Goal: Task Accomplishment & Management: Manage account settings

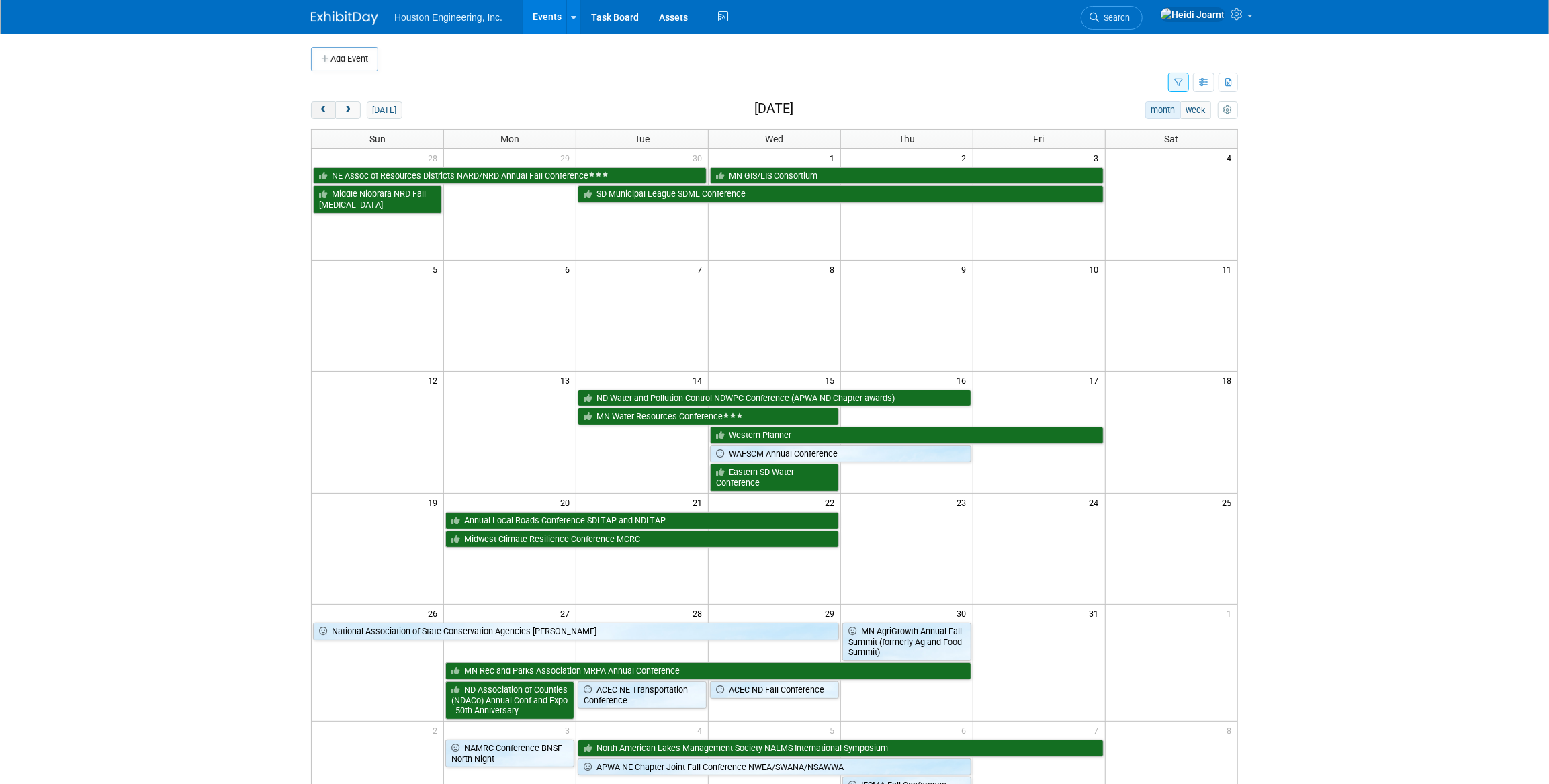
click at [315, 112] on button "prev" at bounding box center [323, 110] width 25 height 17
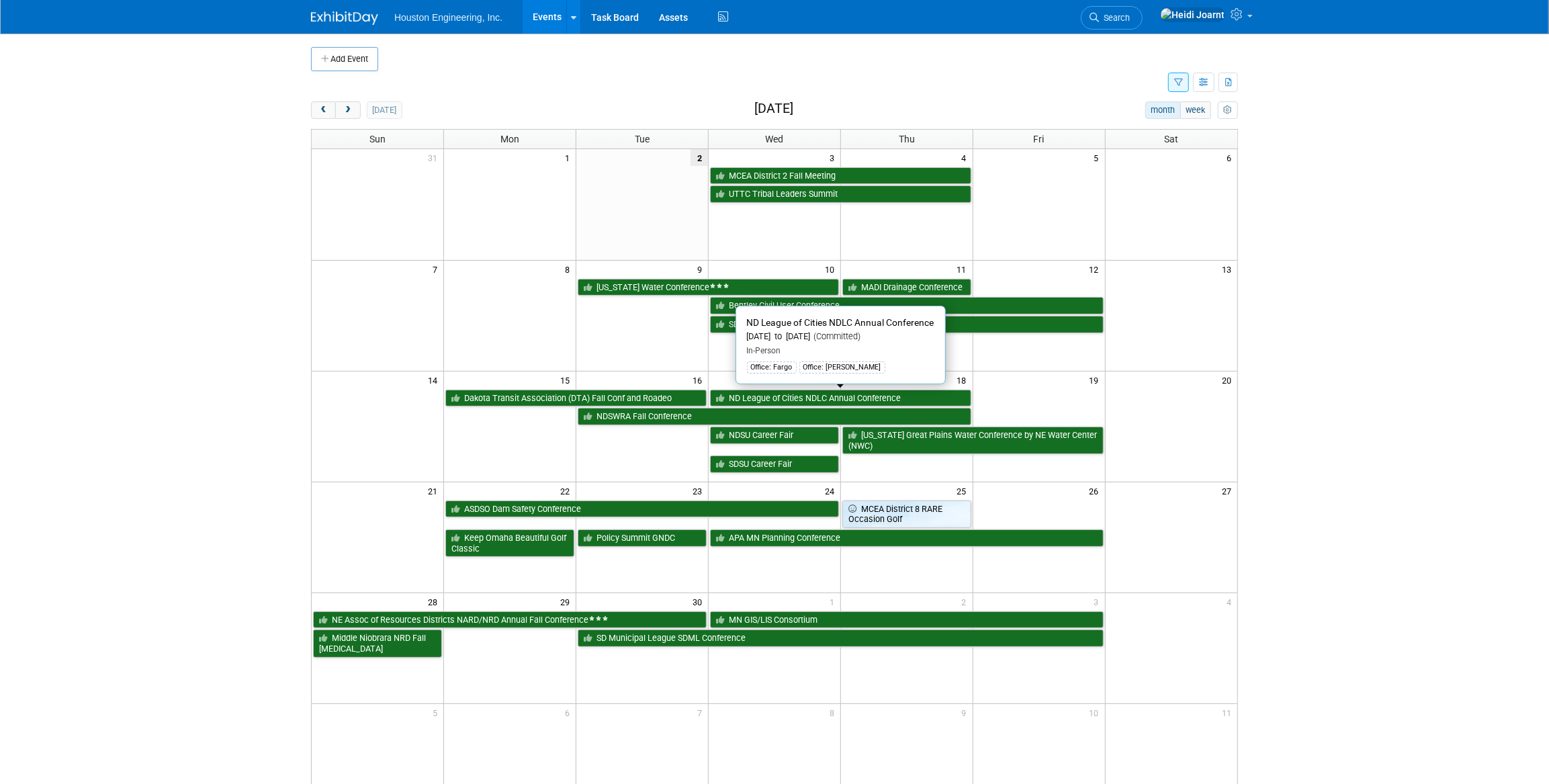
click at [771, 399] on link "ND League of Cities NDLC Annual Conference" at bounding box center [840, 398] width 261 height 17
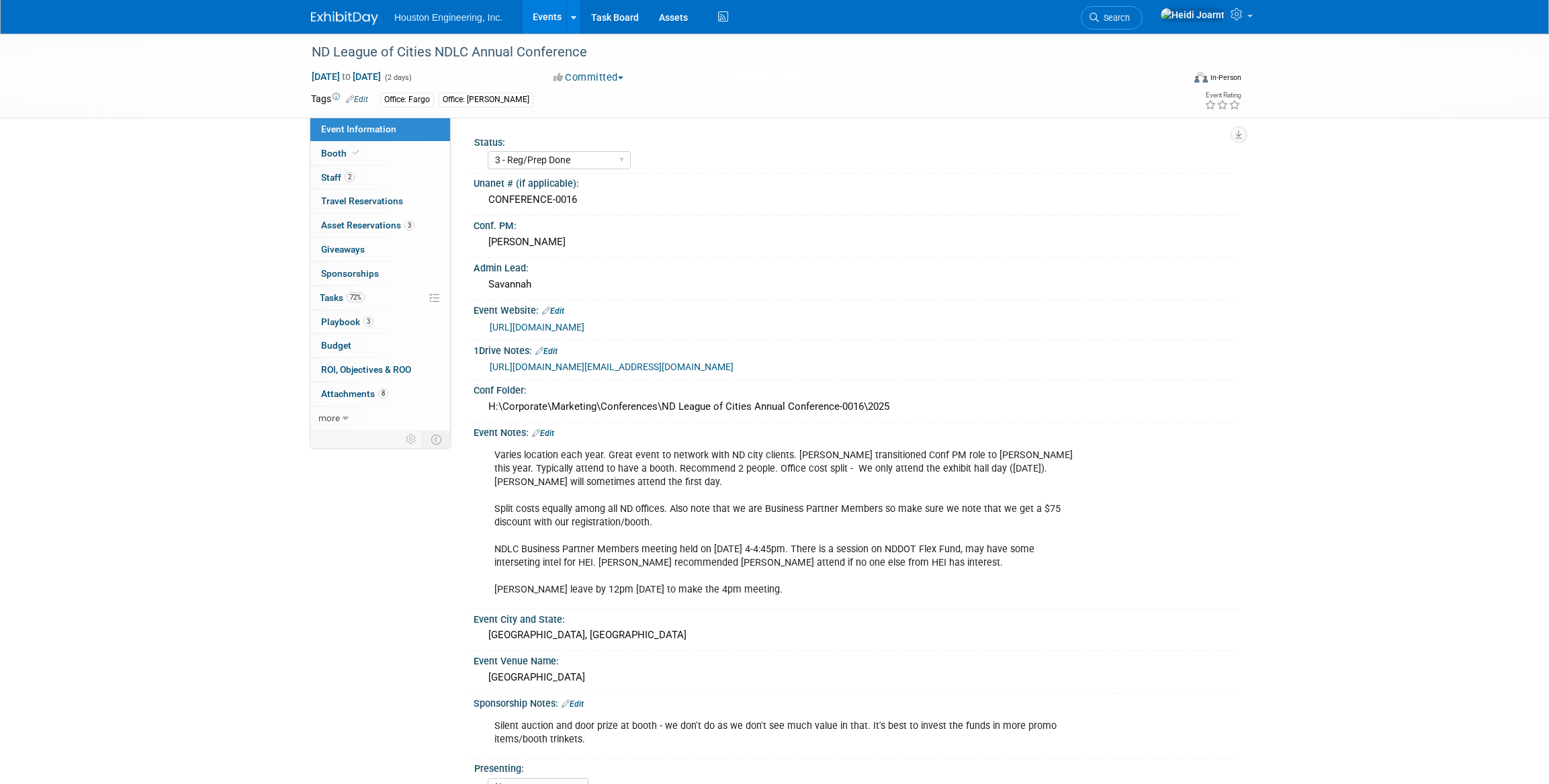
select select "3 - Reg/Prep Done"
select select "No"
select select "Mun. Infrastructure"
click at [551, 430] on link "Edit" at bounding box center [543, 433] width 22 height 9
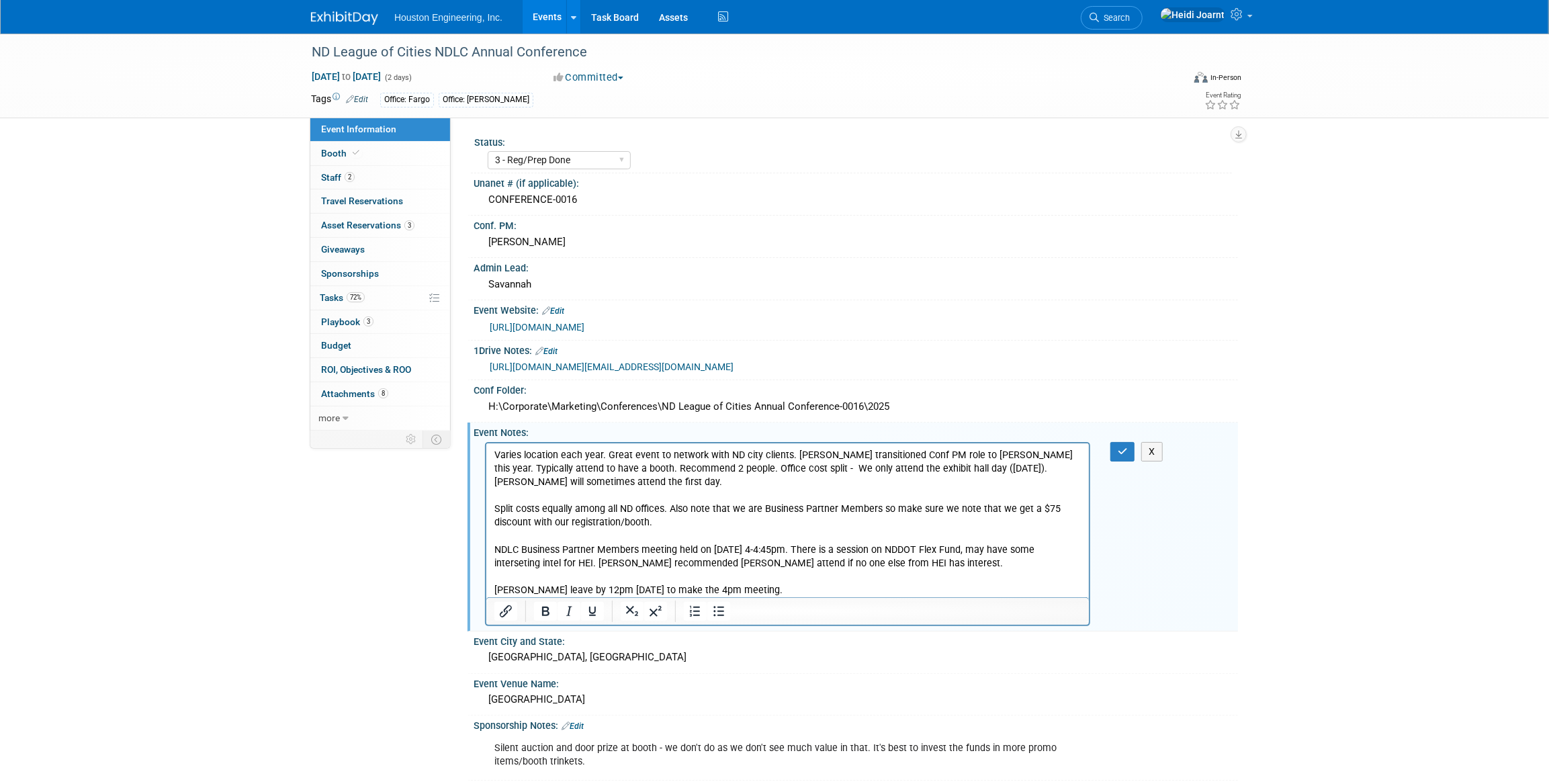
click at [926, 570] on p "Varies location each year. Great event to network with ND city clients. [PERSON…" at bounding box center [787, 522] width 587 height 149
click at [928, 558] on p "Varies location each year. Great event to network with ND city clients. [PERSON…" at bounding box center [787, 522] width 587 height 149
click at [1120, 450] on icon "button" at bounding box center [1122, 451] width 10 height 9
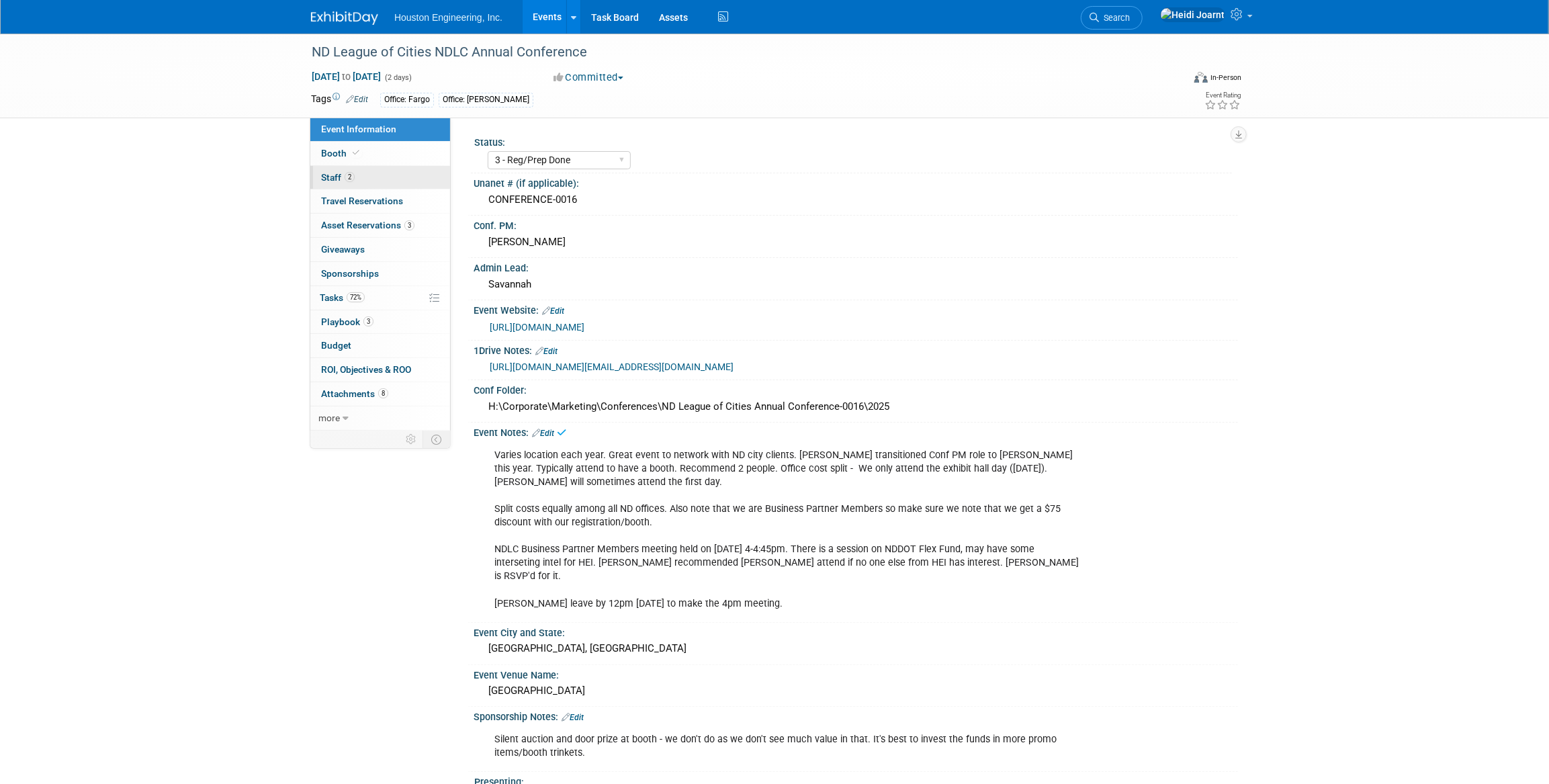
click at [375, 169] on link "2 Staff 2" at bounding box center [380, 178] width 139 height 24
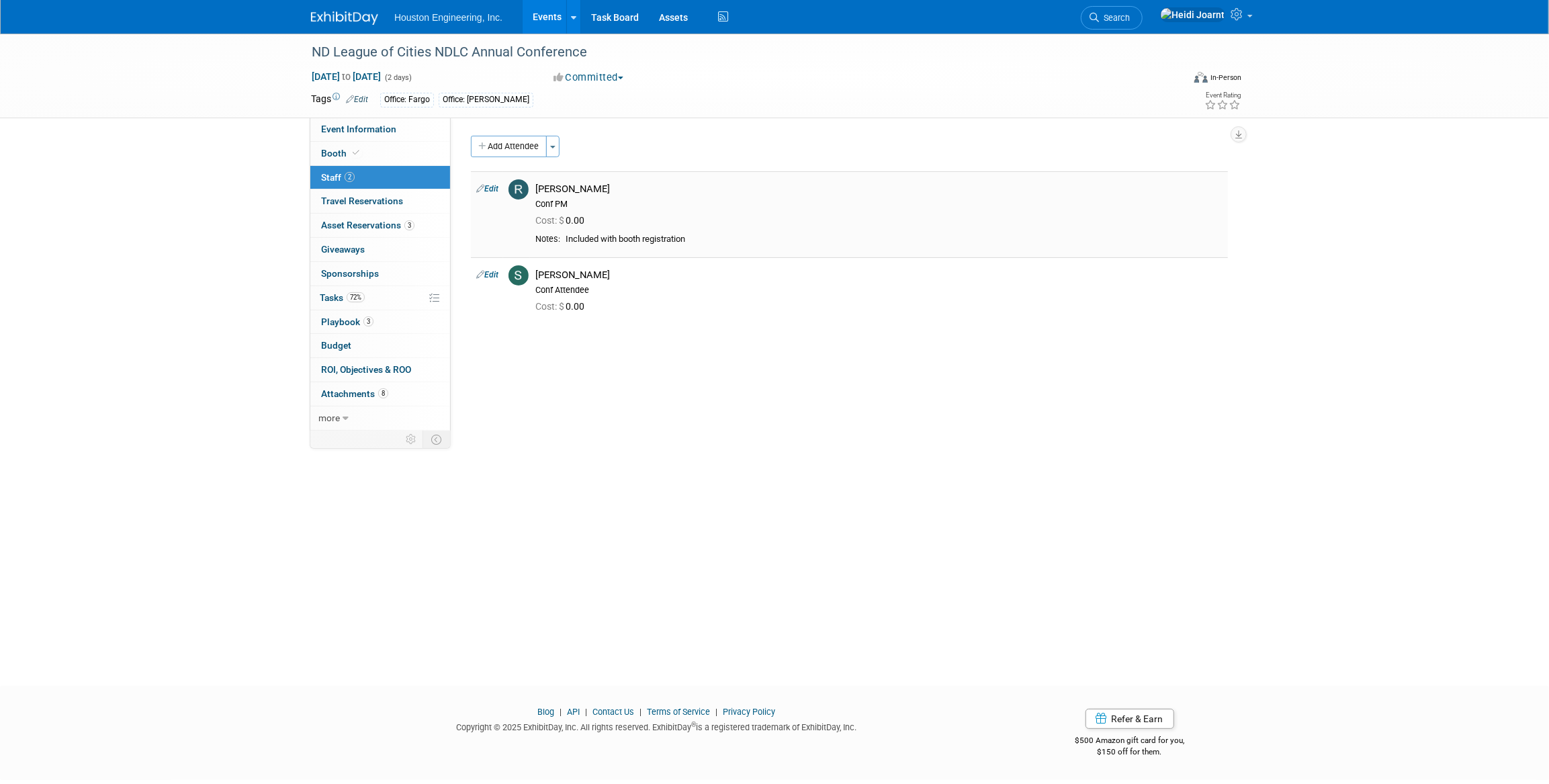
click at [491, 186] on link "Edit" at bounding box center [487, 189] width 22 height 9
select select "9ff1664d-f249-4180-a143-19723aa94444"
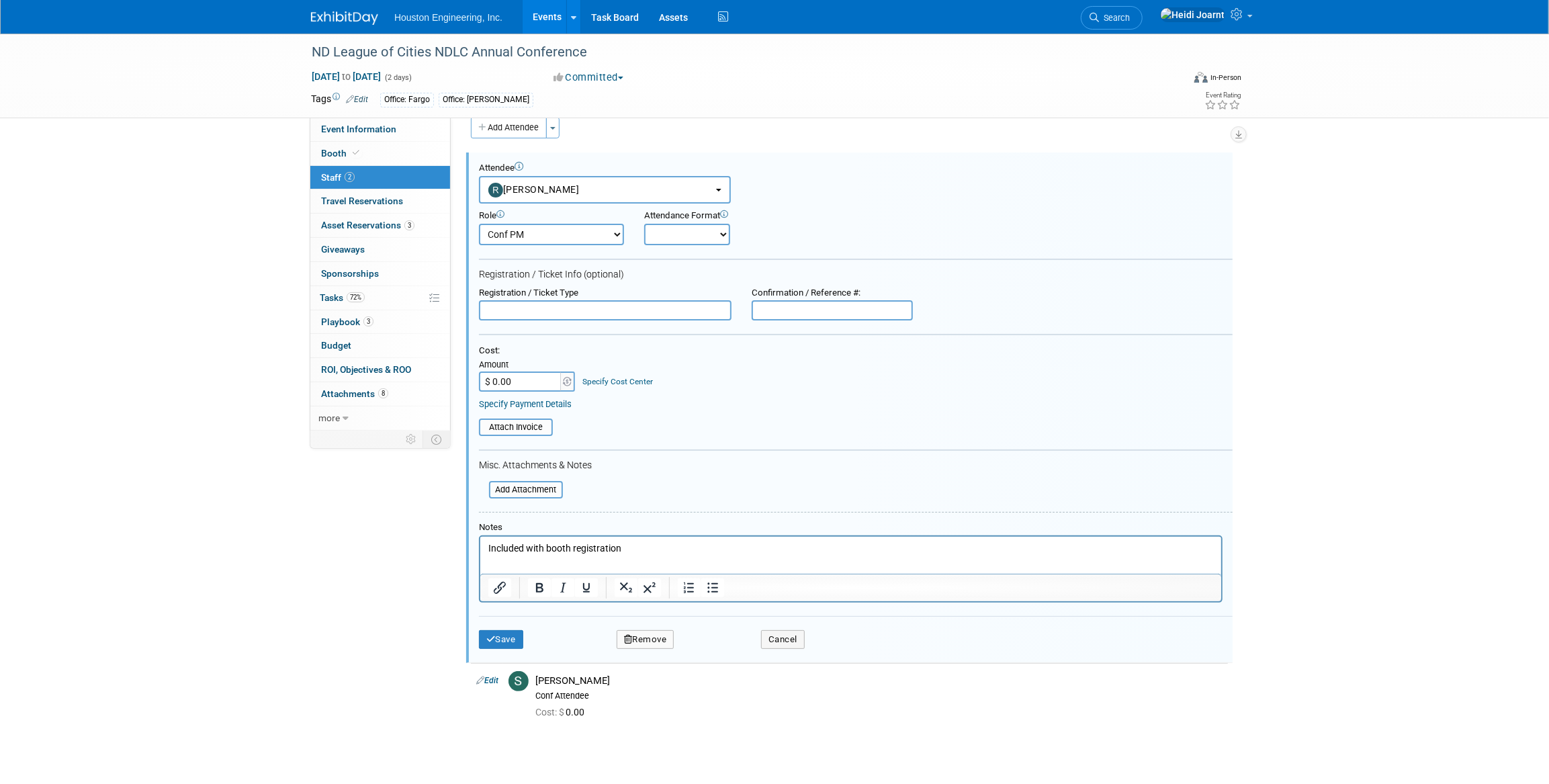
click at [633, 549] on p "Included with booth registration" at bounding box center [850, 548] width 725 height 14
click at [510, 642] on button "Save" at bounding box center [501, 639] width 44 height 19
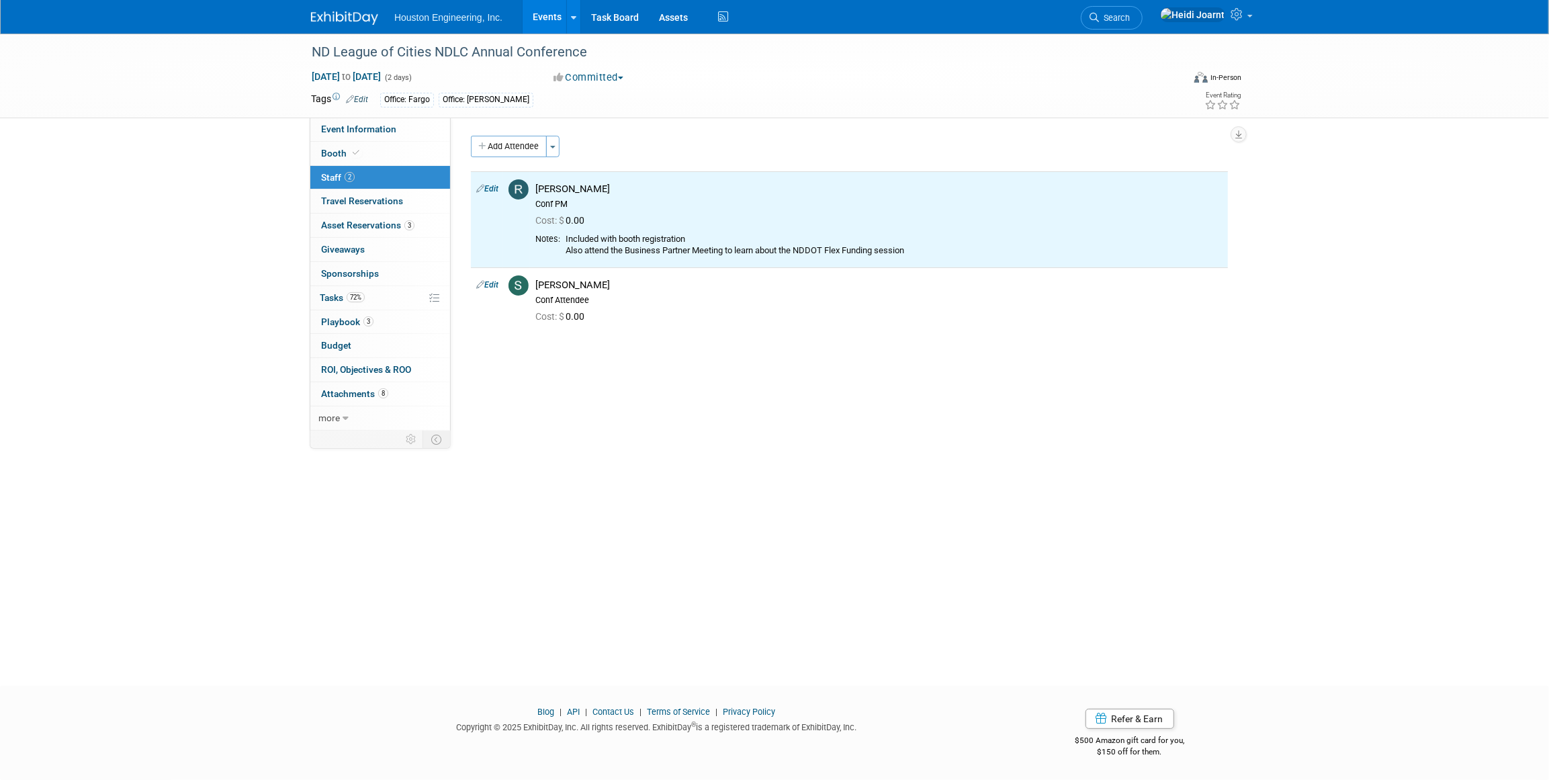
click at [554, 24] on link "Events" at bounding box center [547, 17] width 49 height 34
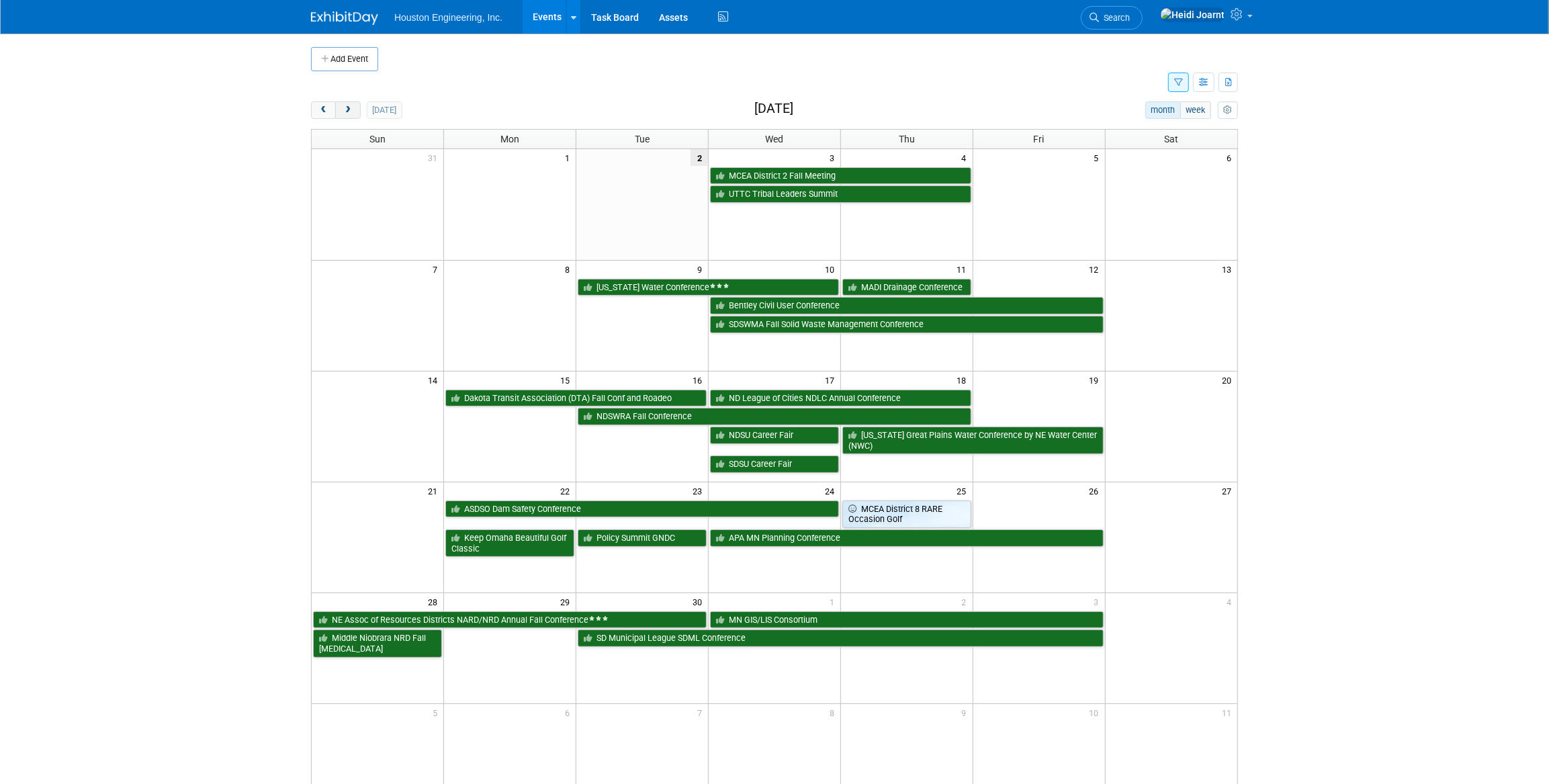
click at [353, 112] on button "next" at bounding box center [347, 110] width 25 height 17
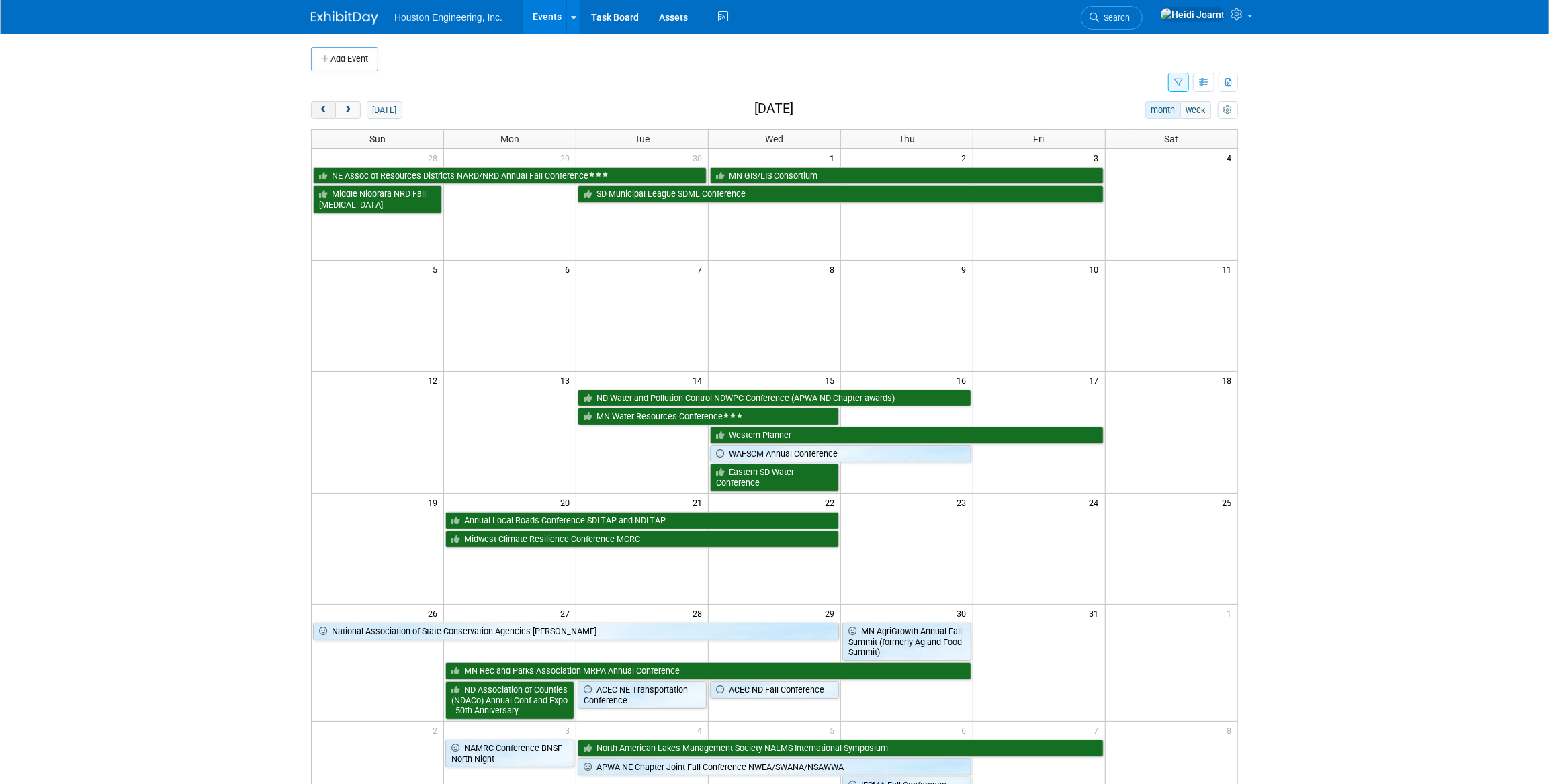
click at [318, 113] on span "prev" at bounding box center [323, 111] width 10 height 9
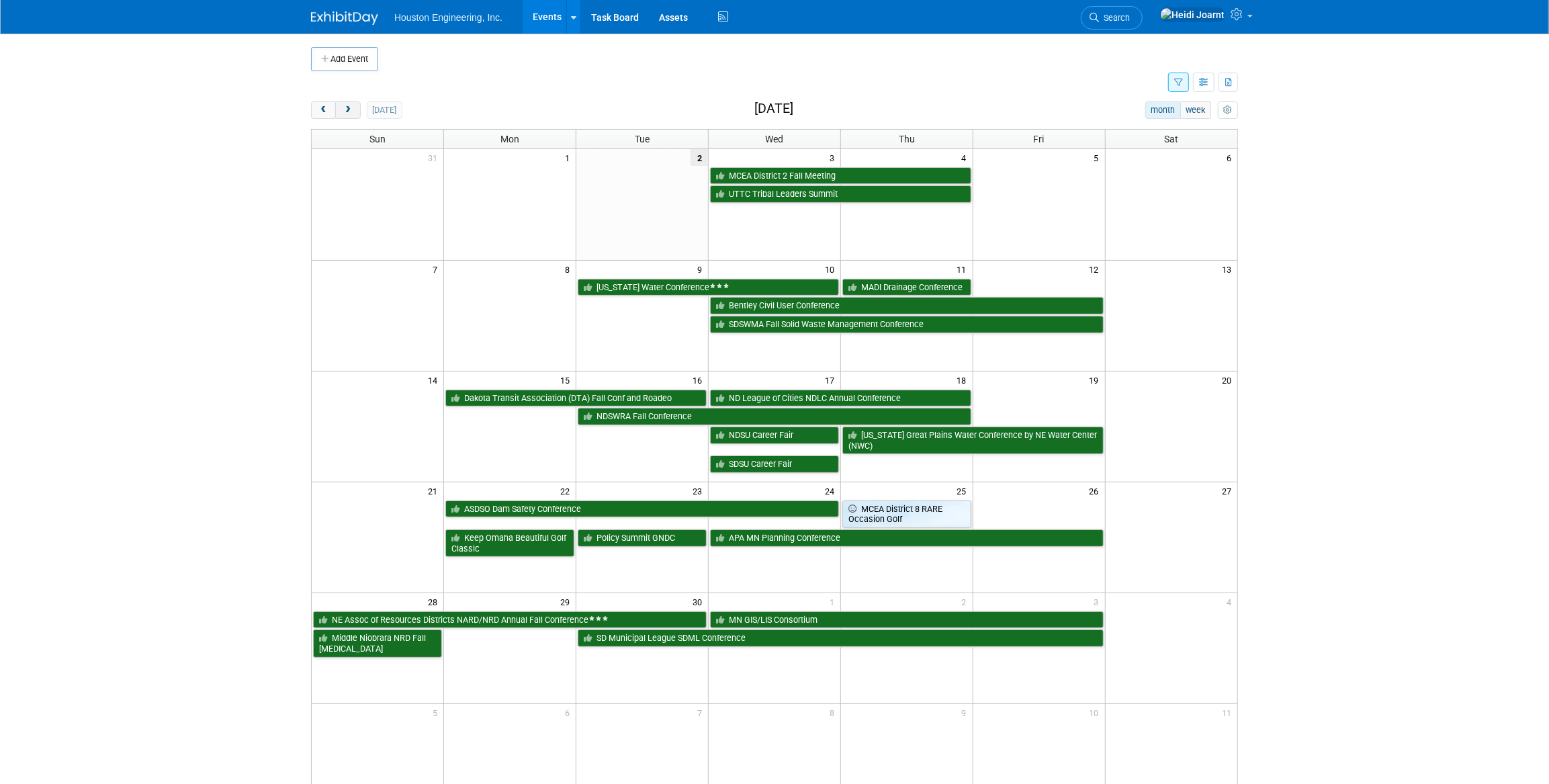
click at [352, 114] on button "next" at bounding box center [347, 110] width 25 height 17
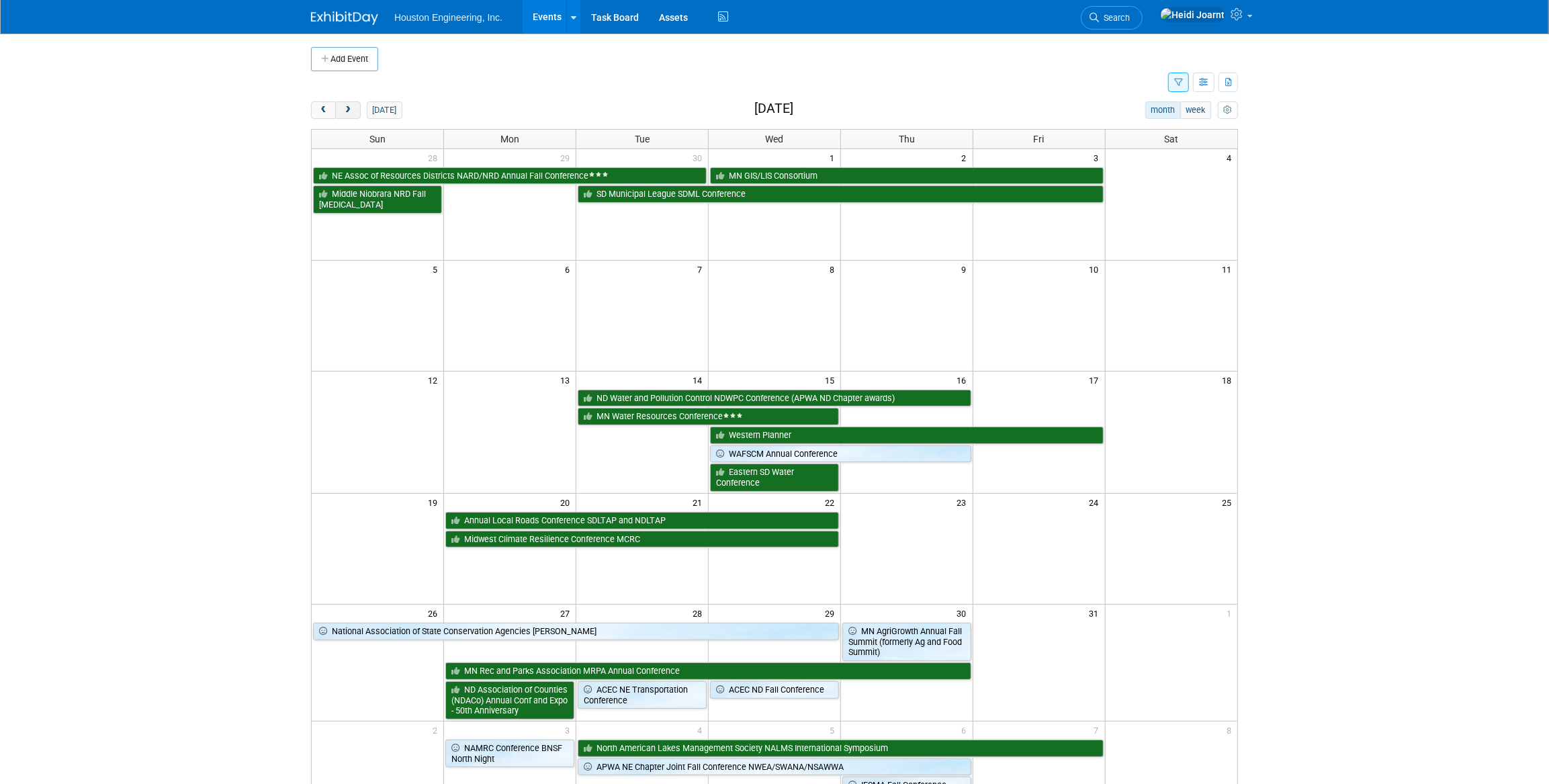
click at [352, 114] on button "next" at bounding box center [347, 110] width 25 height 17
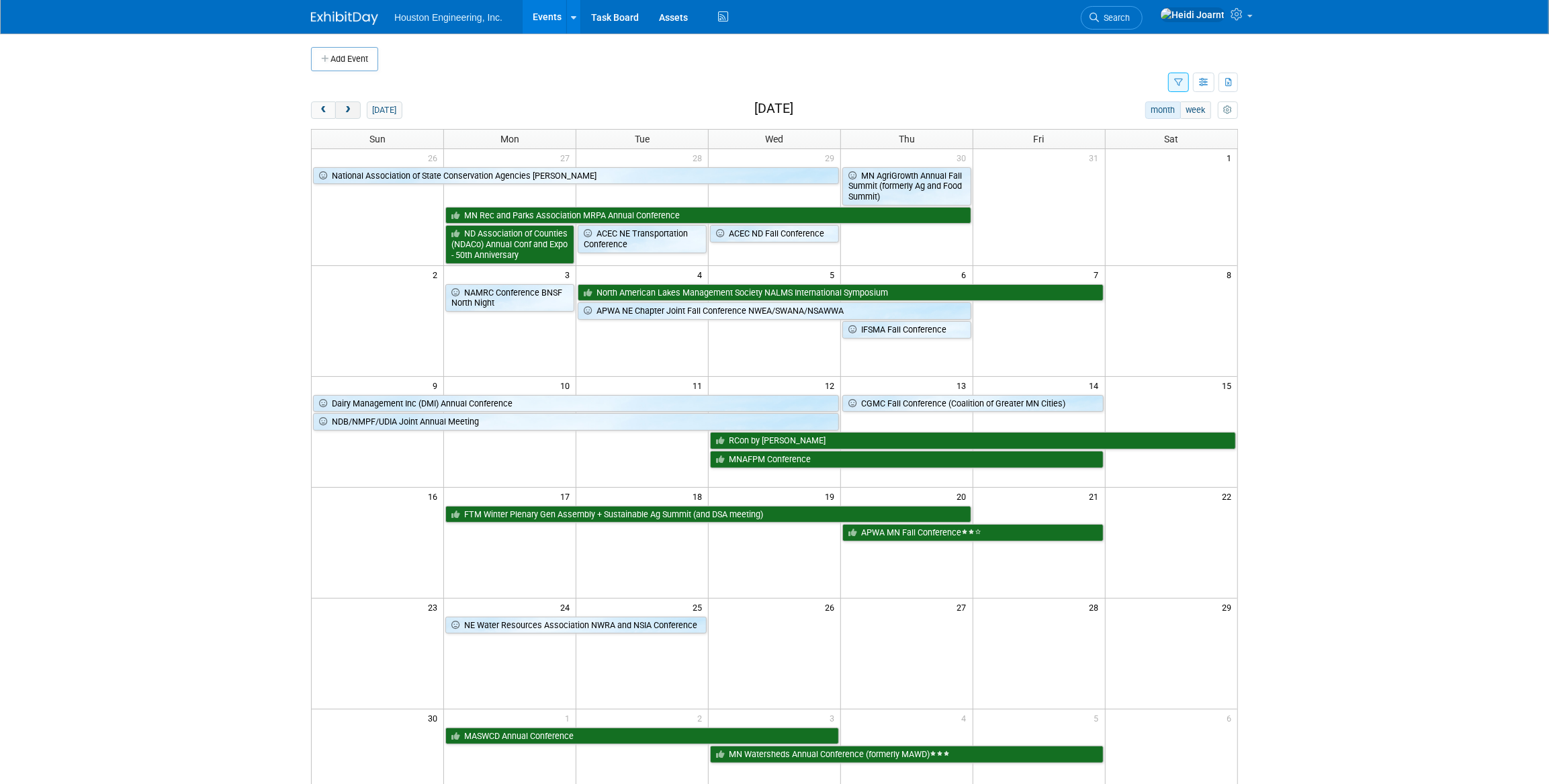
click at [352, 114] on button "next" at bounding box center [347, 110] width 25 height 17
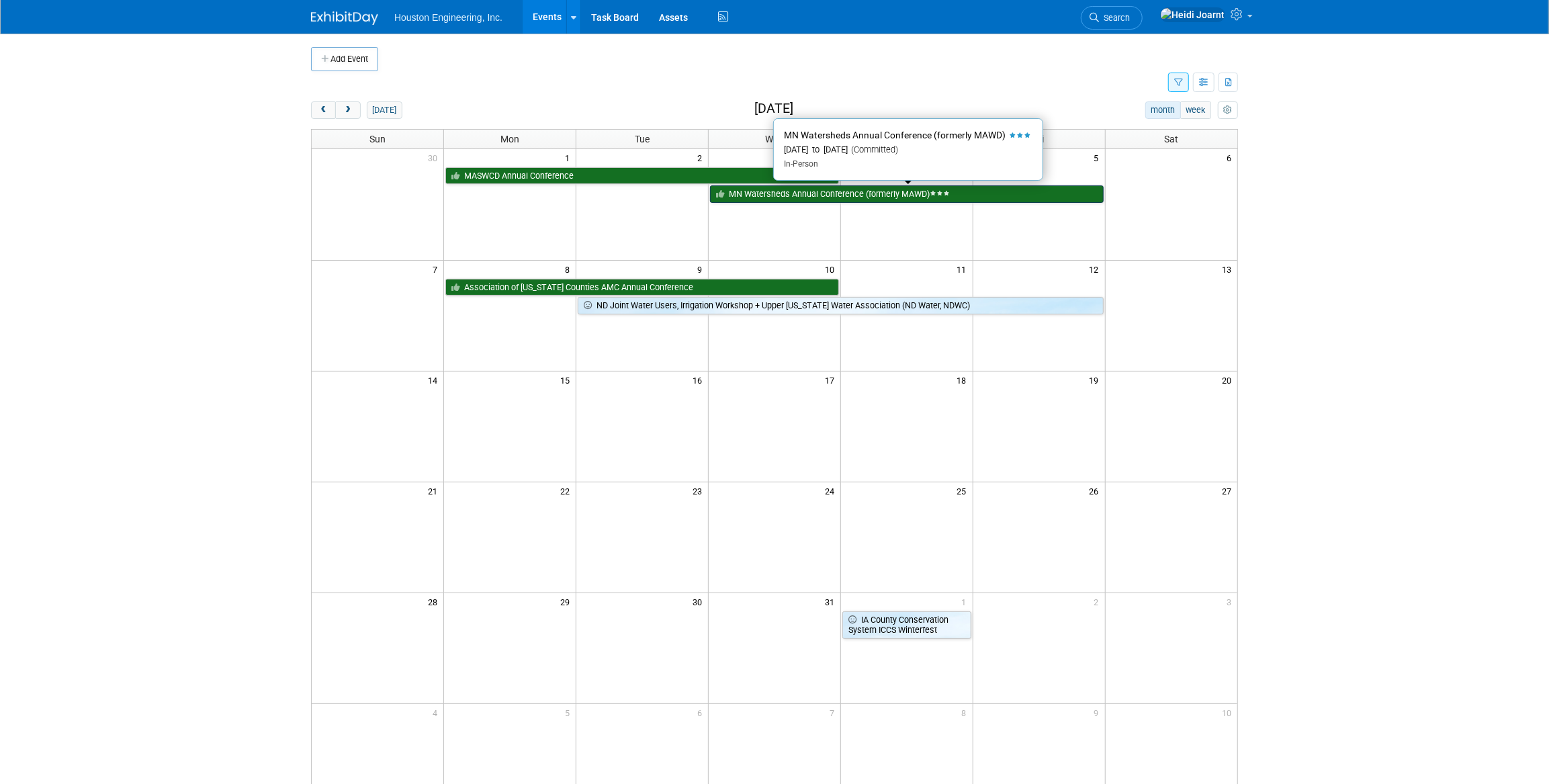
click at [806, 193] on link "MN Watersheds Annual Conference (formerly MAWD)" at bounding box center [906, 193] width 393 height 17
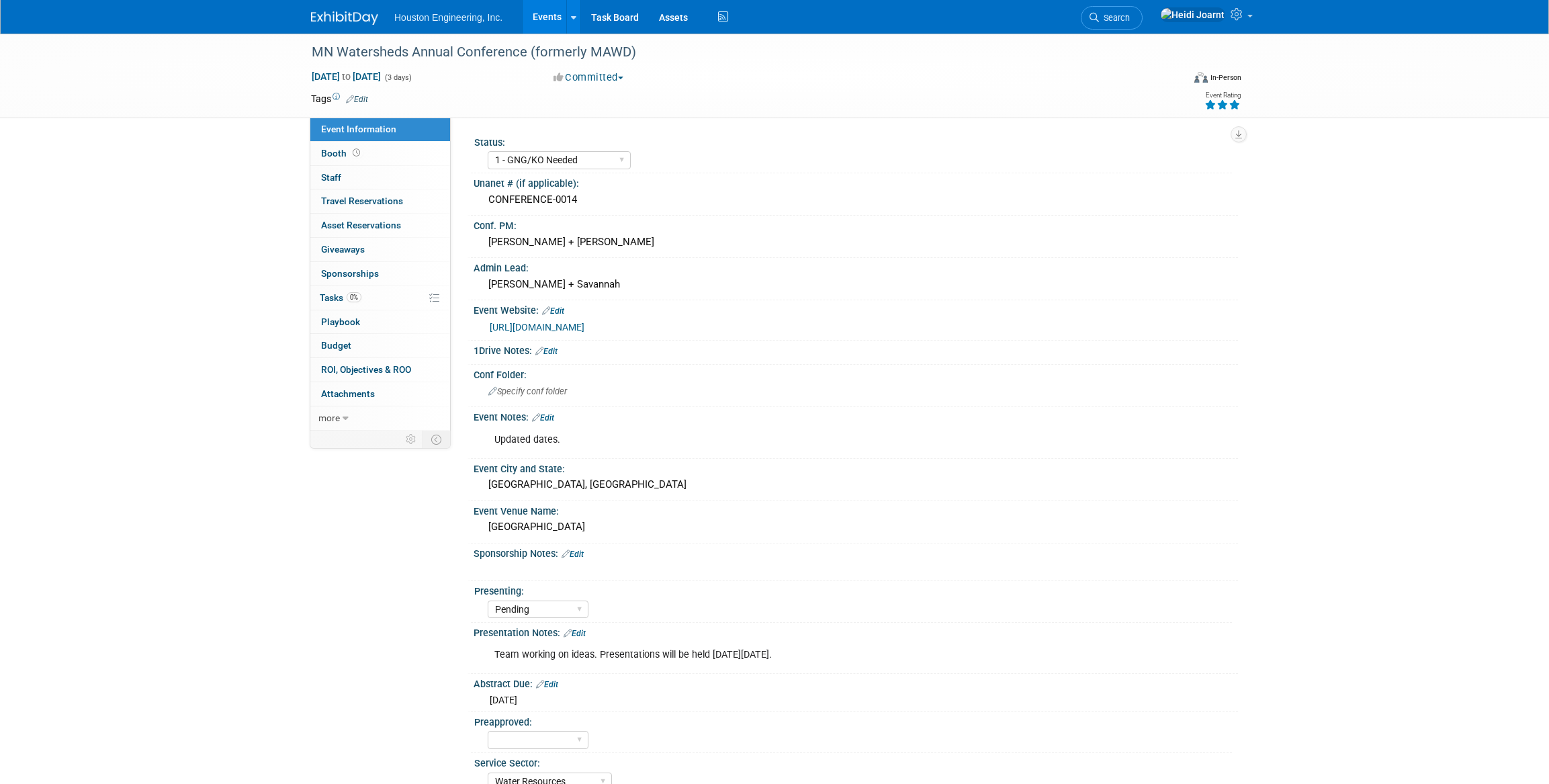
select select "1 - GNG/KO Needed"
select select "Pending"
select select "Water Resources"
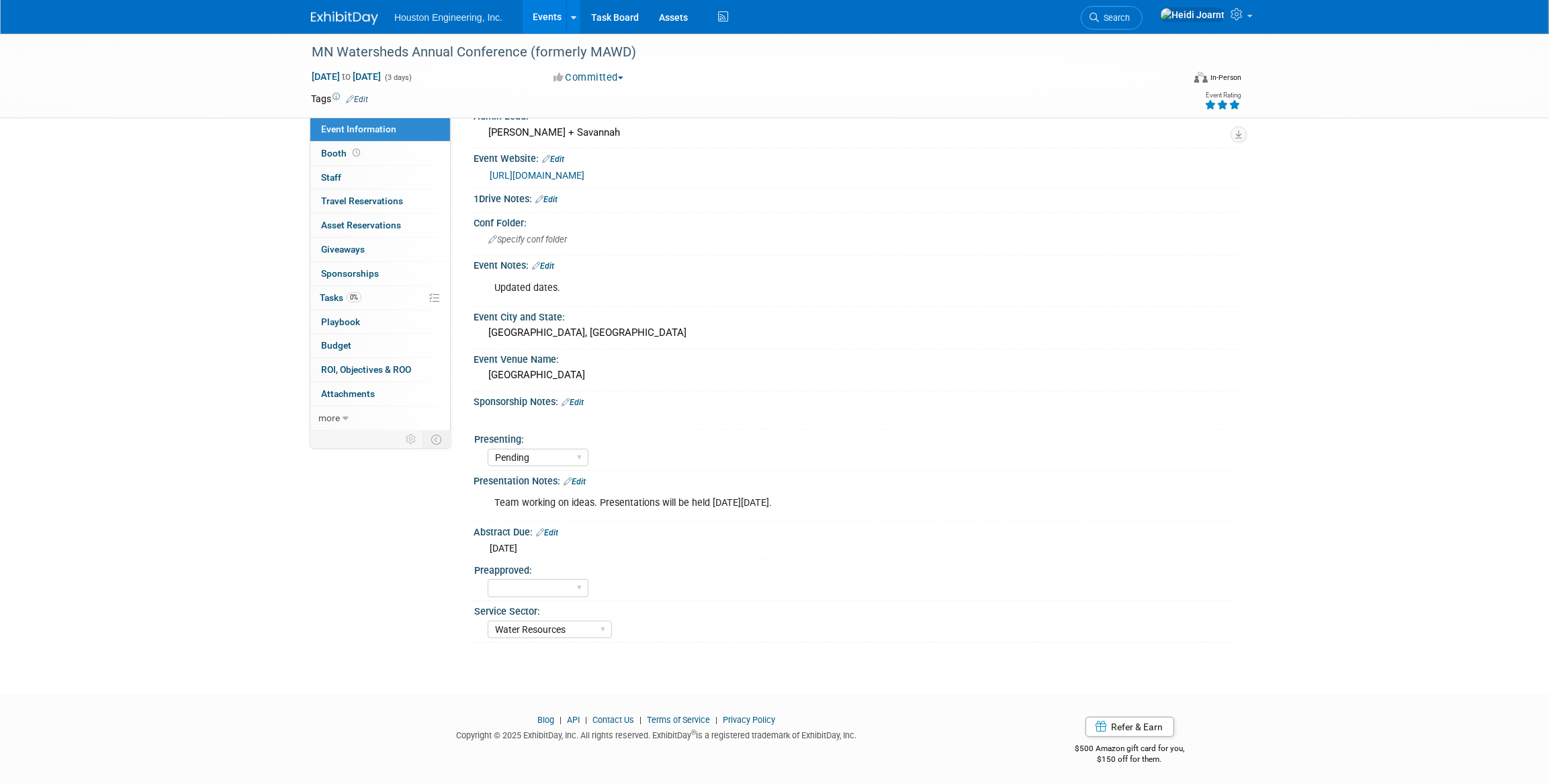
click at [581, 477] on link "Edit" at bounding box center [574, 481] width 22 height 9
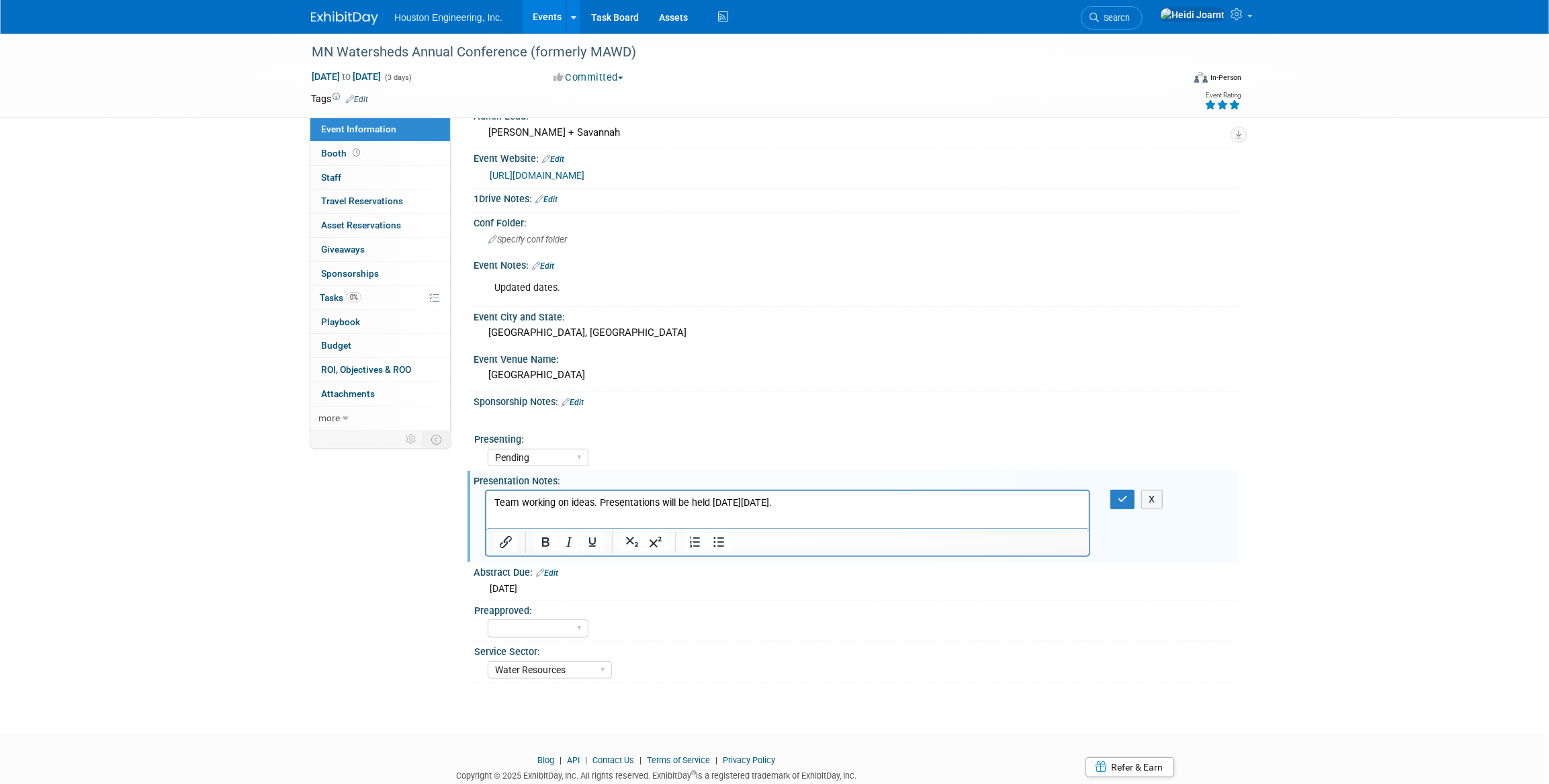
click at [877, 503] on p "Team working on ideas. Presentations will be held on Thursday, December 4, 2025." at bounding box center [787, 502] width 587 height 14
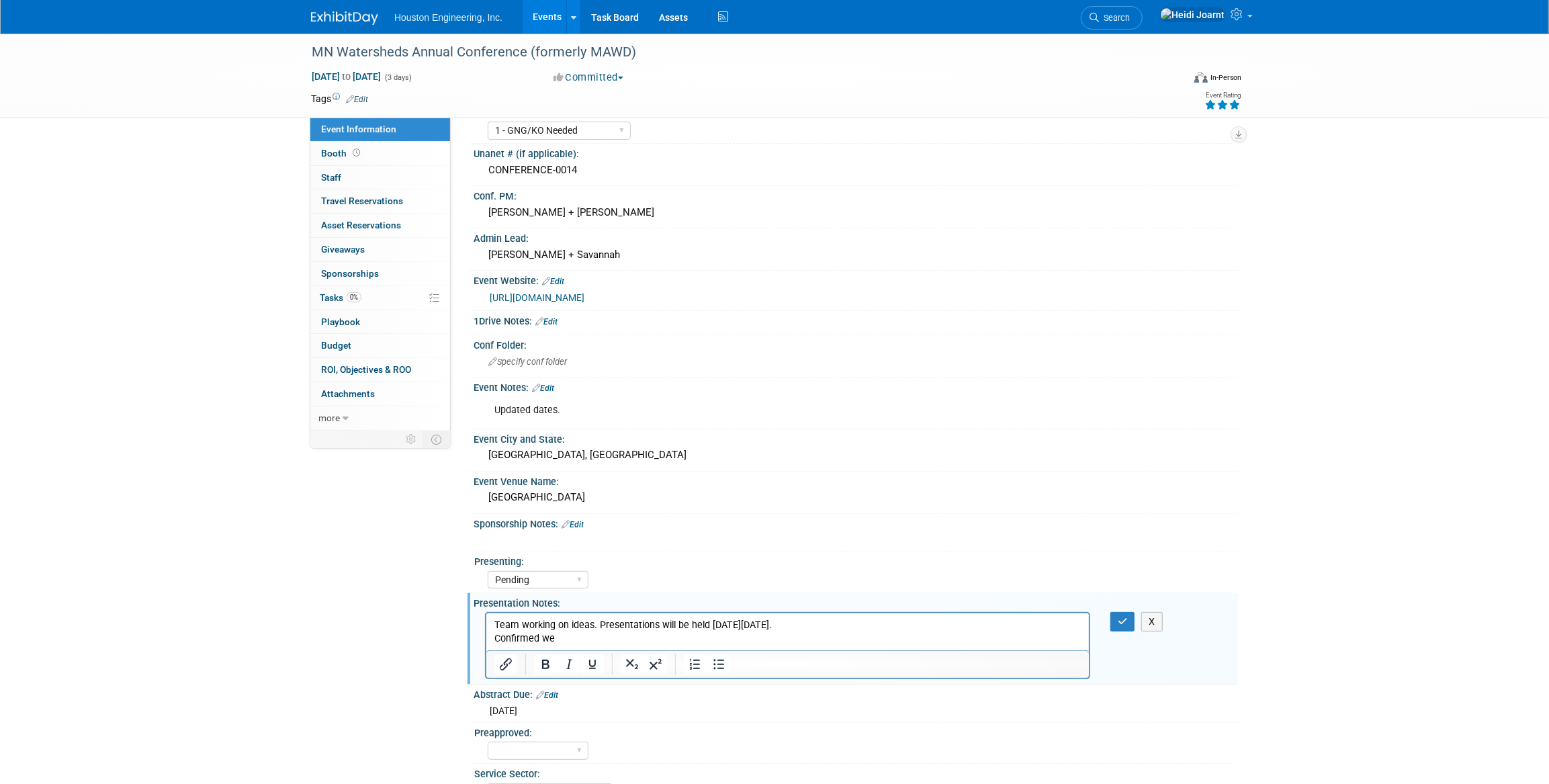
drag, startPoint x: 533, startPoint y: 636, endPoint x: 491, endPoint y: 633, distance: 42.1
click at [491, 633] on html "Team working on ideas. Presentations will be held on Thursday, December 4, 2025…" at bounding box center [786, 628] width 603 height 32
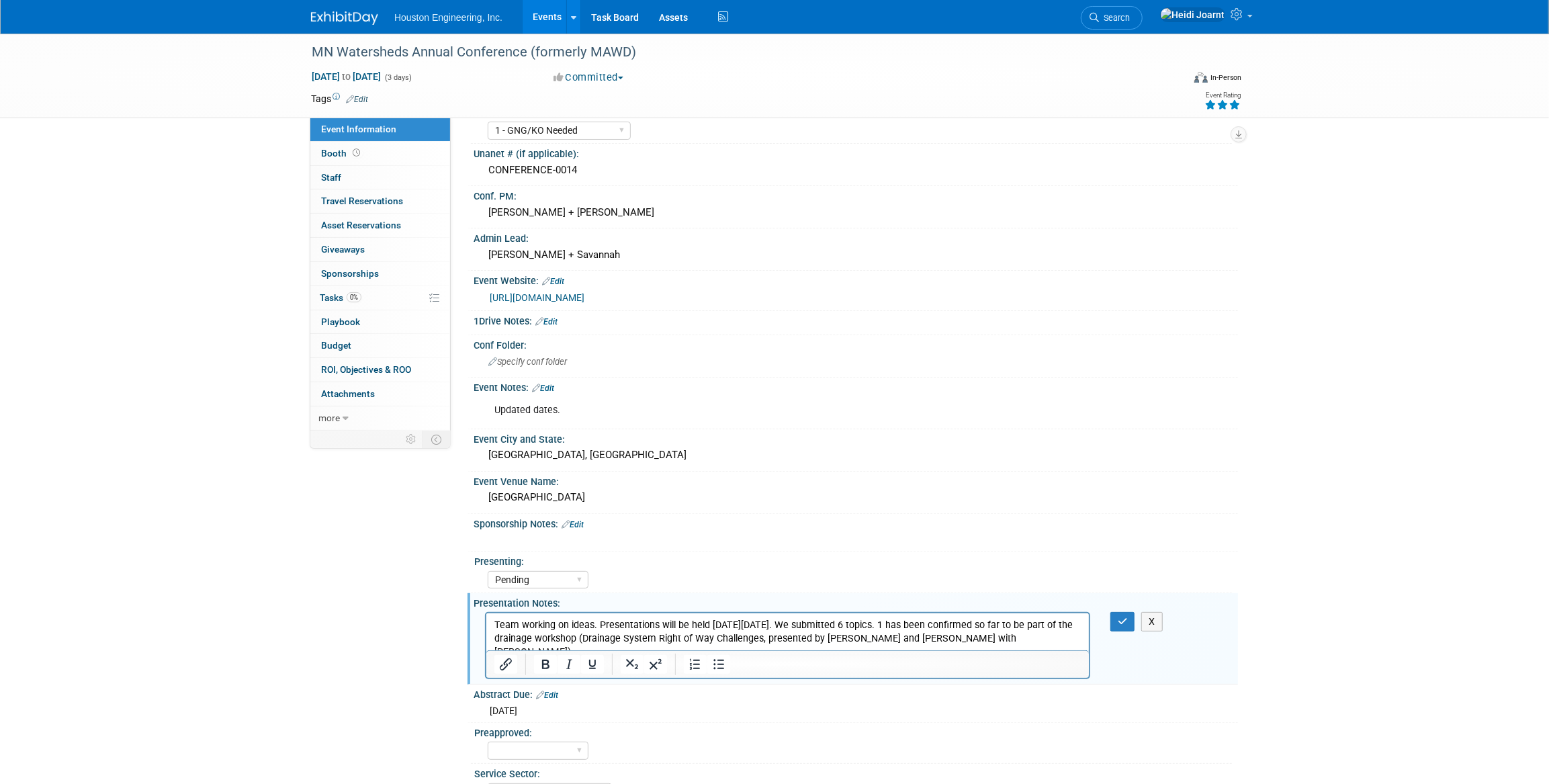
click at [950, 624] on p "Team working on ideas. Presentations will be held on Thursday, December 4, 2025…" at bounding box center [787, 638] width 587 height 40
click at [718, 674] on icon "Bullet list" at bounding box center [719, 673] width 11 height 10
click at [796, 638] on li "1 has been confirmed so far to be part of the drainage workshop (Drainage Syste…" at bounding box center [800, 644] width 560 height 27
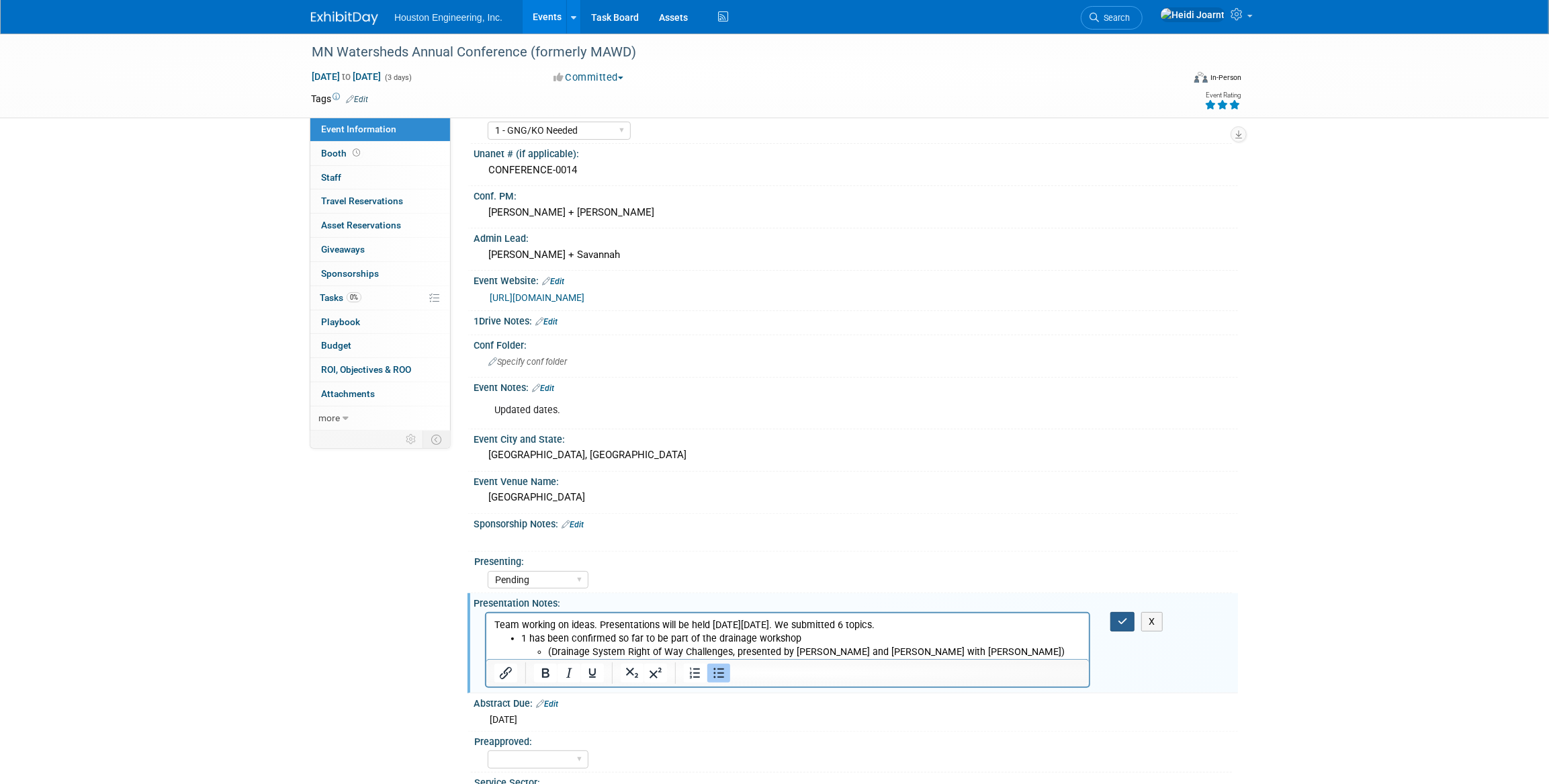
click at [1127, 621] on button "button" at bounding box center [1122, 621] width 25 height 19
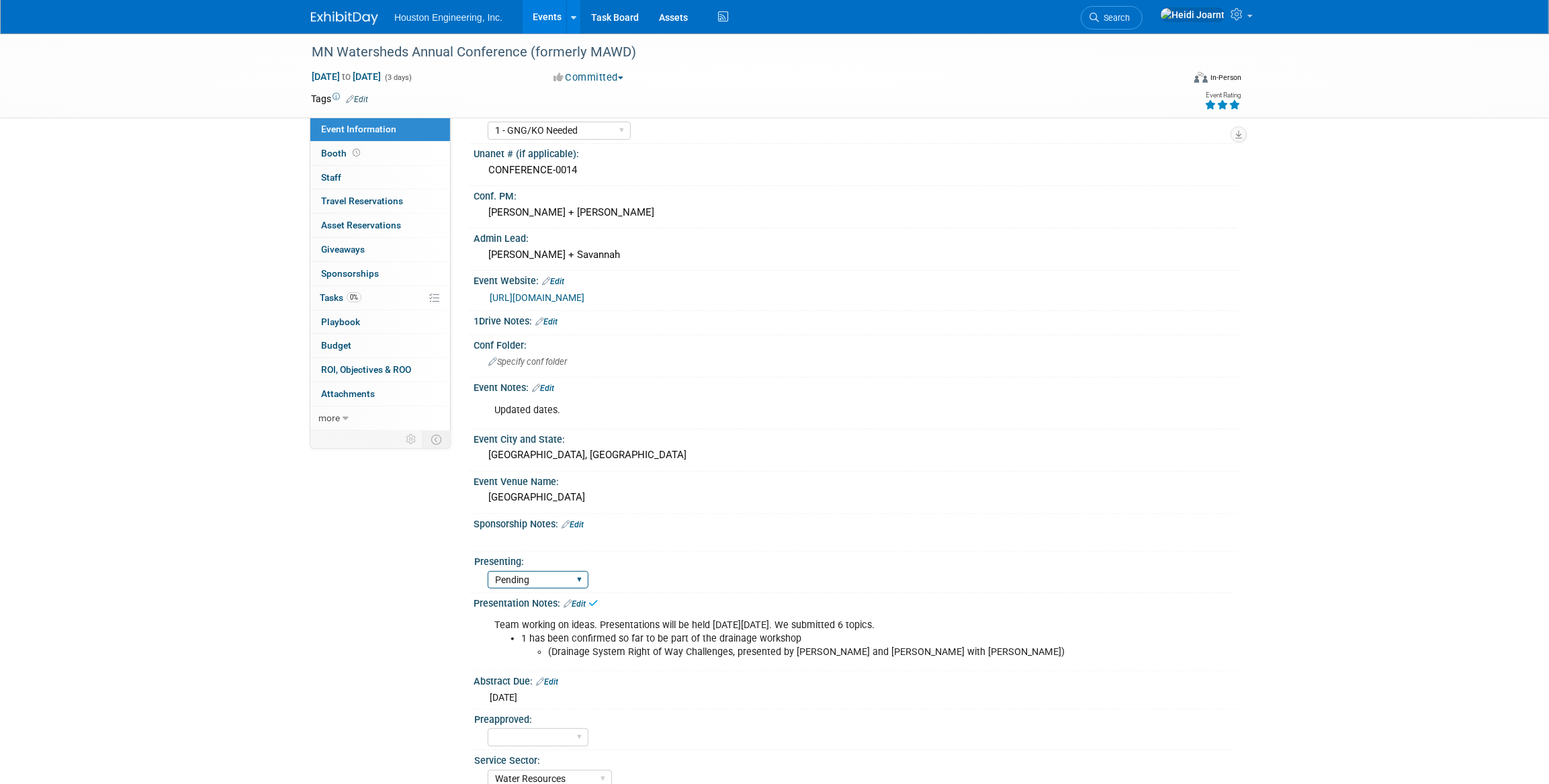
click at [555, 582] on select "Yes No Pending" at bounding box center [538, 580] width 101 height 18
select select "Yes"
click at [488, 570] on select "Yes No Pending" at bounding box center [538, 580] width 101 height 18
click at [553, 24] on link "Events" at bounding box center [547, 17] width 49 height 34
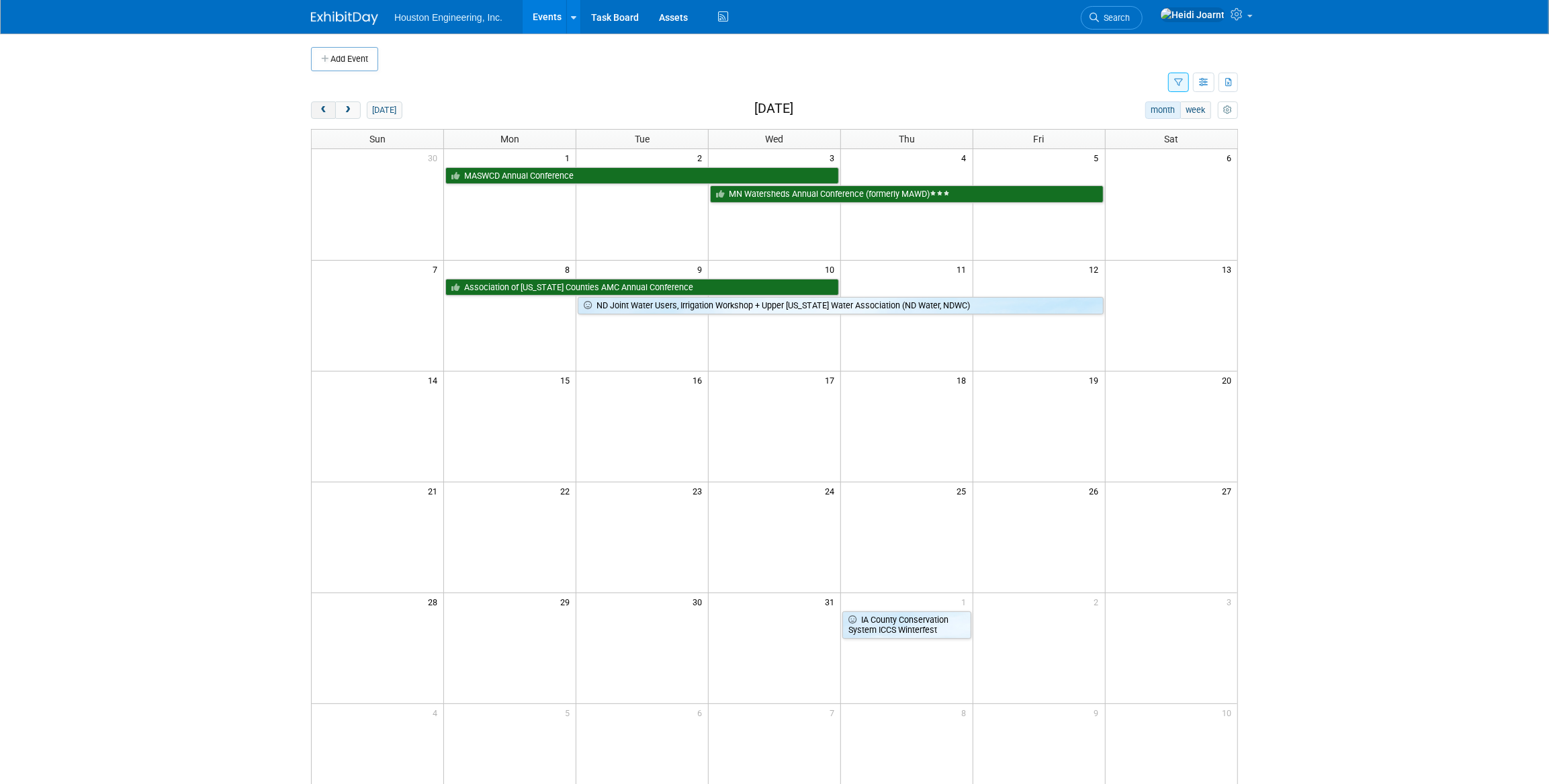
click at [326, 111] on span "prev" at bounding box center [323, 111] width 10 height 9
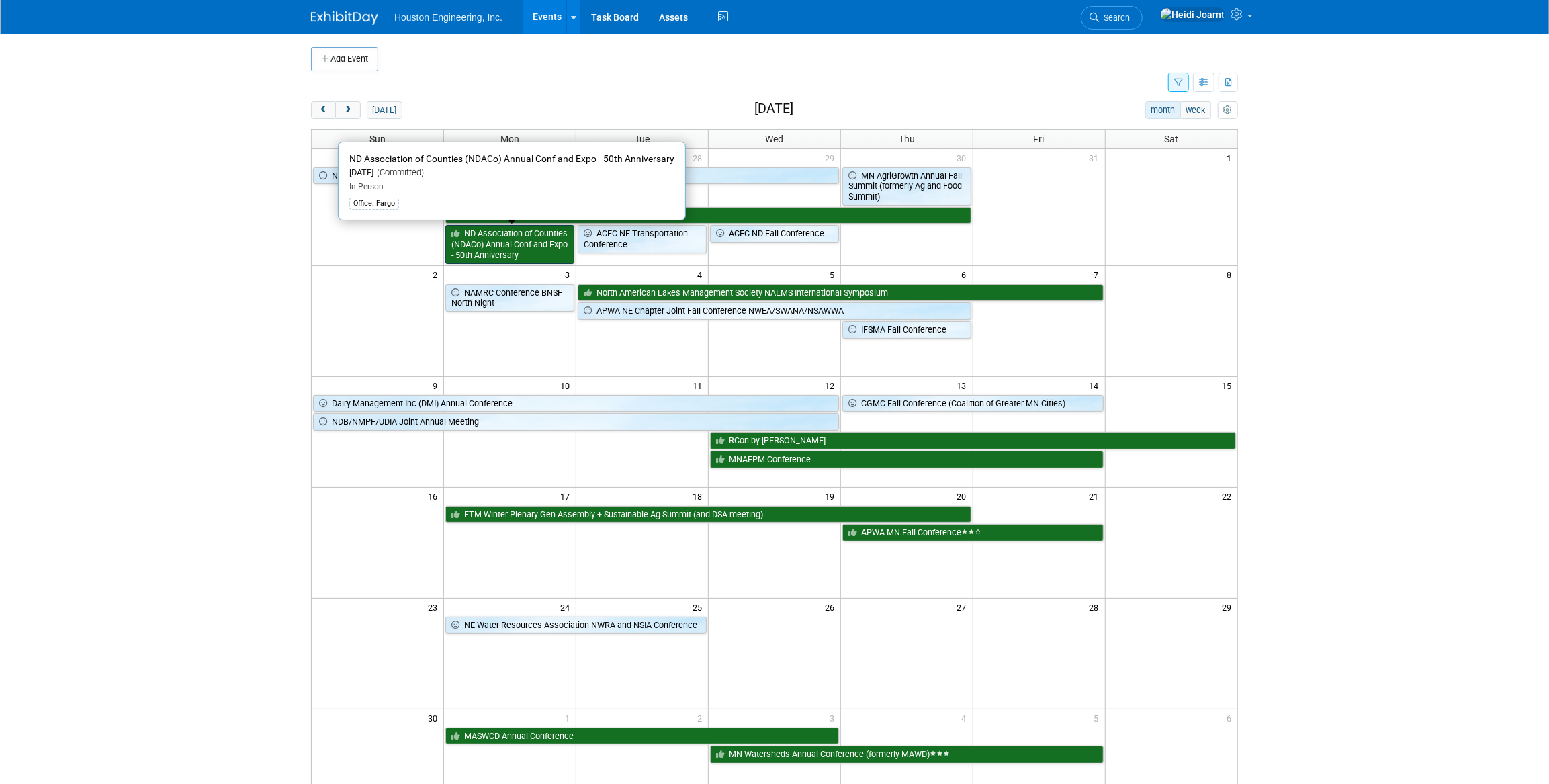
click at [542, 255] on link "ND Association of Counties (NDACo) Annual Conf and Expo - 50th Anniversary" at bounding box center [509, 244] width 129 height 39
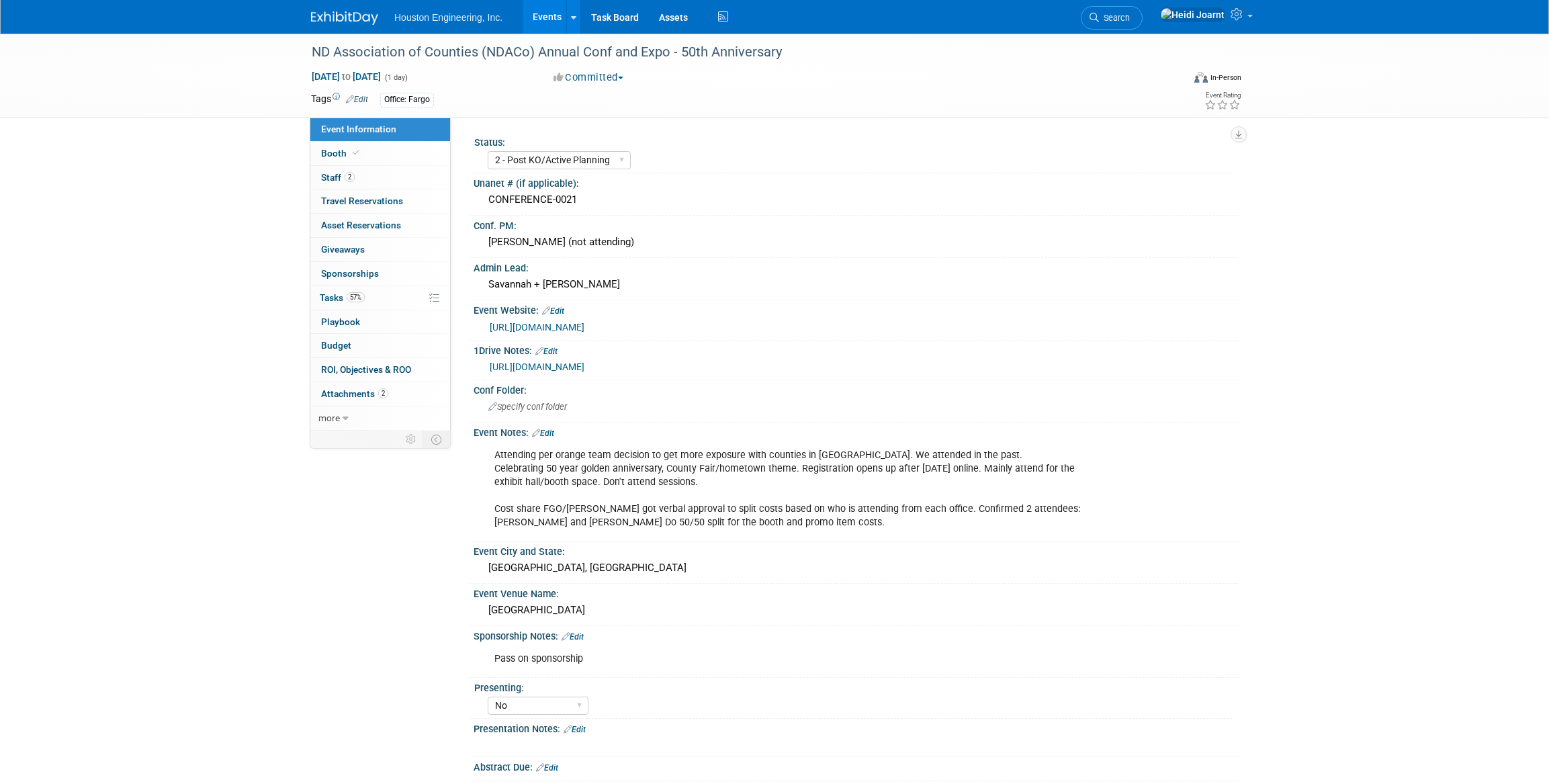
select select "2 - Post KO/Active Planning"
select select "No"
select select "Transportation"
click at [541, 17] on link "Events" at bounding box center [547, 17] width 49 height 34
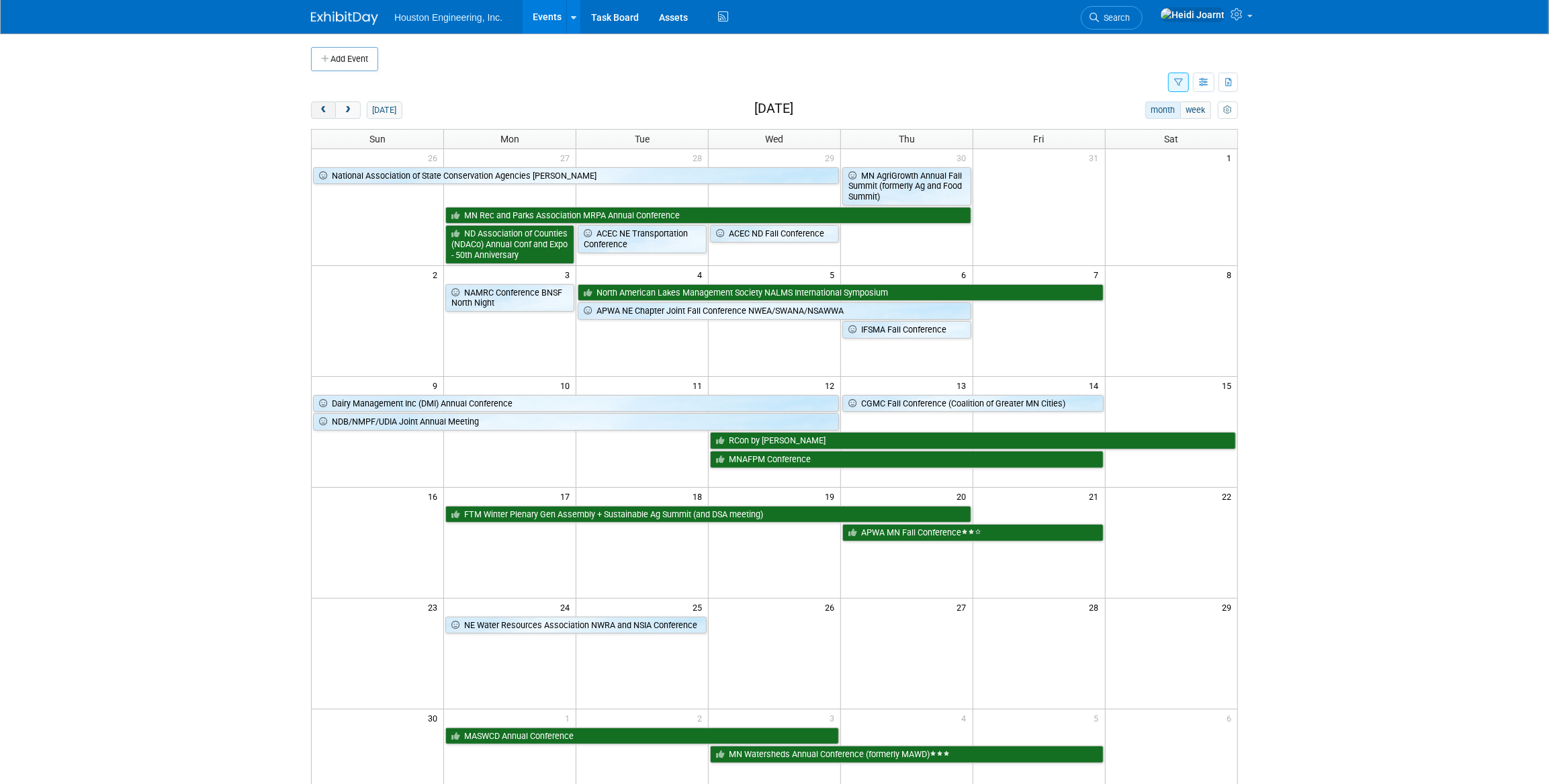
click at [327, 112] on span "prev" at bounding box center [323, 111] width 10 height 9
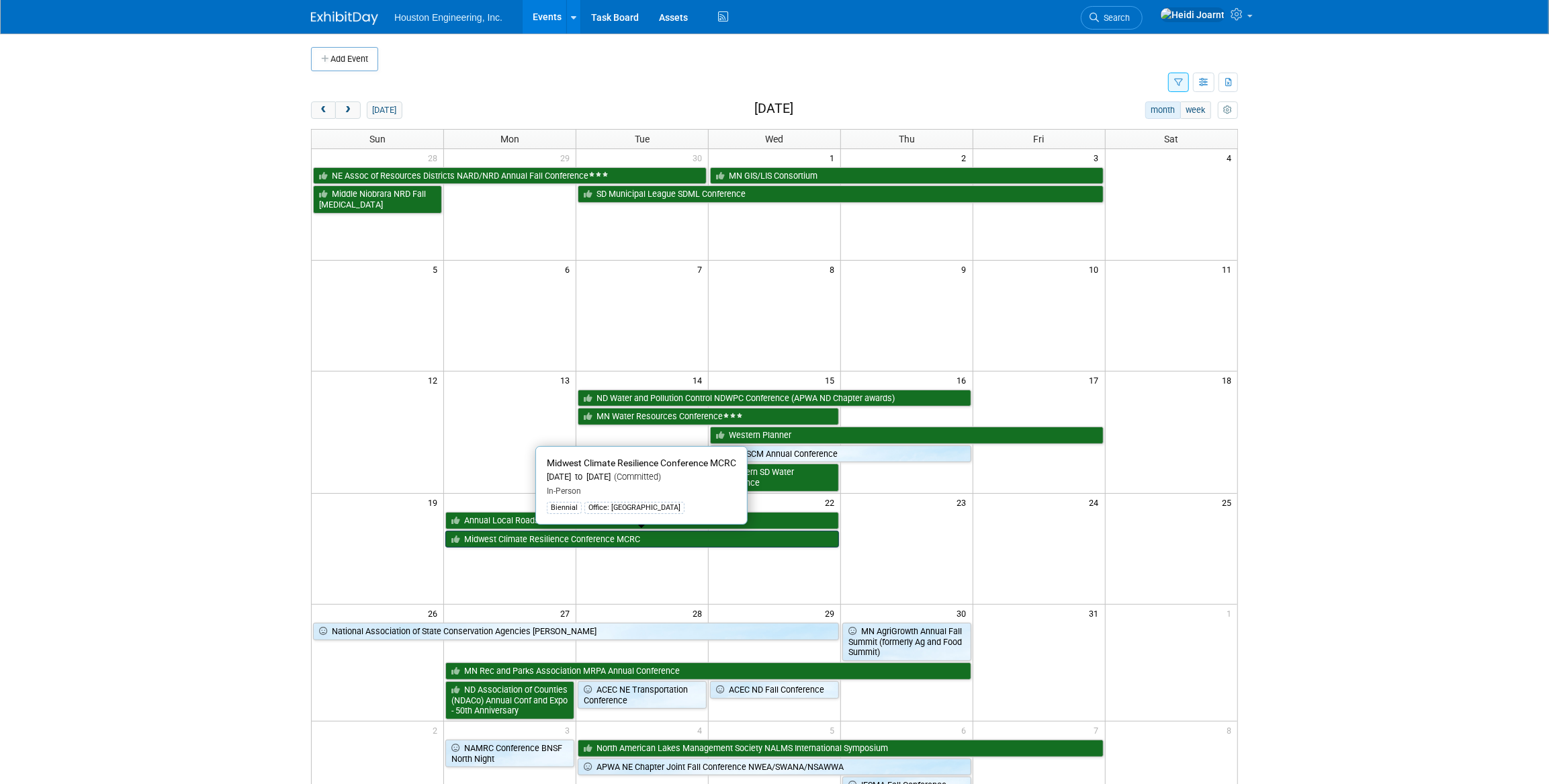
scroll to position [61, 0]
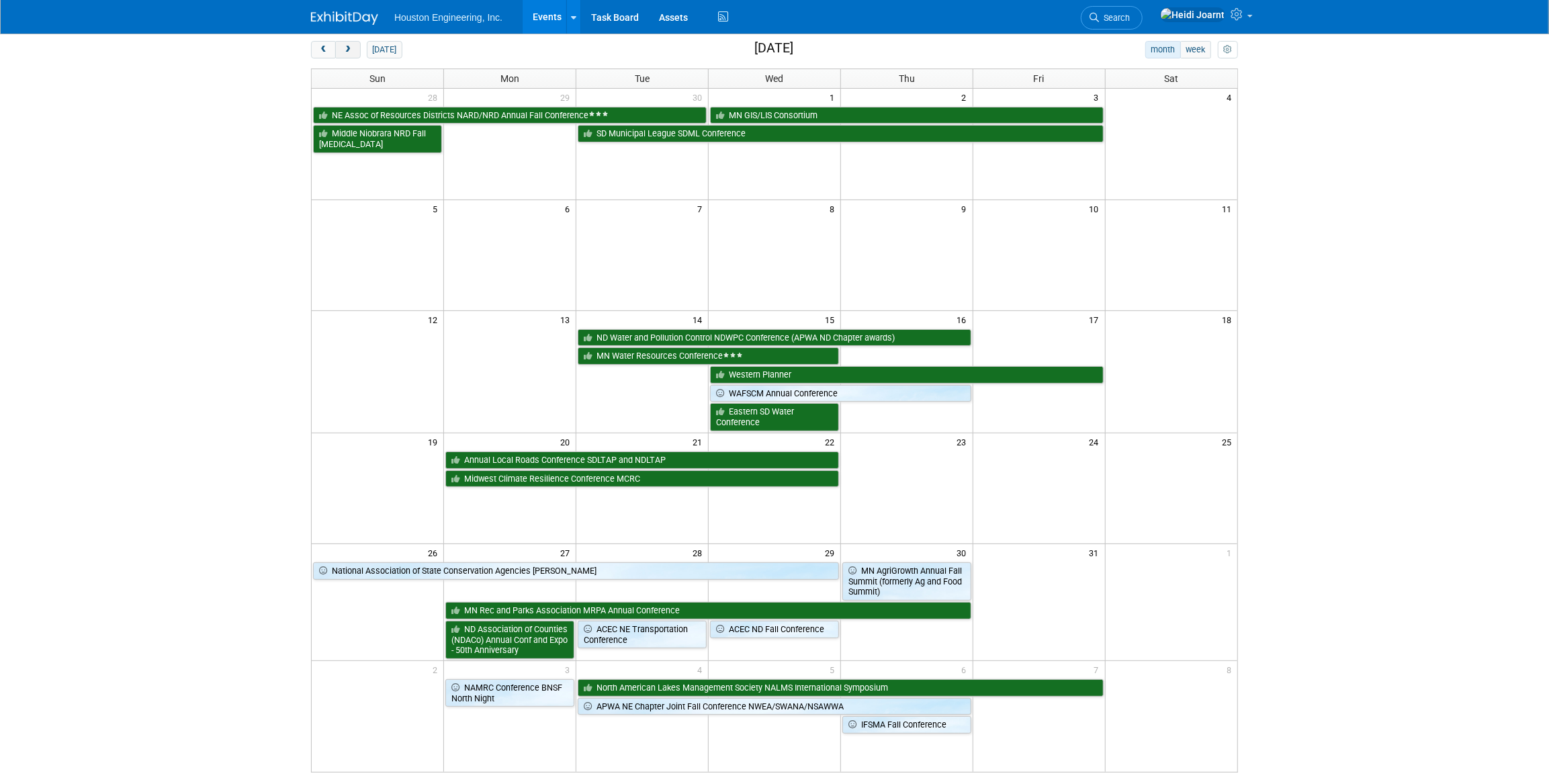
click at [346, 51] on span "next" at bounding box center [347, 50] width 10 height 9
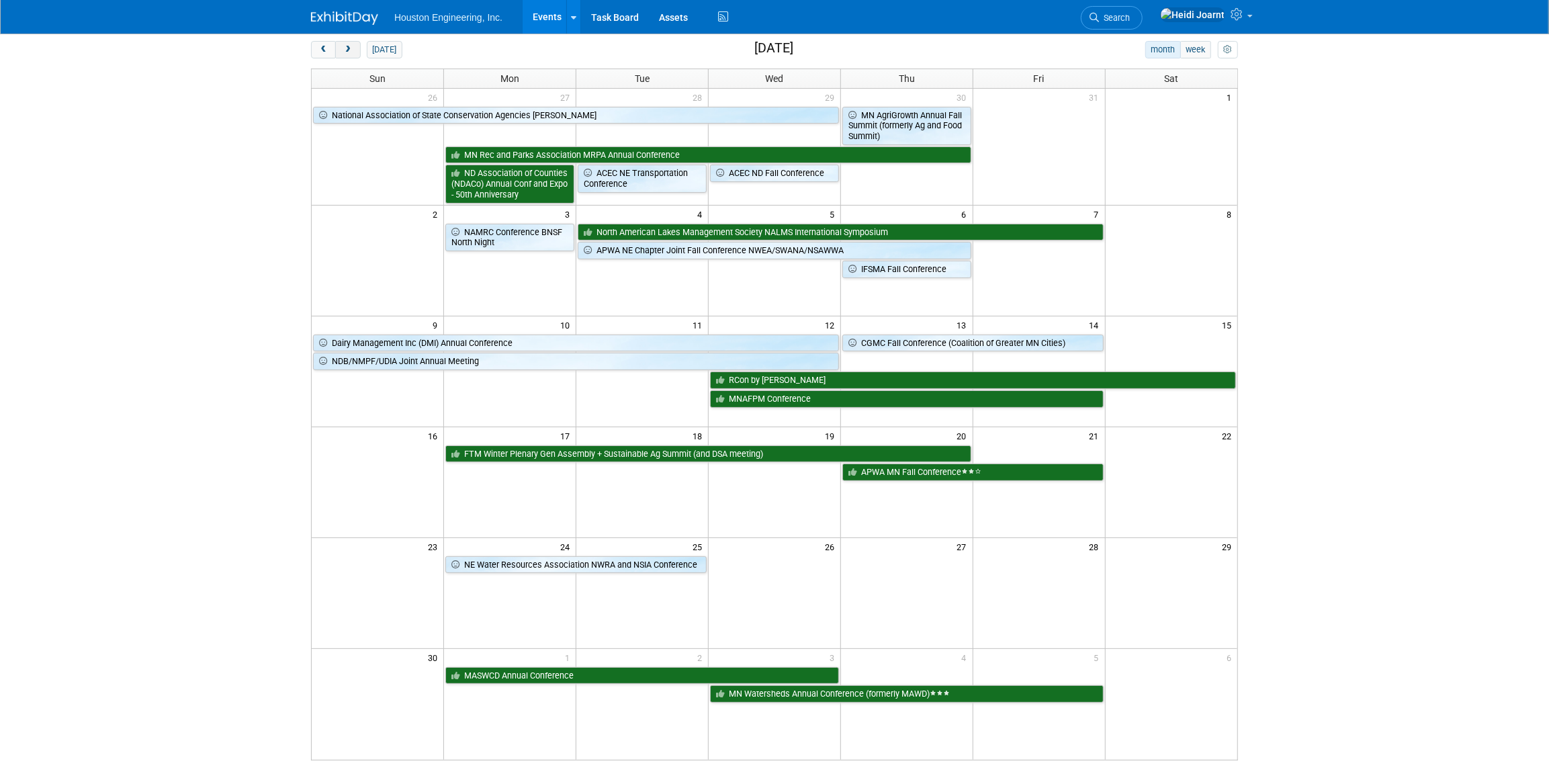
click at [356, 55] on button "next" at bounding box center [347, 50] width 25 height 17
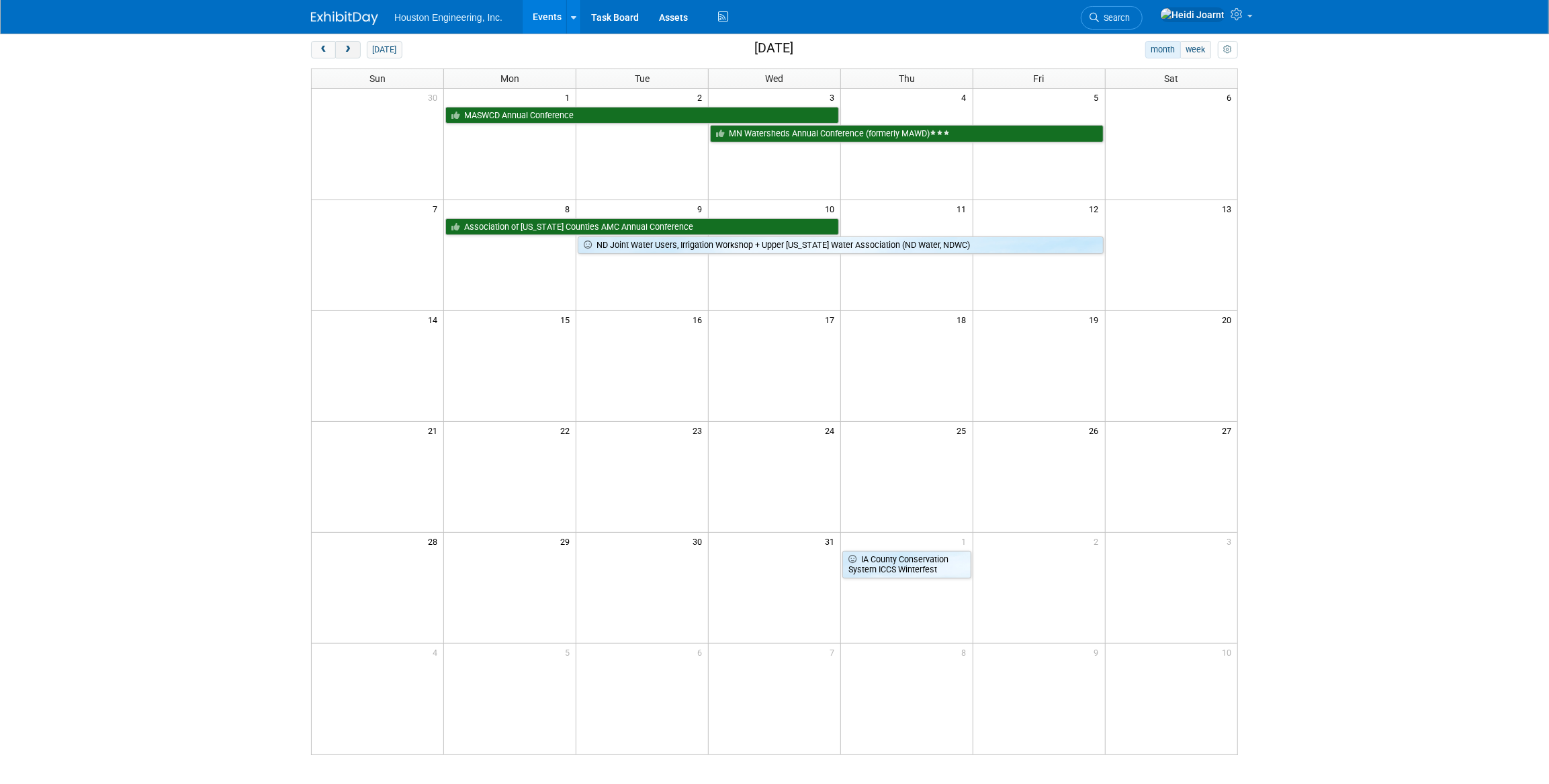
click at [356, 55] on button "next" at bounding box center [347, 50] width 25 height 17
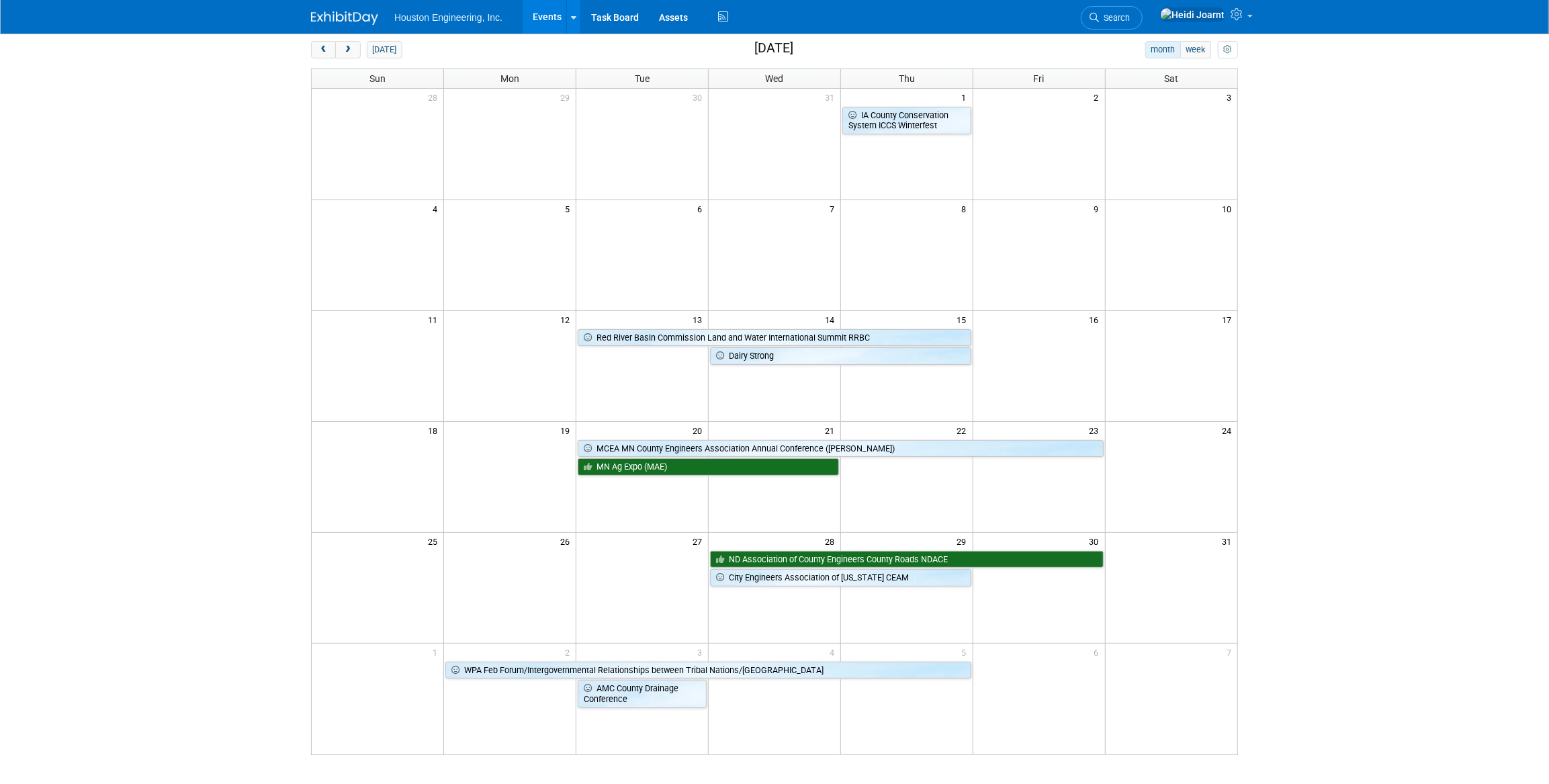
click at [1278, 620] on body "Houston Engineering, Inc. Events Add Event Bulk Upload Events Shareable Event B…" at bounding box center [774, 331] width 1549 height 784
click at [322, 49] on span "prev" at bounding box center [323, 50] width 10 height 9
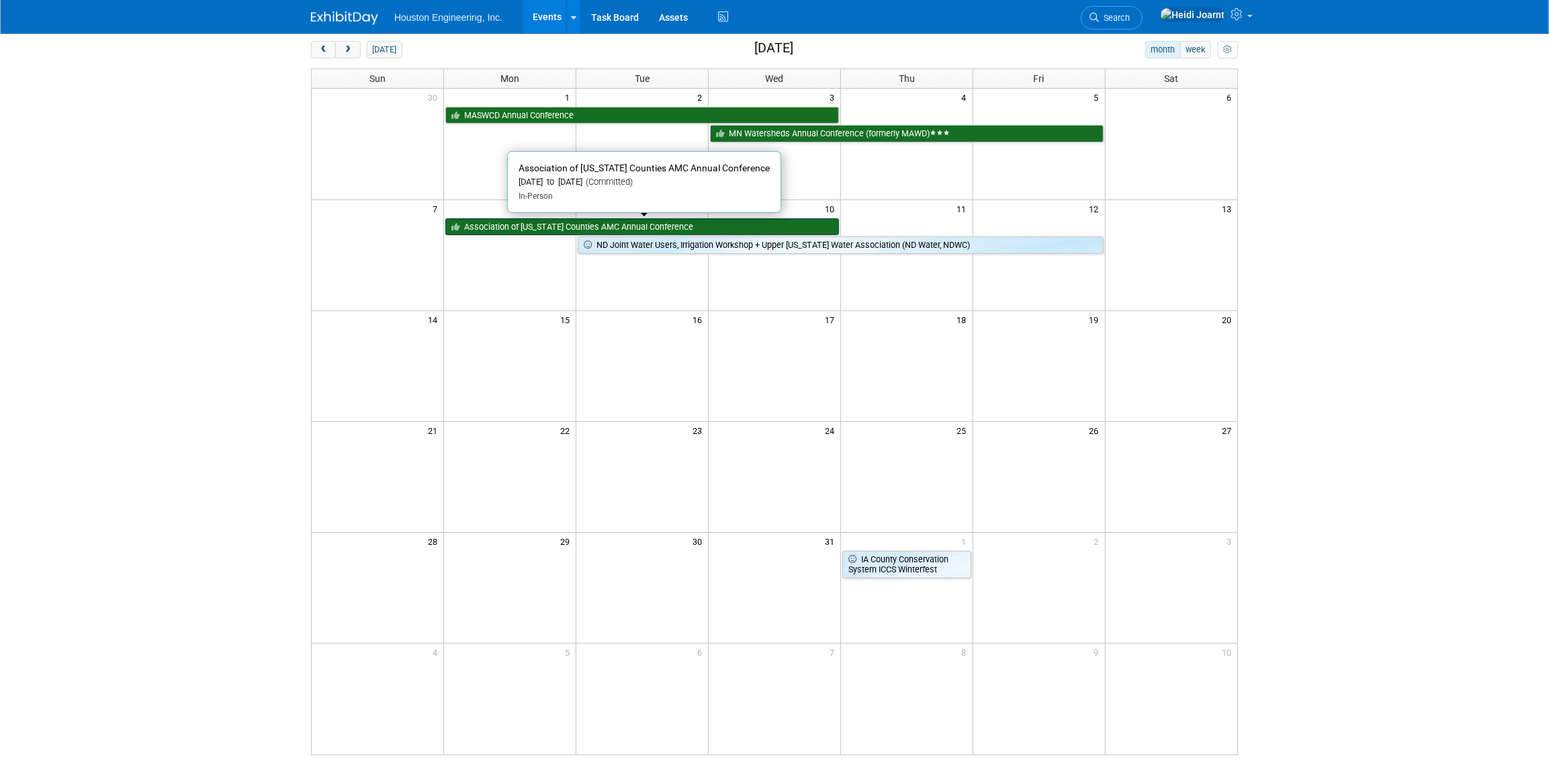
click at [673, 218] on link "Association of [US_STATE] Counties AMC Annual Conference" at bounding box center [641, 226] width 393 height 17
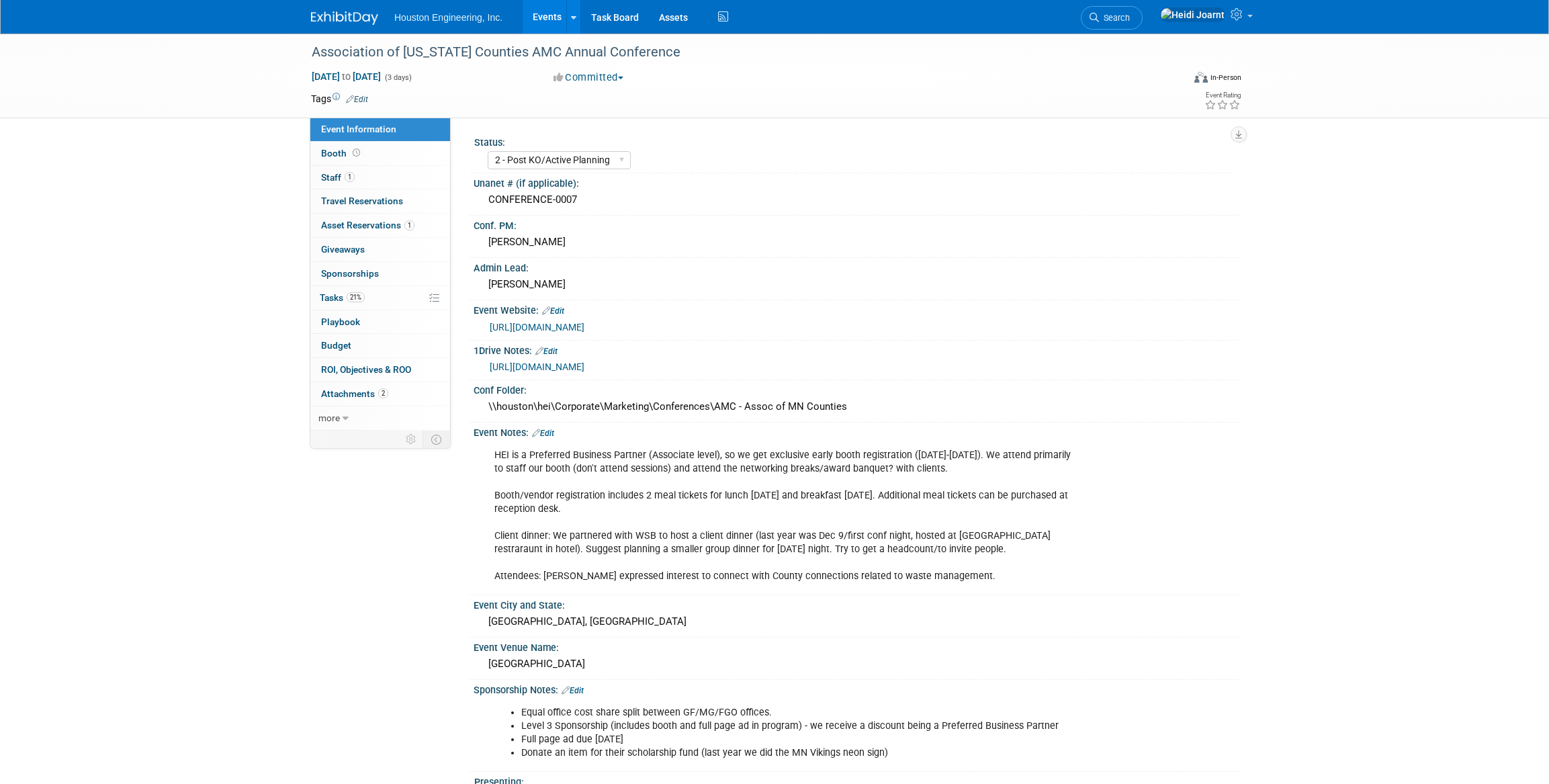
select select "2 - Post KO/Active Planning"
select select "No"
select select "Transportation"
click at [543, 27] on link "Events" at bounding box center [547, 17] width 49 height 34
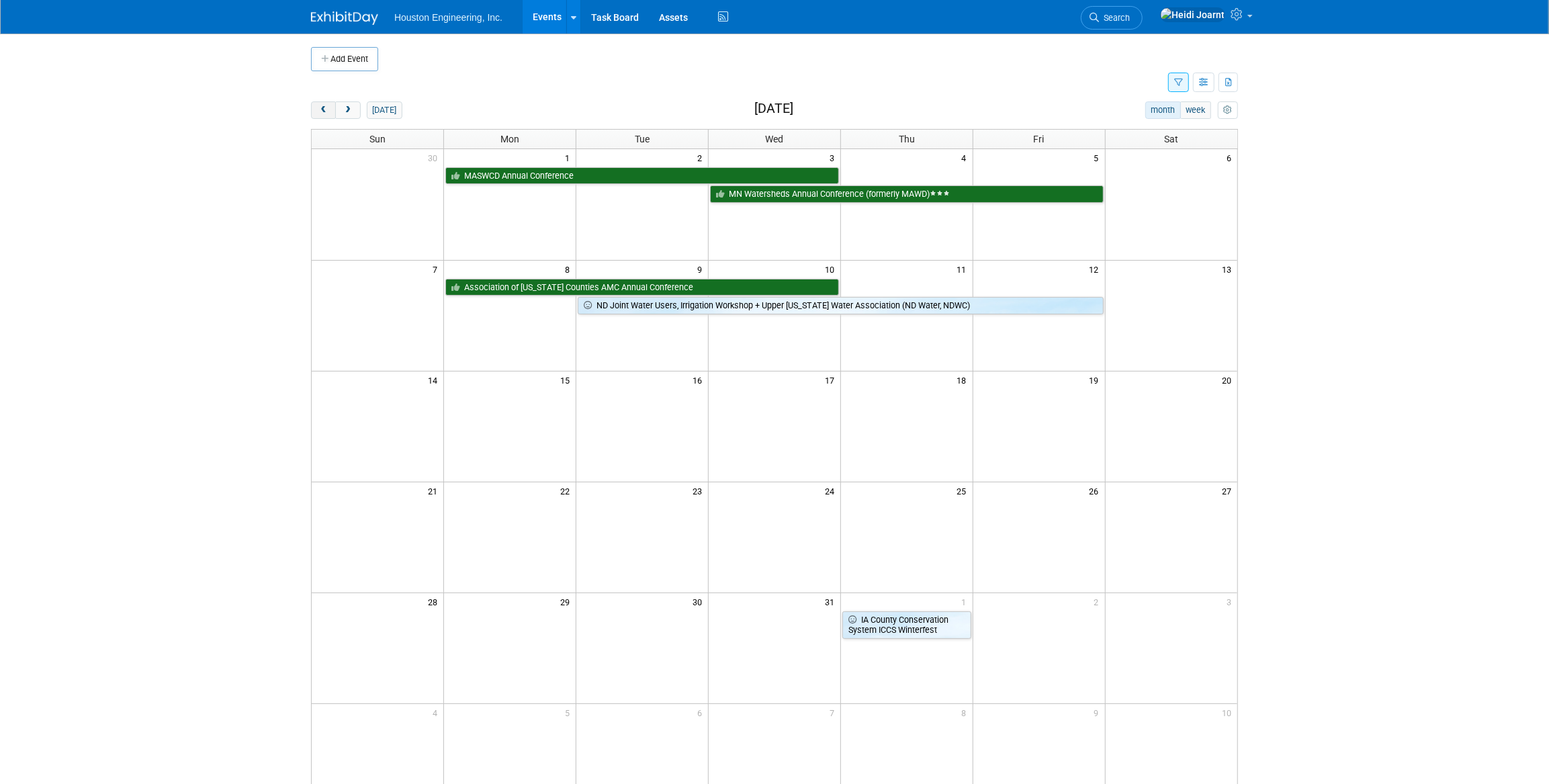
click at [318, 111] on span "prev" at bounding box center [323, 111] width 10 height 9
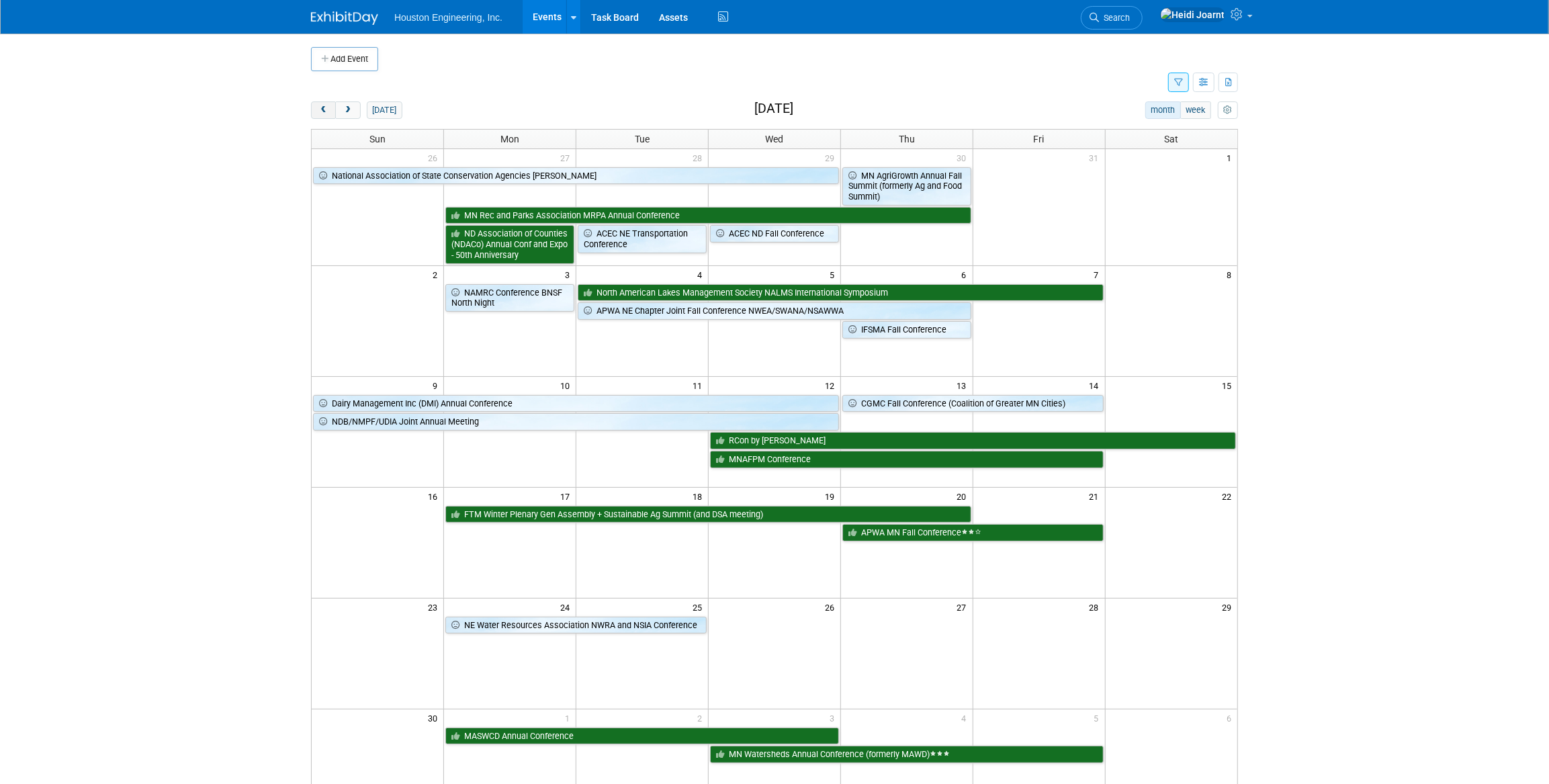
click at [324, 108] on span "prev" at bounding box center [323, 111] width 10 height 9
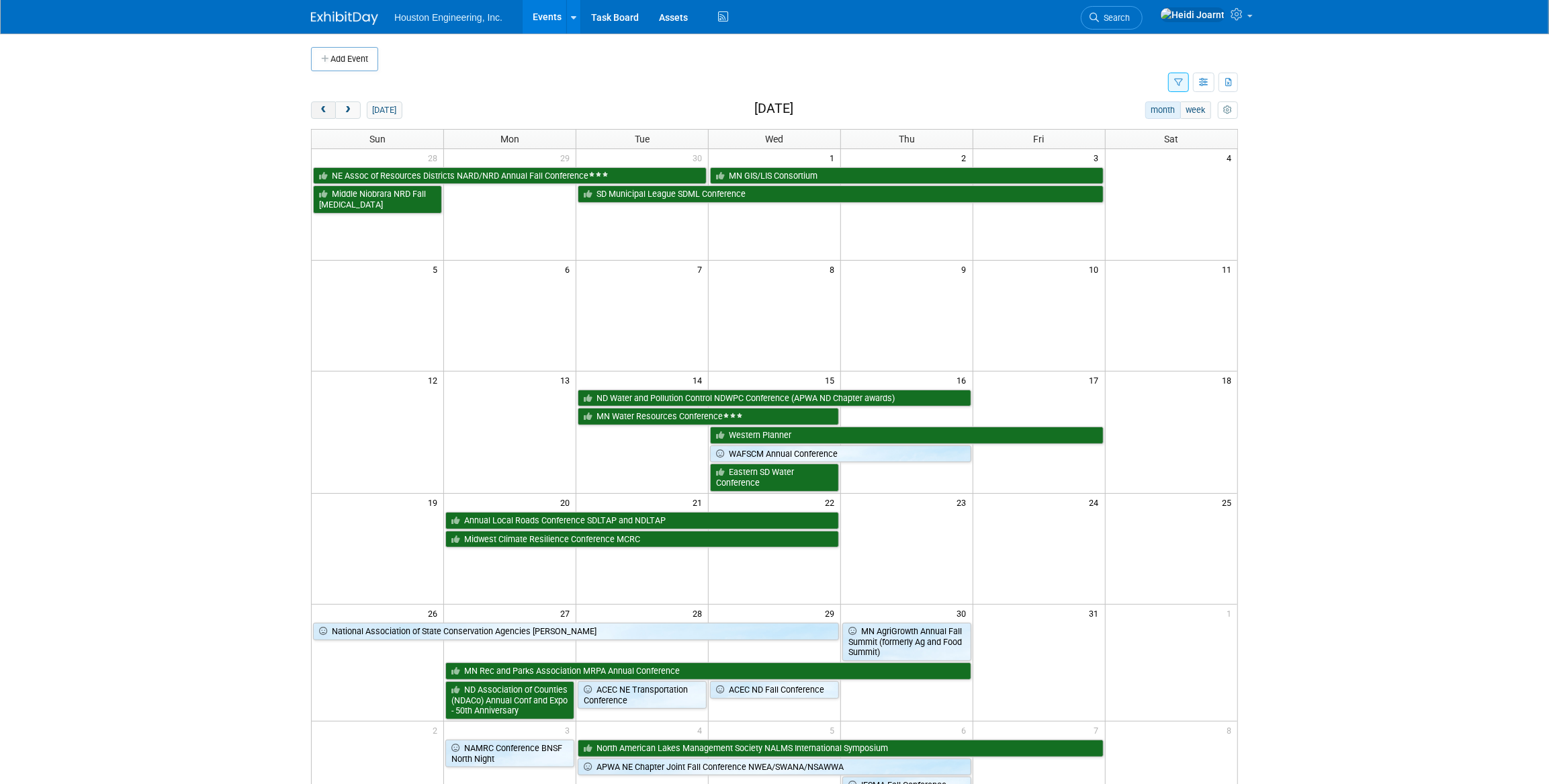
click at [324, 108] on span "prev" at bounding box center [323, 111] width 10 height 9
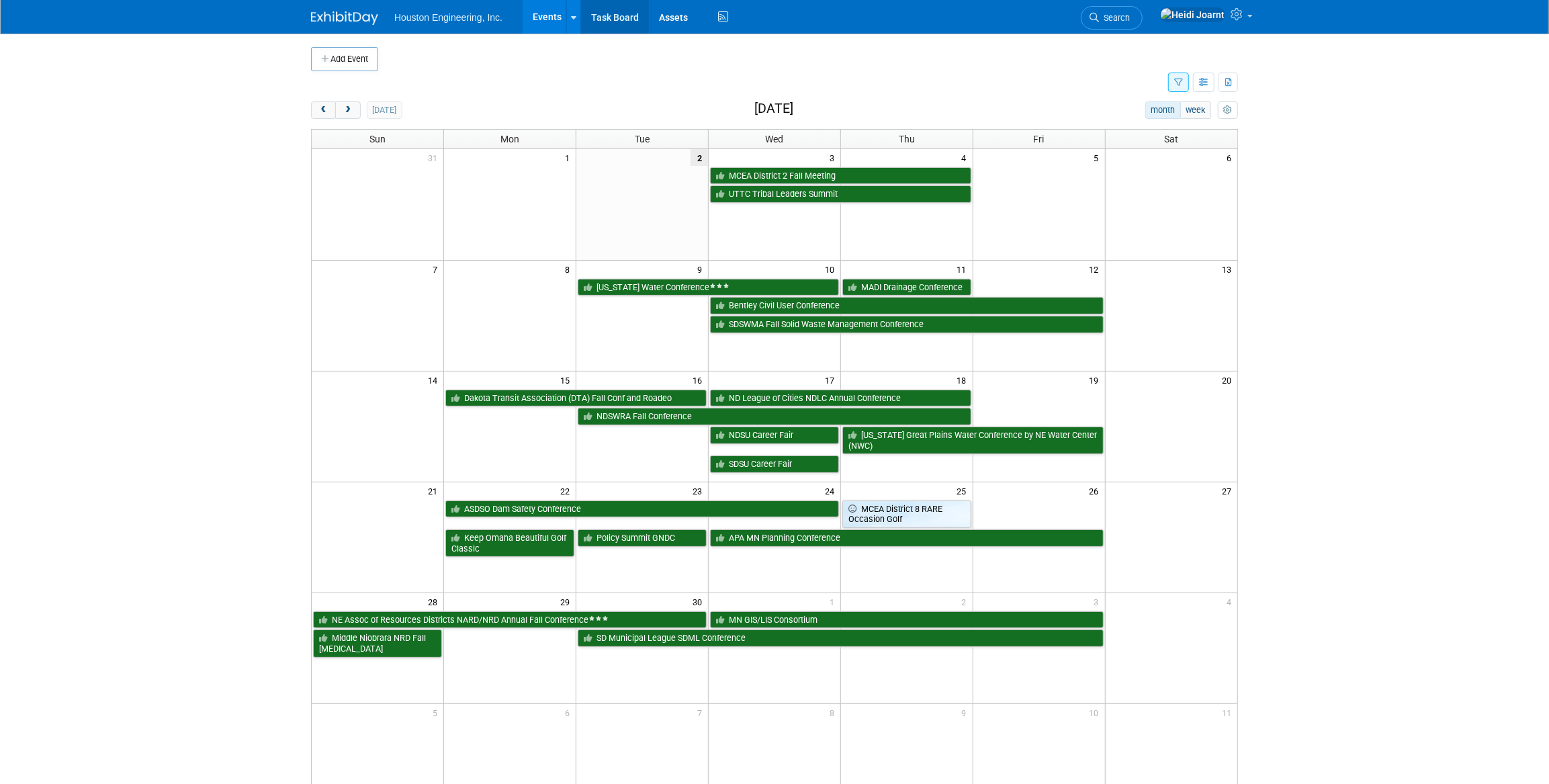
click at [628, 29] on link "Task Board" at bounding box center [614, 17] width 68 height 34
click at [1130, 17] on span "Search" at bounding box center [1114, 17] width 31 height 10
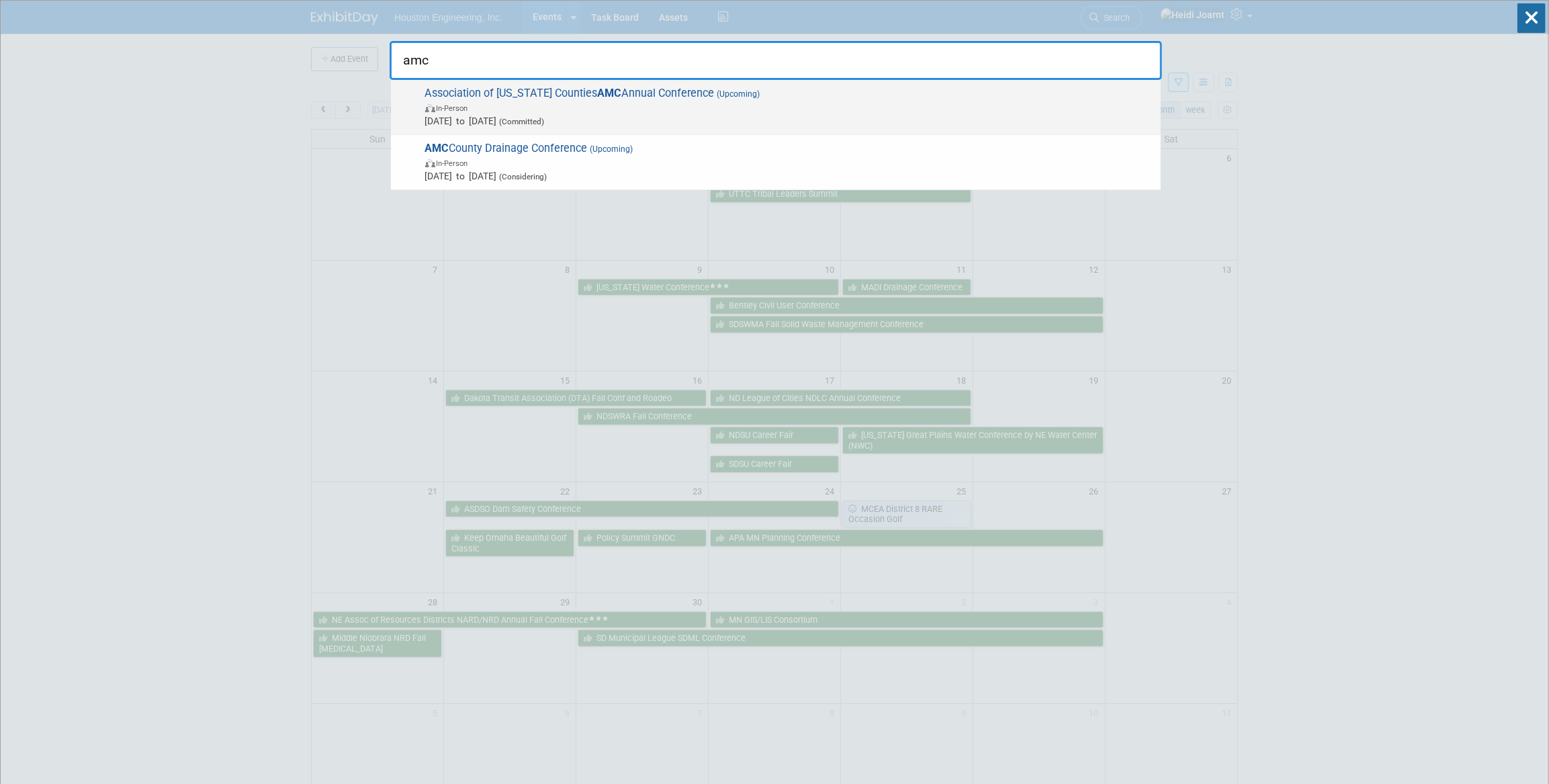
type input "amc"
click at [945, 111] on span "In-Person" at bounding box center [790, 107] width 728 height 14
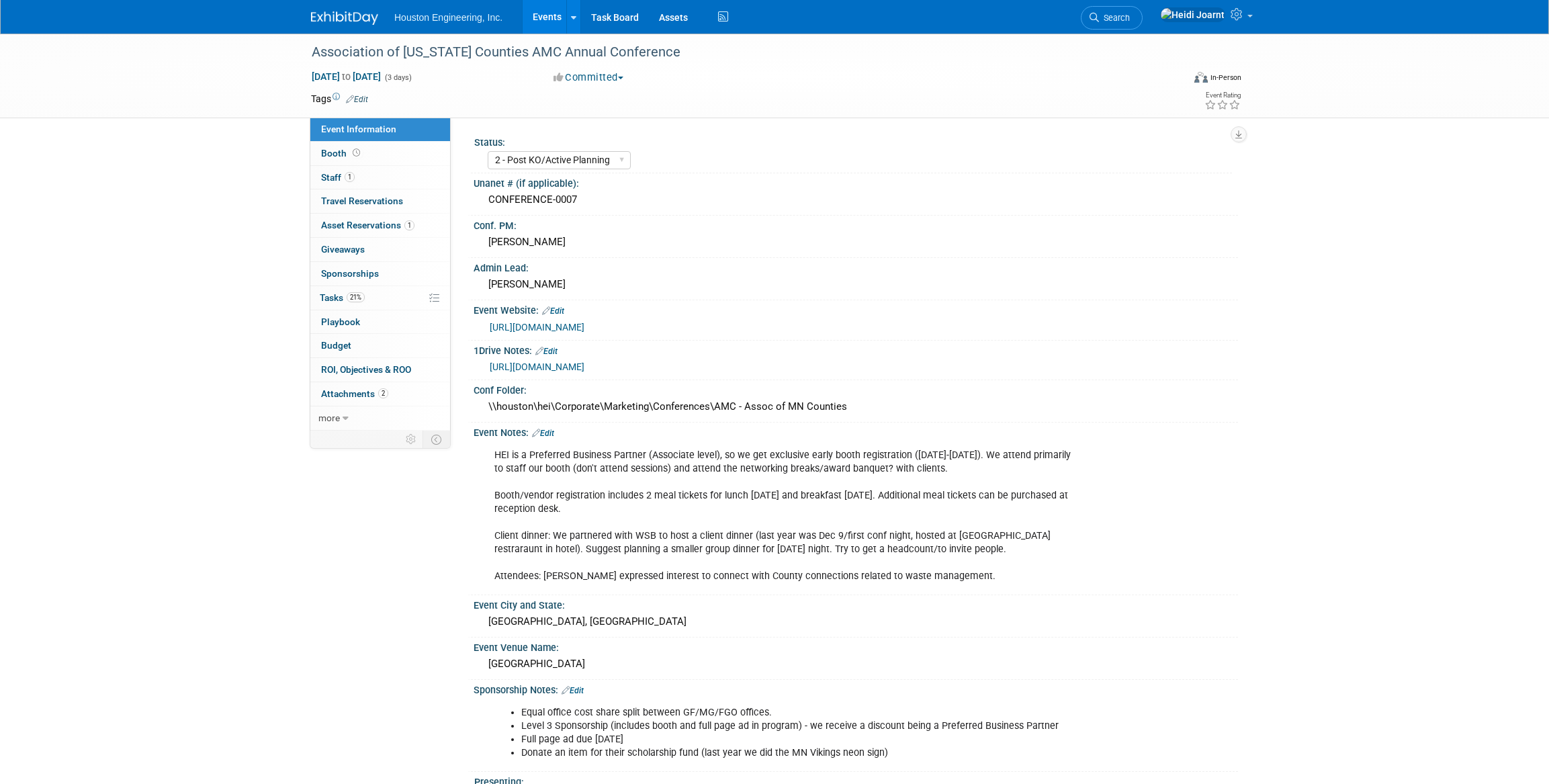
select select "2 - Post KO/Active Planning"
select select "No"
select select "Transportation"
click at [367, 302] on link "21% Tasks 21%" at bounding box center [380, 298] width 139 height 24
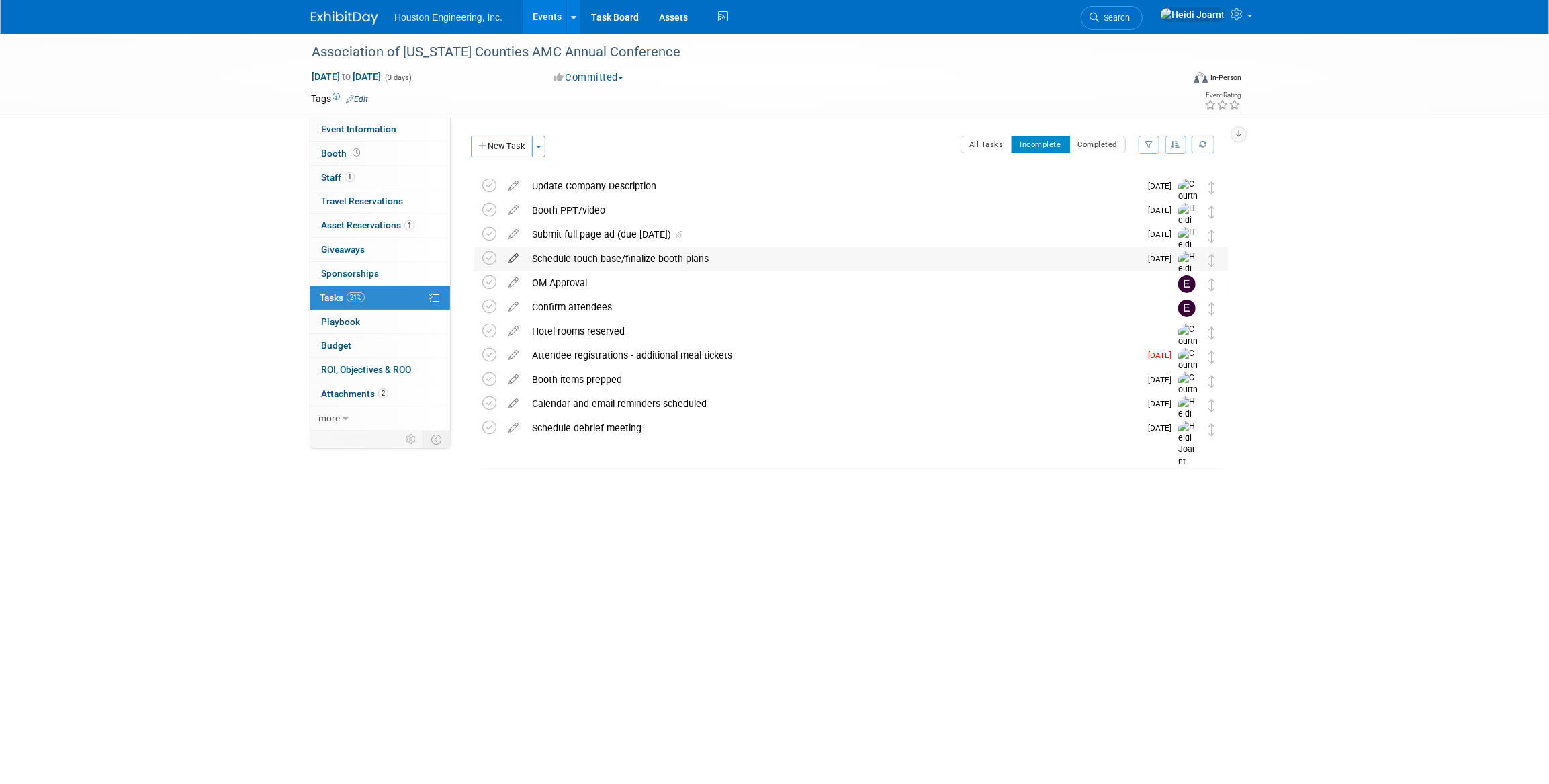
click at [515, 259] on icon at bounding box center [514, 255] width 24 height 17
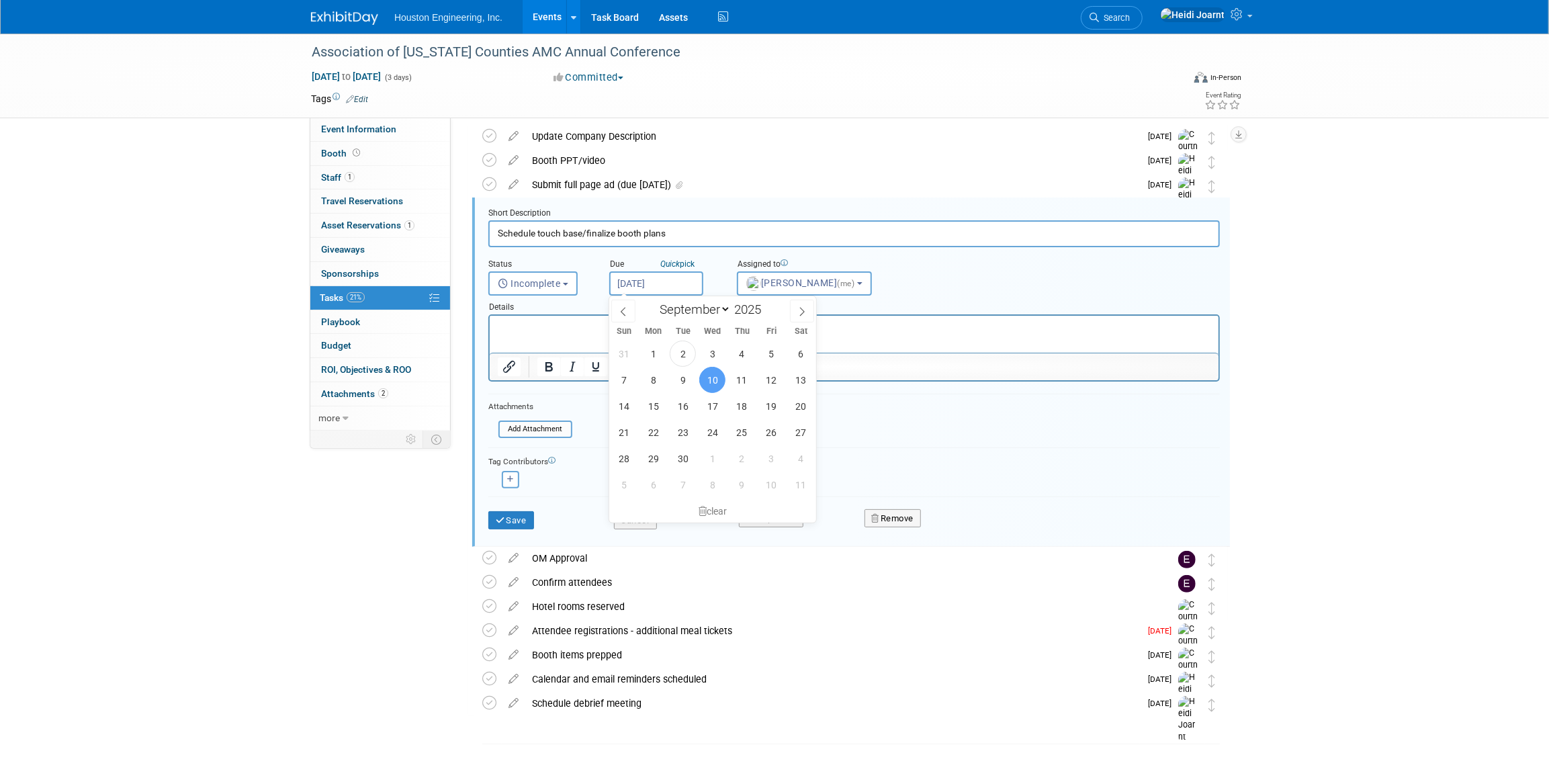
click at [645, 280] on input "Sep 10, 2025" at bounding box center [656, 283] width 94 height 24
click at [746, 354] on span "4" at bounding box center [741, 353] width 27 height 27
click at [687, 292] on input "Sep 4, 2025" at bounding box center [656, 283] width 94 height 24
click at [704, 349] on span "3" at bounding box center [712, 353] width 27 height 27
type input "Sep 3, 2025"
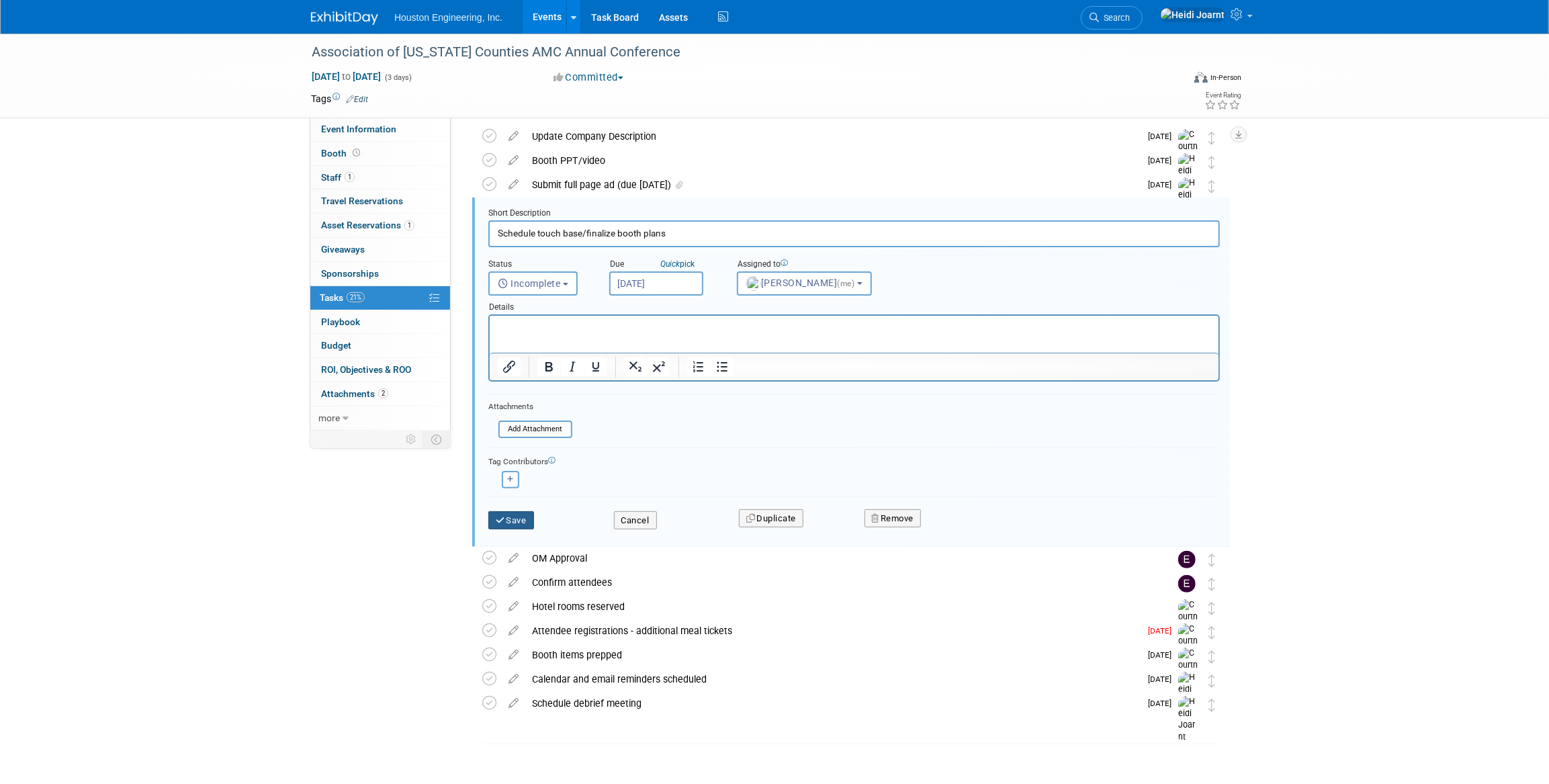
click at [527, 525] on button "Save" at bounding box center [511, 520] width 46 height 19
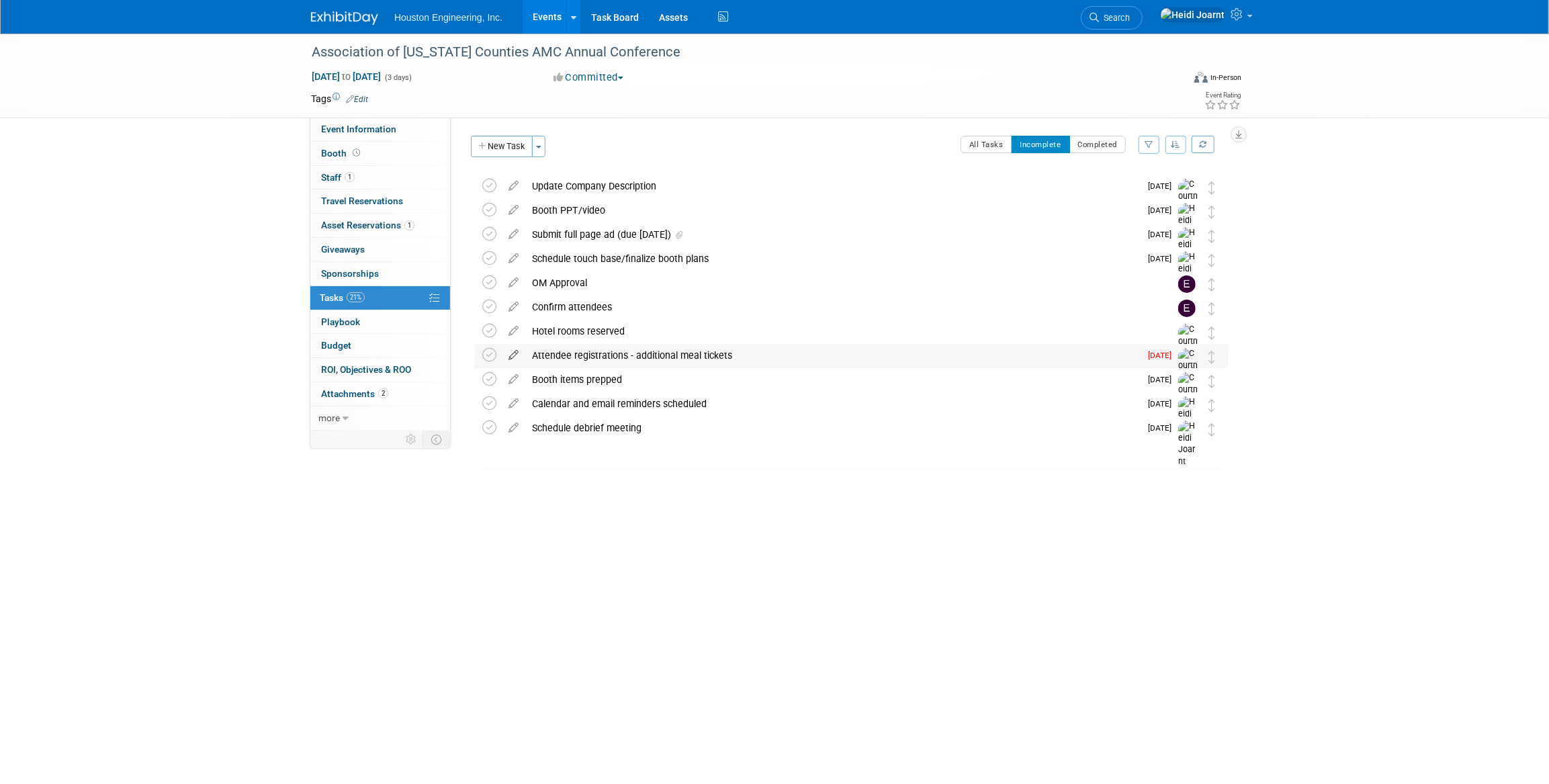
click at [514, 356] on icon at bounding box center [514, 352] width 24 height 17
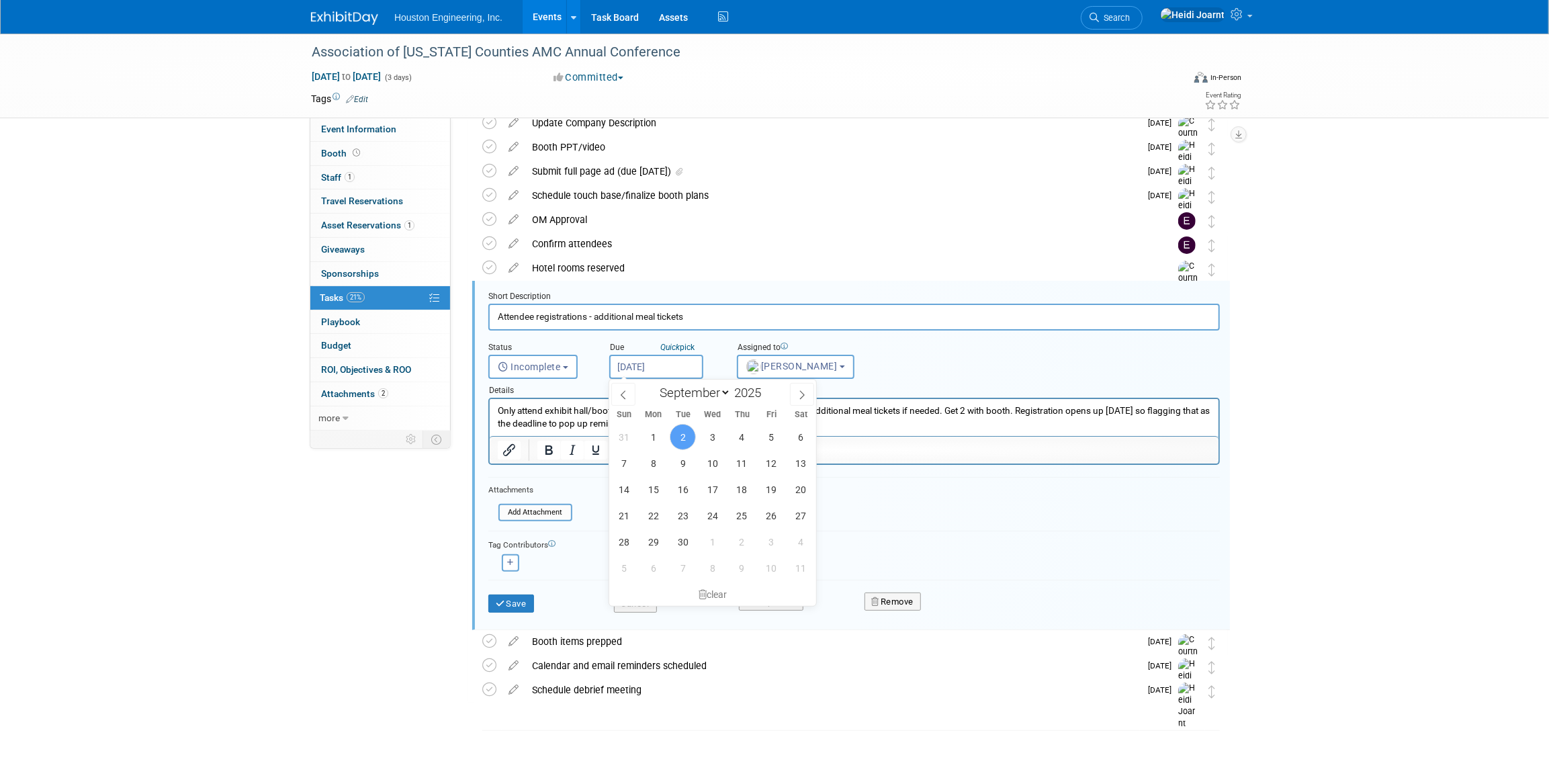
click at [680, 365] on input "Sep 2, 2025" at bounding box center [656, 367] width 94 height 24
click at [771, 460] on span "12" at bounding box center [771, 463] width 27 height 27
type input "Sep 12, 2025"
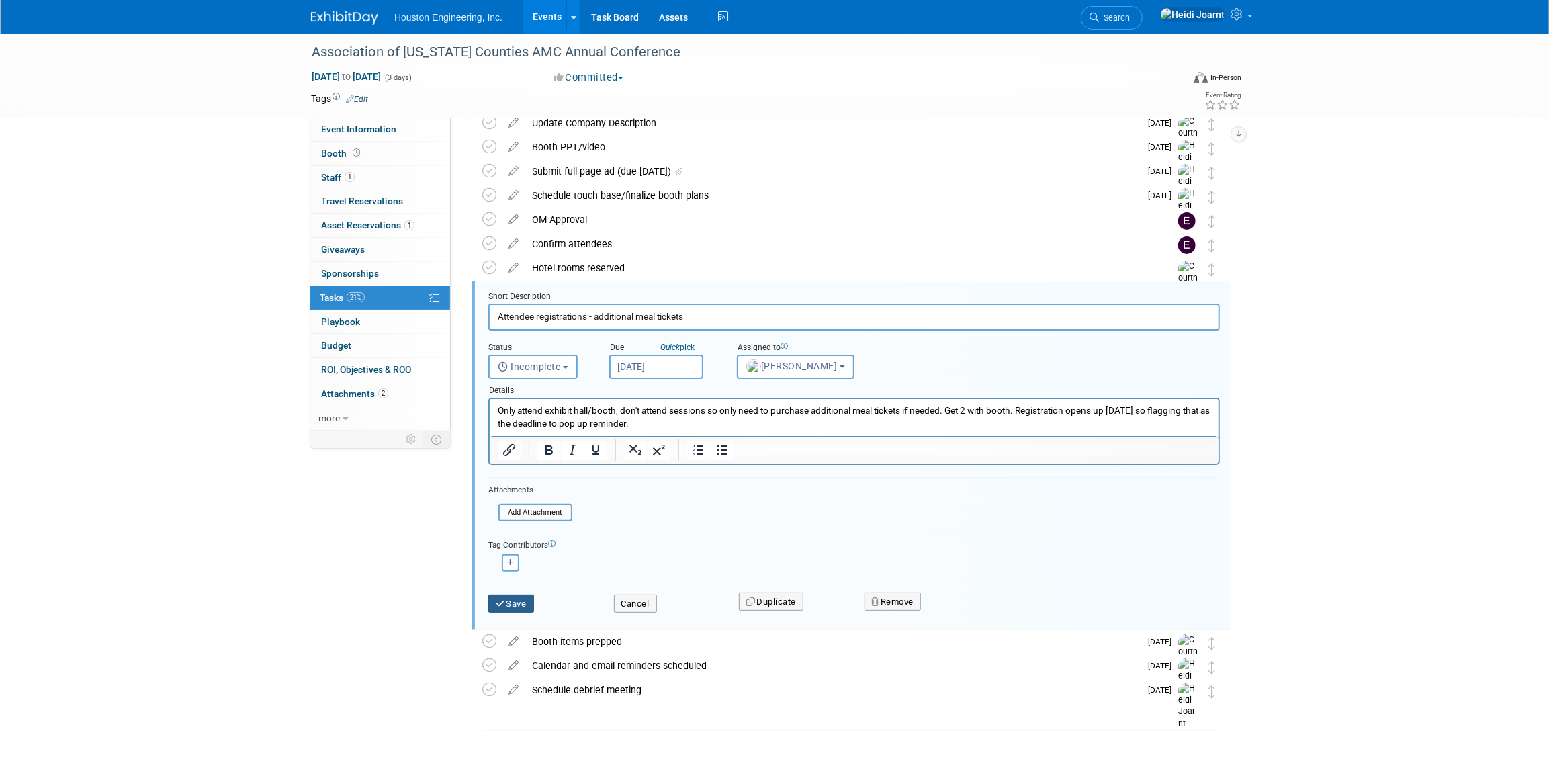
click at [524, 608] on button "Save" at bounding box center [511, 603] width 46 height 19
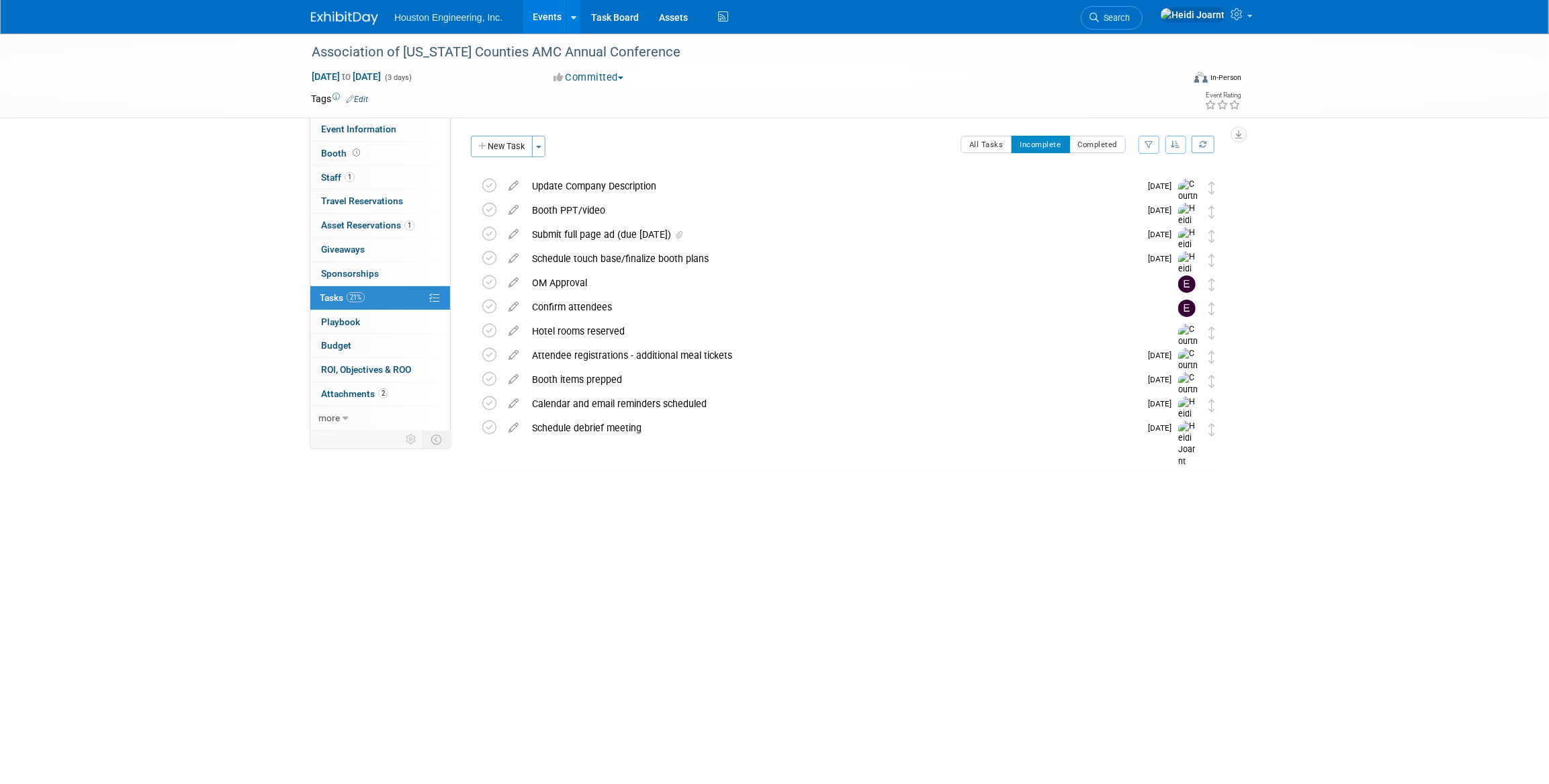
click at [537, 17] on link "Events" at bounding box center [547, 17] width 49 height 34
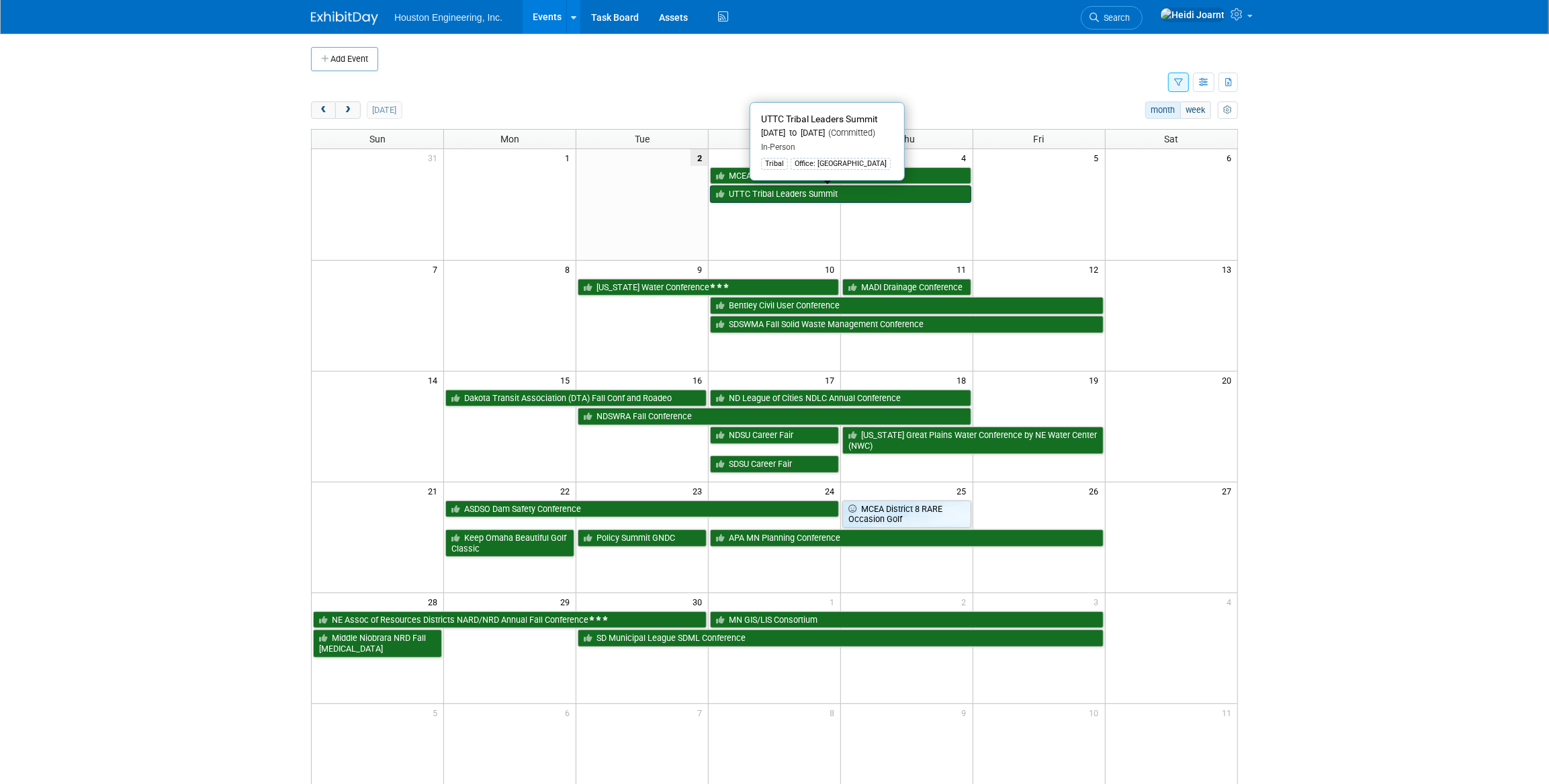
click at [813, 199] on link "UTTC Tribal Leaders Summit" at bounding box center [840, 193] width 261 height 17
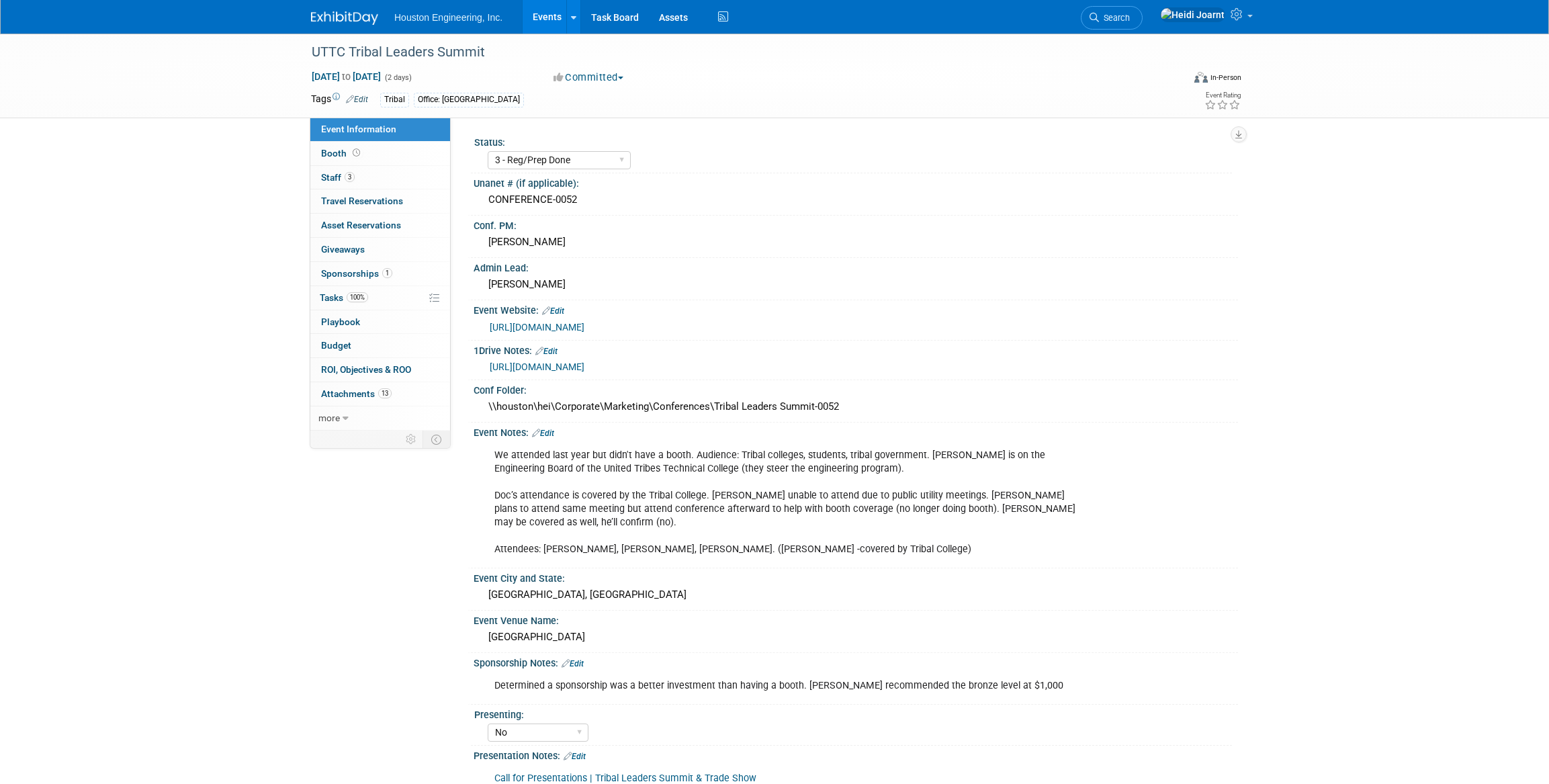
select select "3 - Reg/Prep Done"
select select "No"
select select "Multi-sector/Any/All"
click at [574, 322] on link "[URL][DOMAIN_NAME]" at bounding box center [537, 327] width 94 height 11
click at [377, 172] on link "3 Staff 3" at bounding box center [380, 178] width 139 height 24
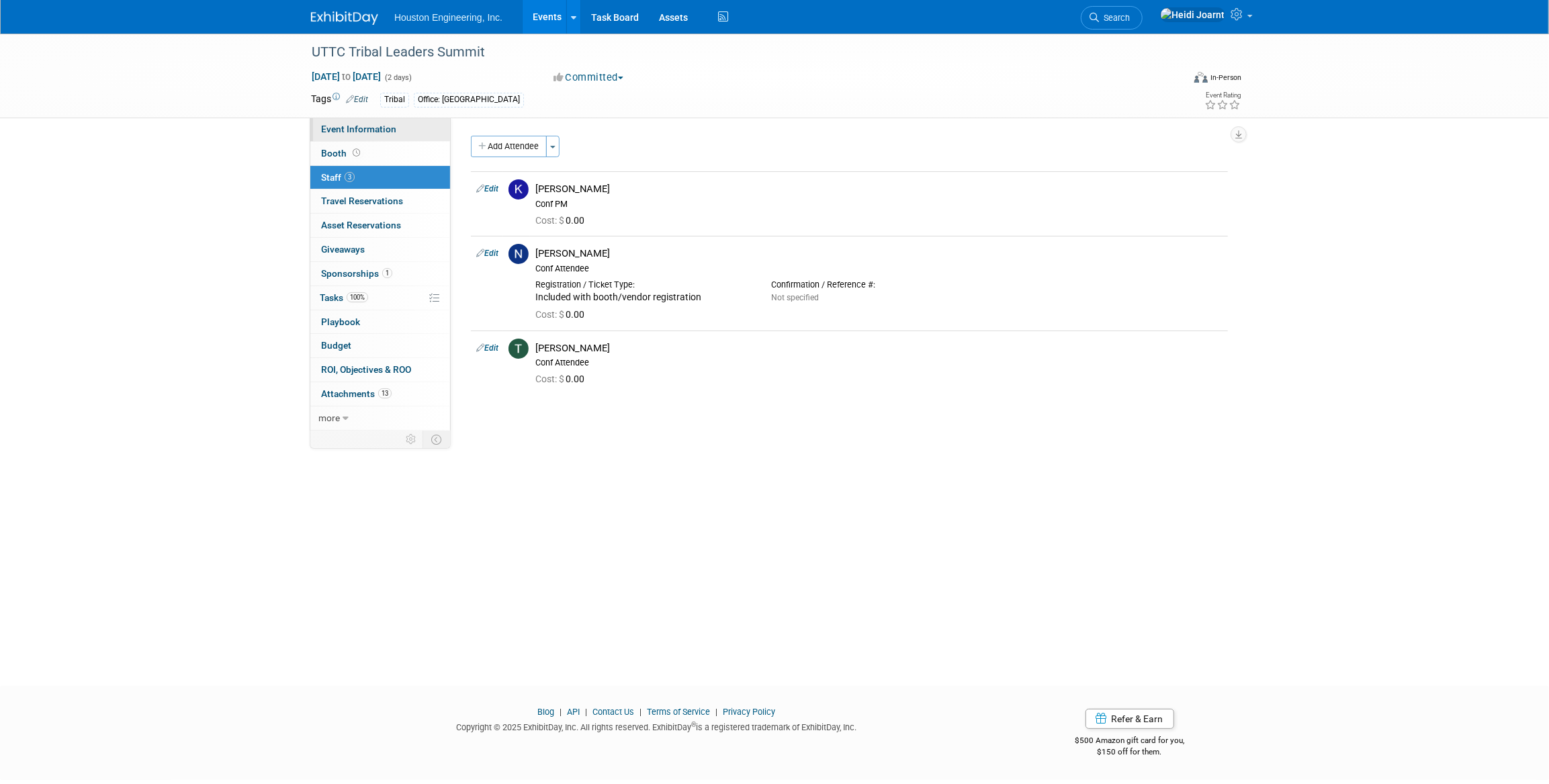
click at [388, 129] on span "Event Information" at bounding box center [359, 129] width 75 height 11
select select "3 - Reg/Prep Done"
select select "No"
select select "Multi-sector/Any/All"
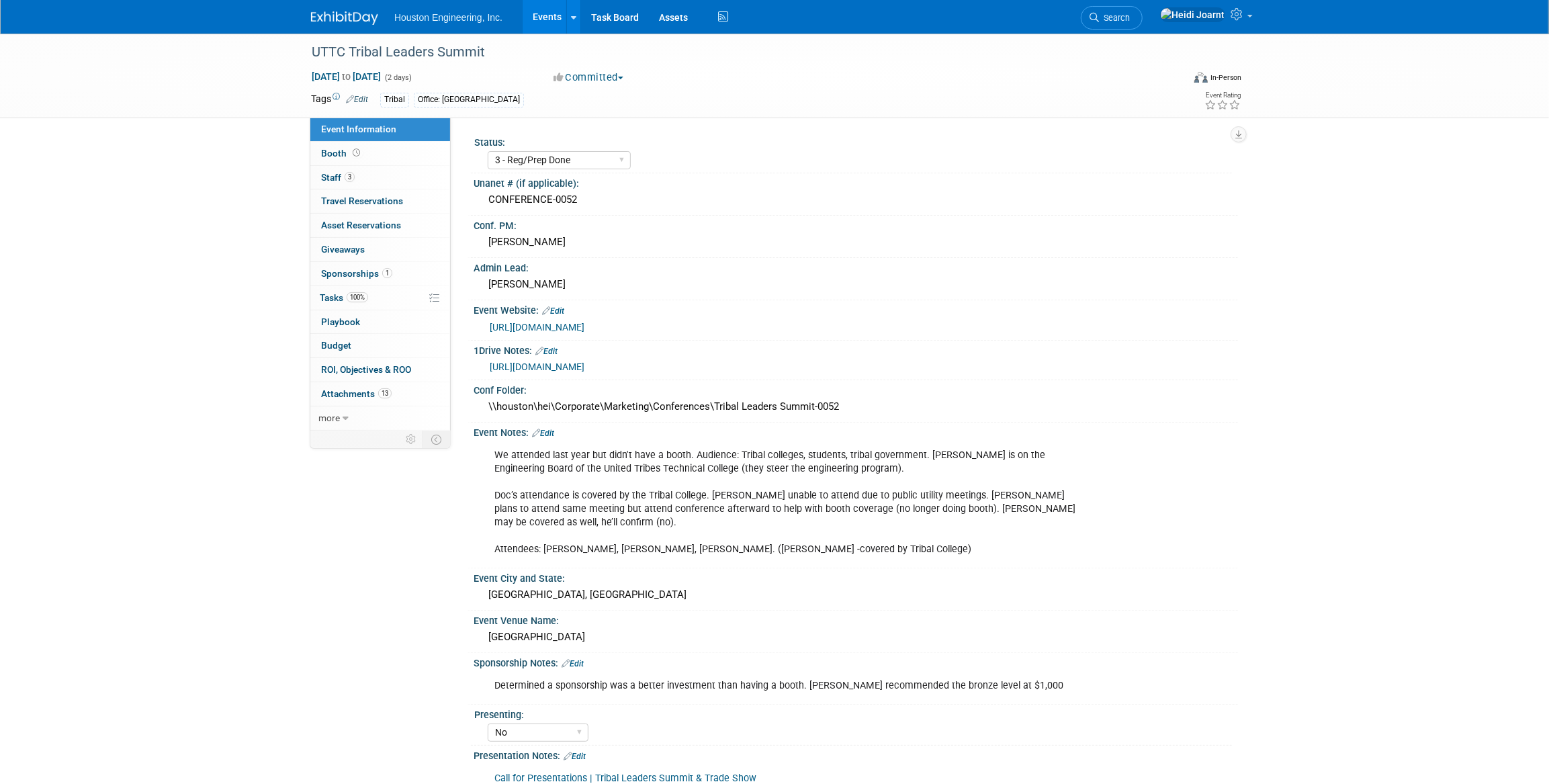
click at [380, 491] on div "Event Information Event Info Booth Booth 3 Staff 3 Staff 0 Travel Reservations …" at bounding box center [774, 510] width 946 height 952
click at [391, 293] on link "100% Tasks 100%" at bounding box center [380, 298] width 139 height 24
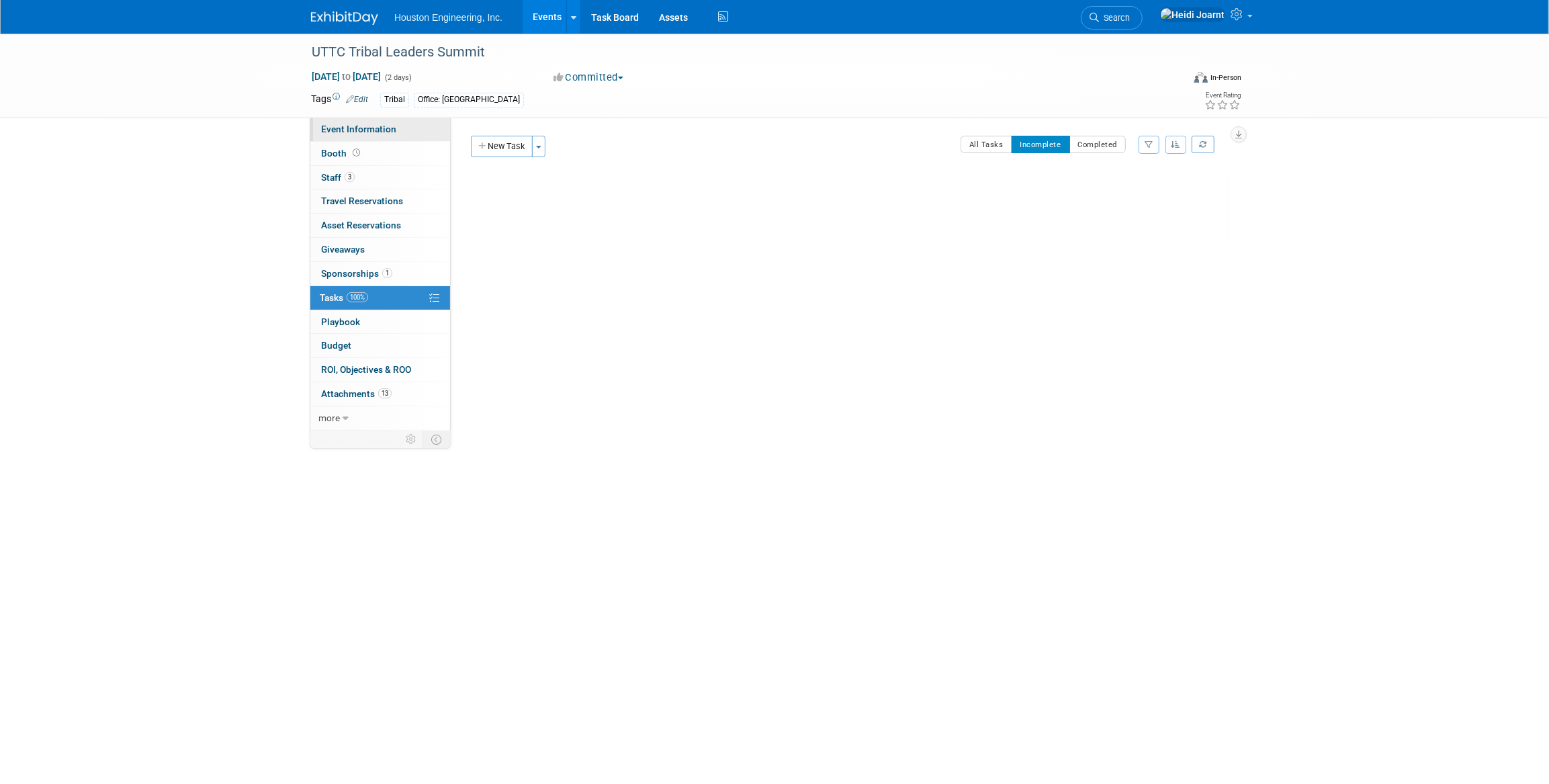
click at [401, 131] on link "Event Information" at bounding box center [380, 129] width 139 height 24
select select "3 - Reg/Prep Done"
select select "No"
select select "Multi-sector/Any/All"
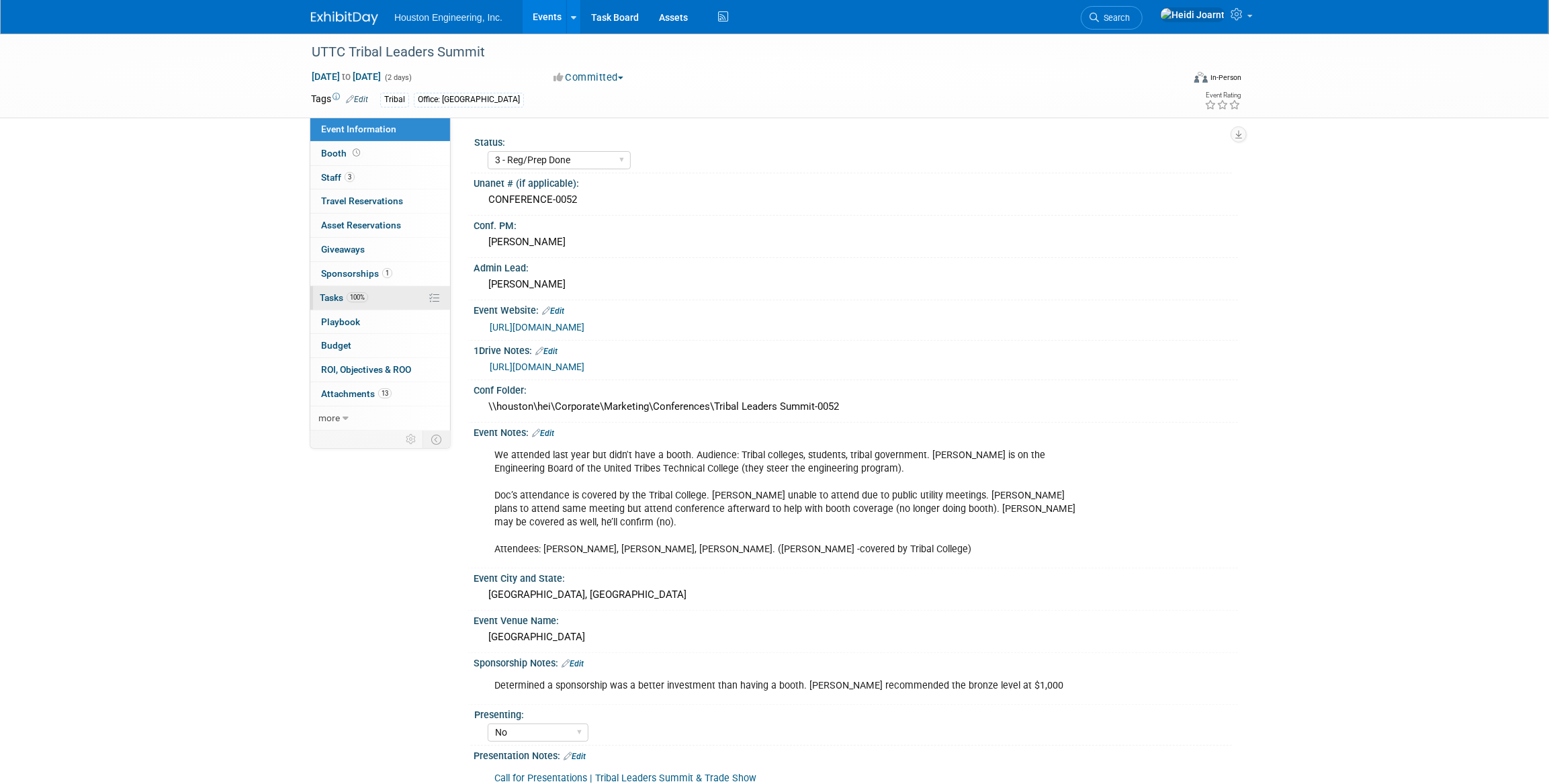
click at [390, 301] on link "100% Tasks 100%" at bounding box center [380, 298] width 139 height 24
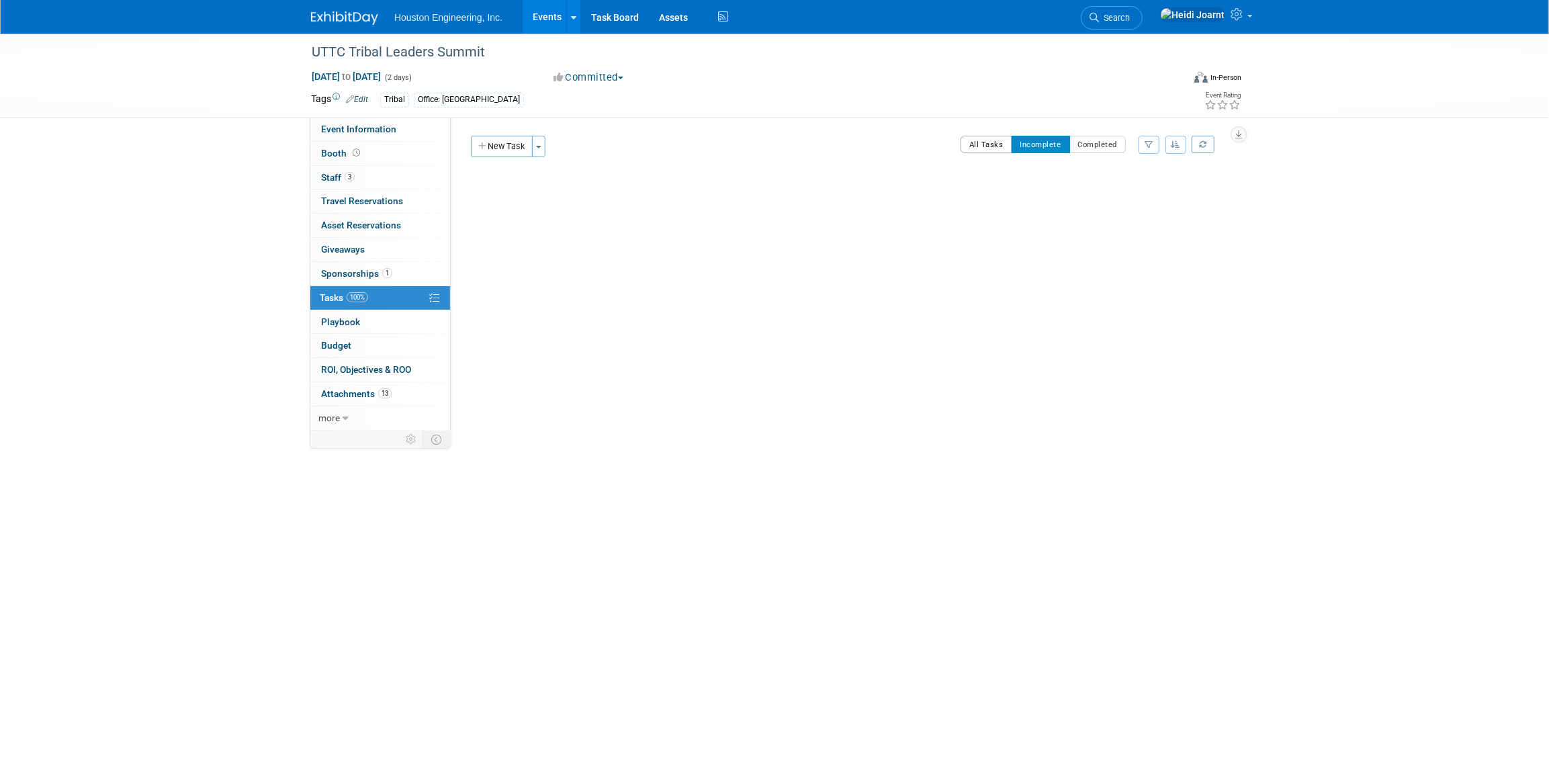
click at [987, 146] on button "All Tasks" at bounding box center [986, 144] width 51 height 17
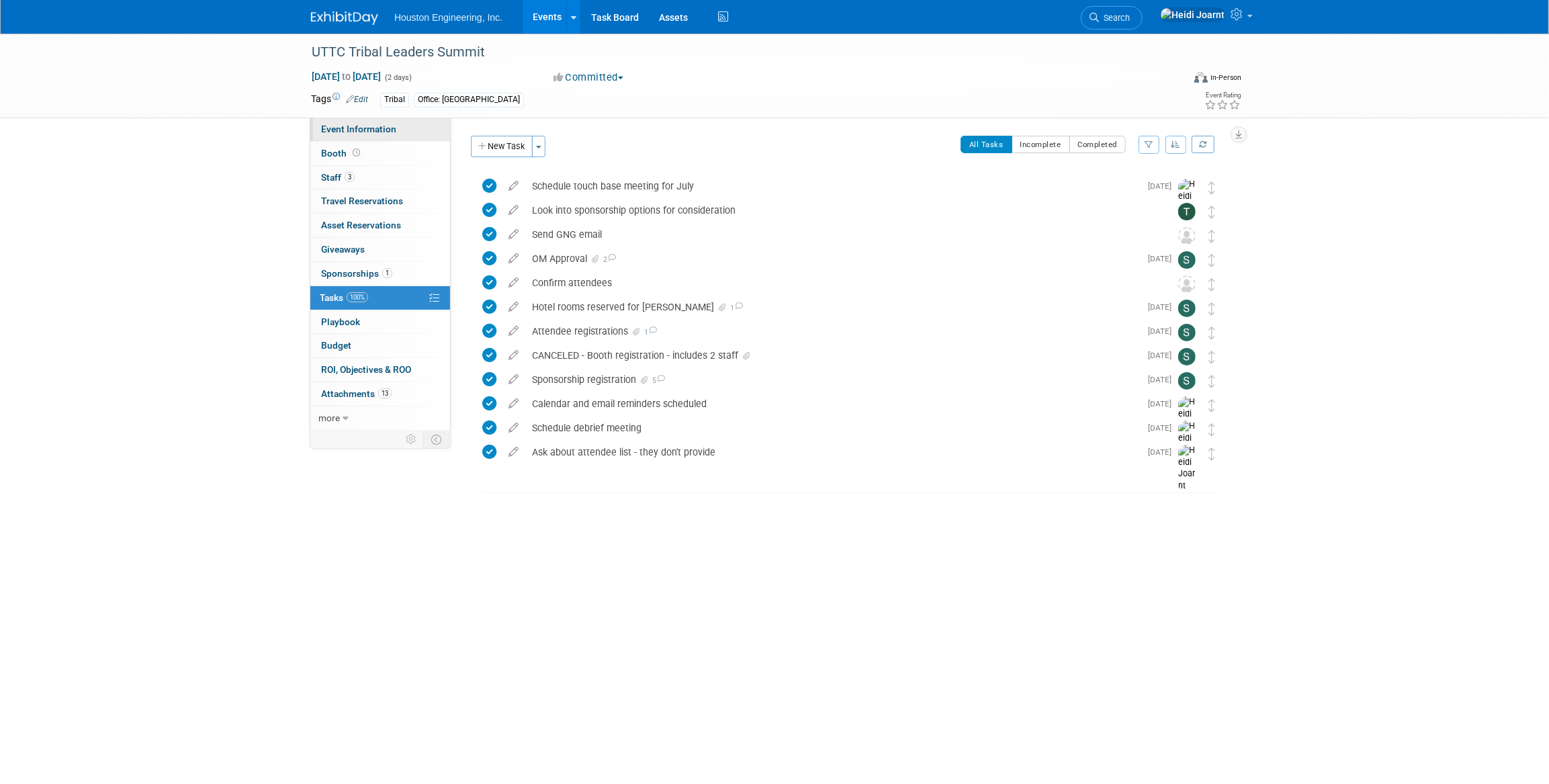
click at [352, 128] on span "Event Information" at bounding box center [359, 129] width 75 height 11
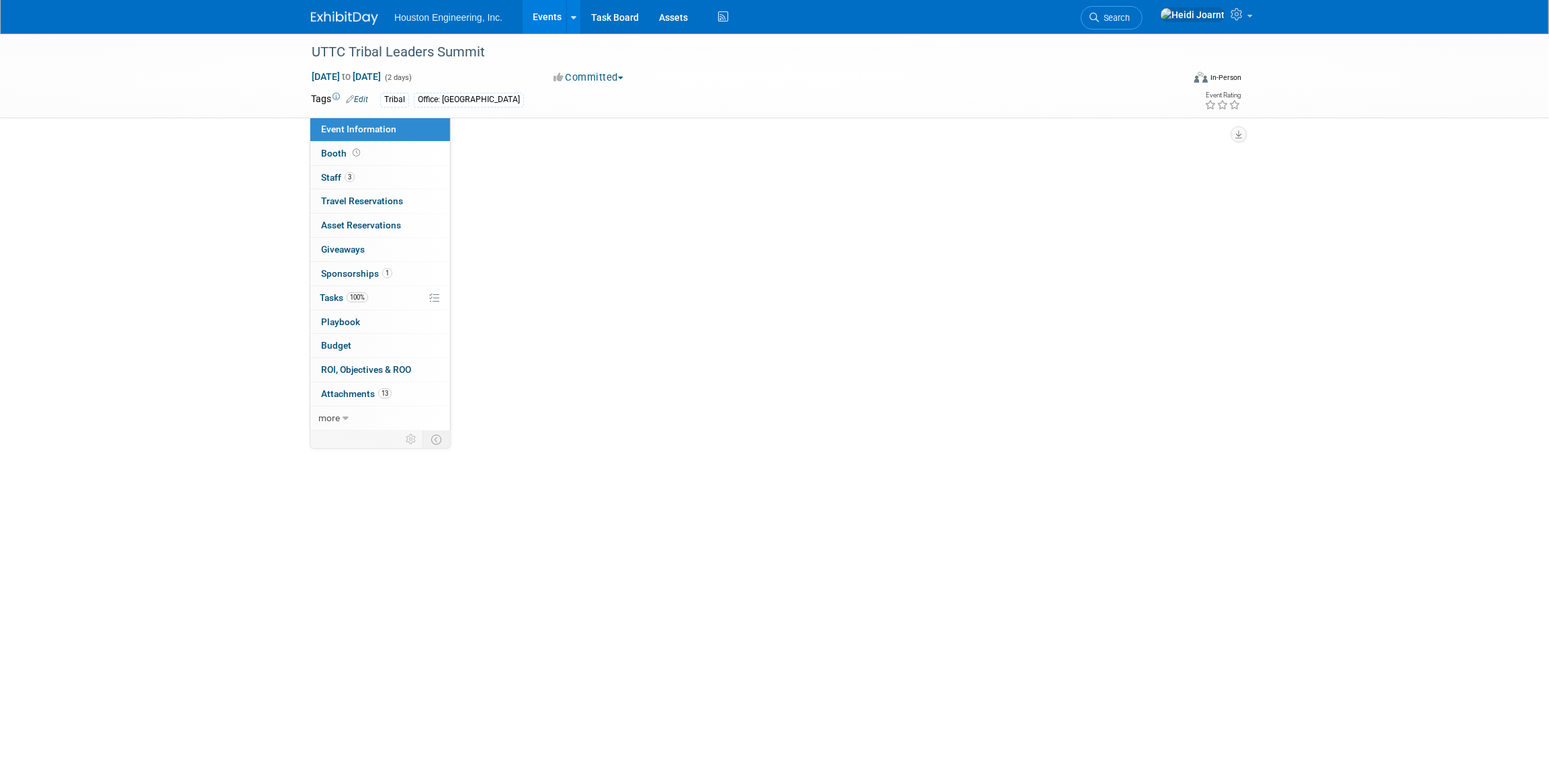
select select "3 - Reg/Prep Done"
select select "No"
select select "Multi-sector/Any/All"
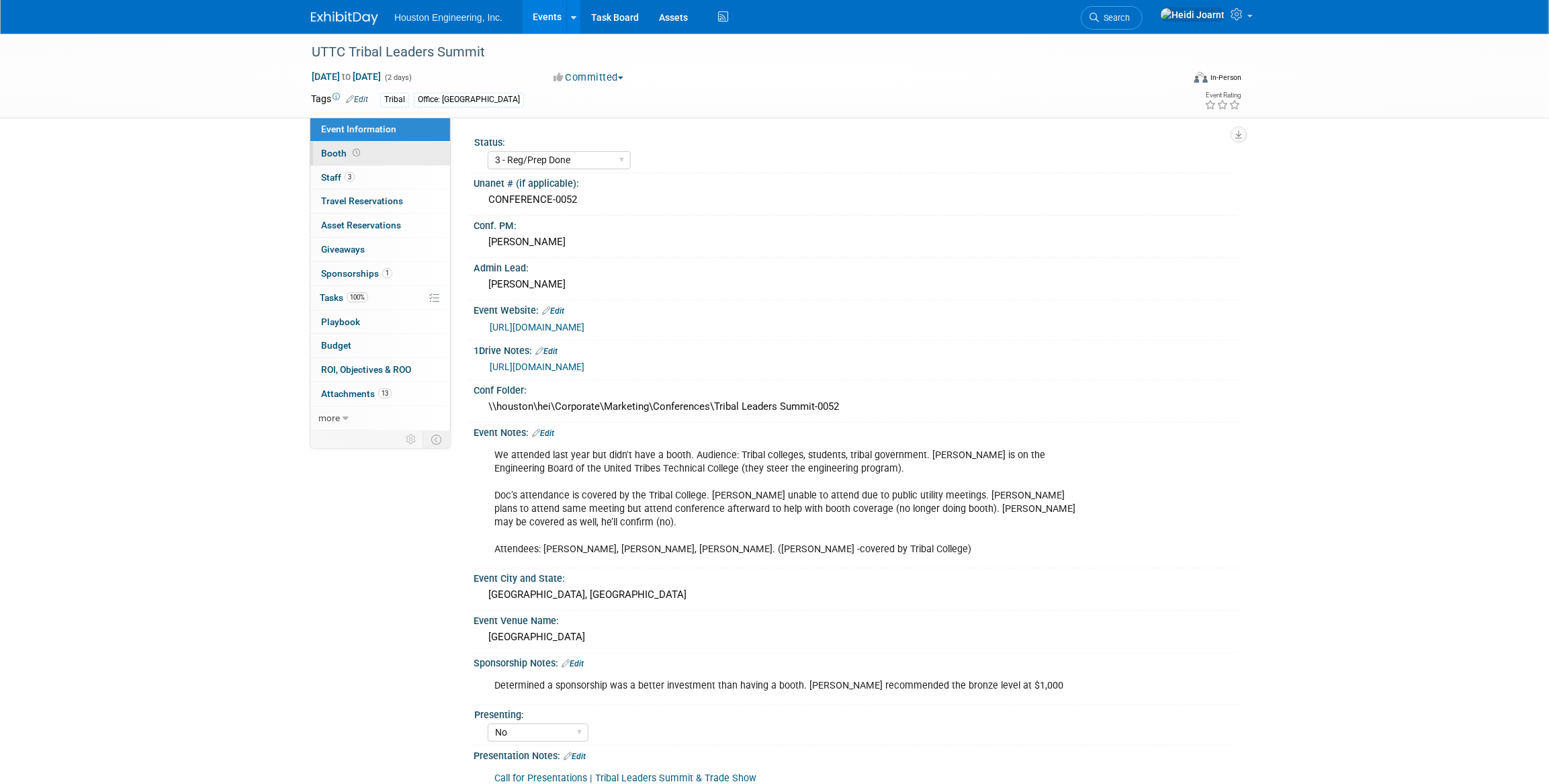
click at [371, 157] on link "Booth" at bounding box center [380, 154] width 139 height 24
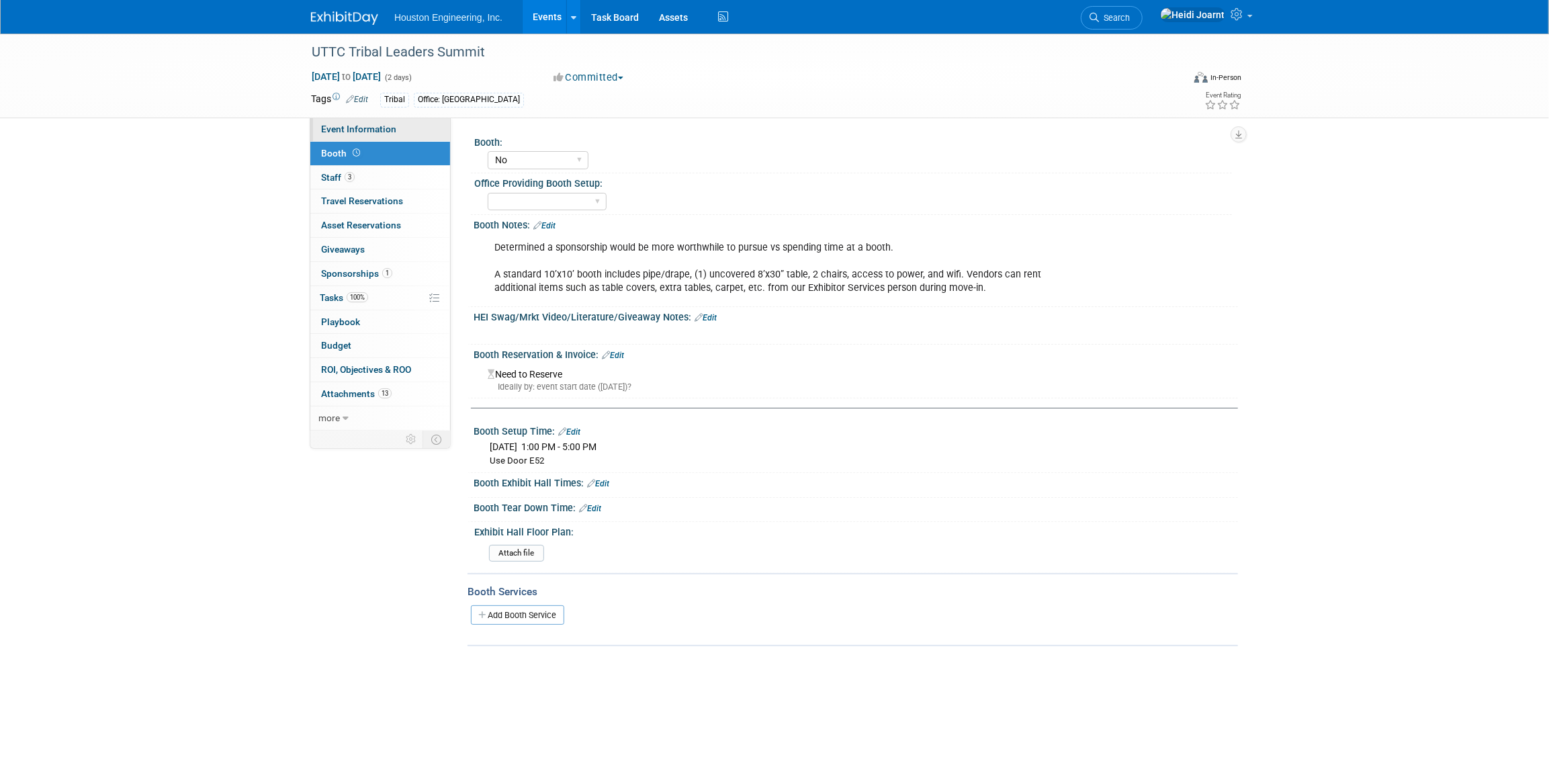
click at [388, 129] on span "Event Information" at bounding box center [359, 129] width 75 height 11
select select "3 - Reg/Prep Done"
select select "No"
select select "Multi-sector/Any/All"
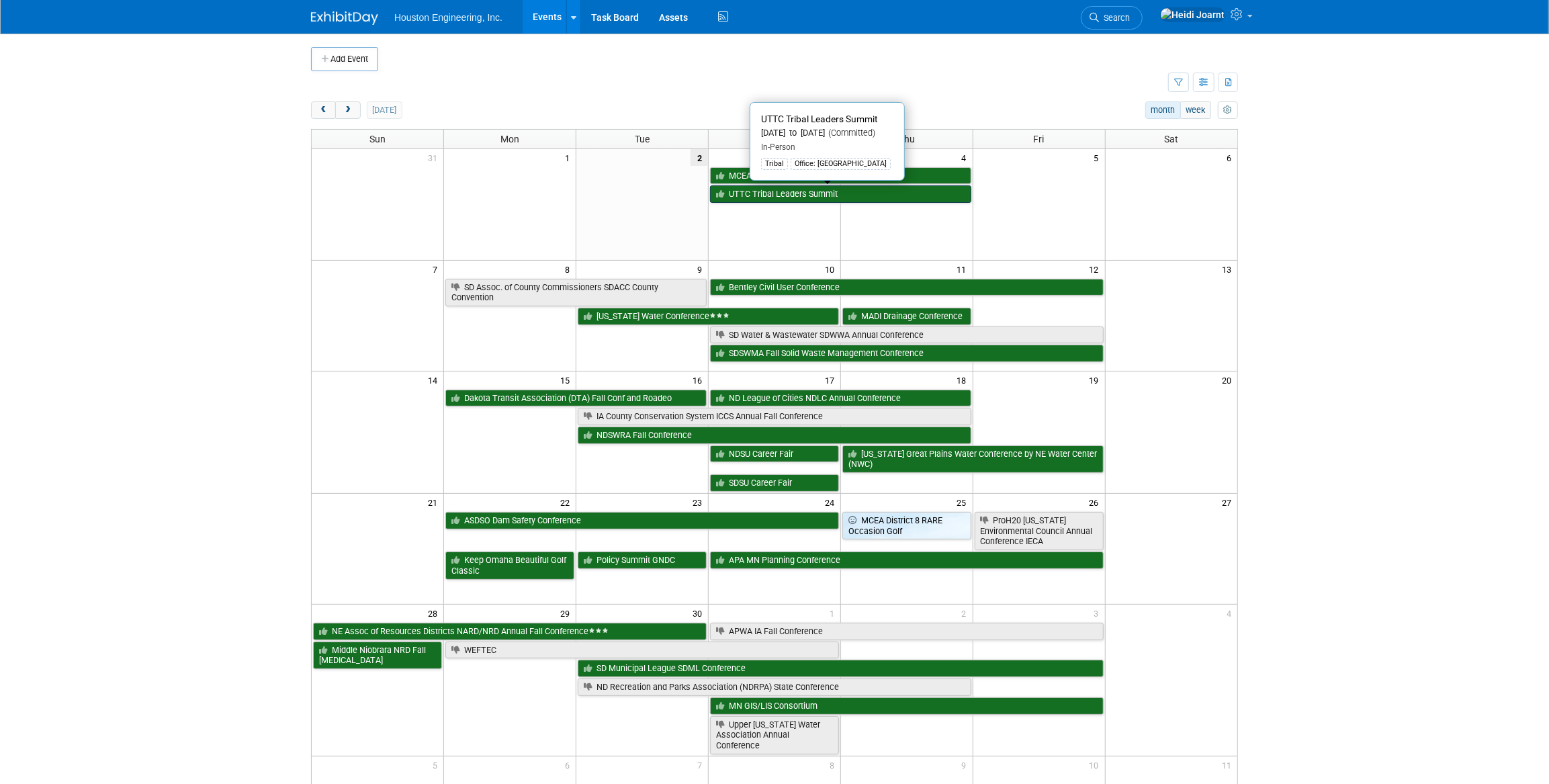
click at [865, 194] on link "UTTC Tribal Leaders Summit" at bounding box center [840, 193] width 261 height 17
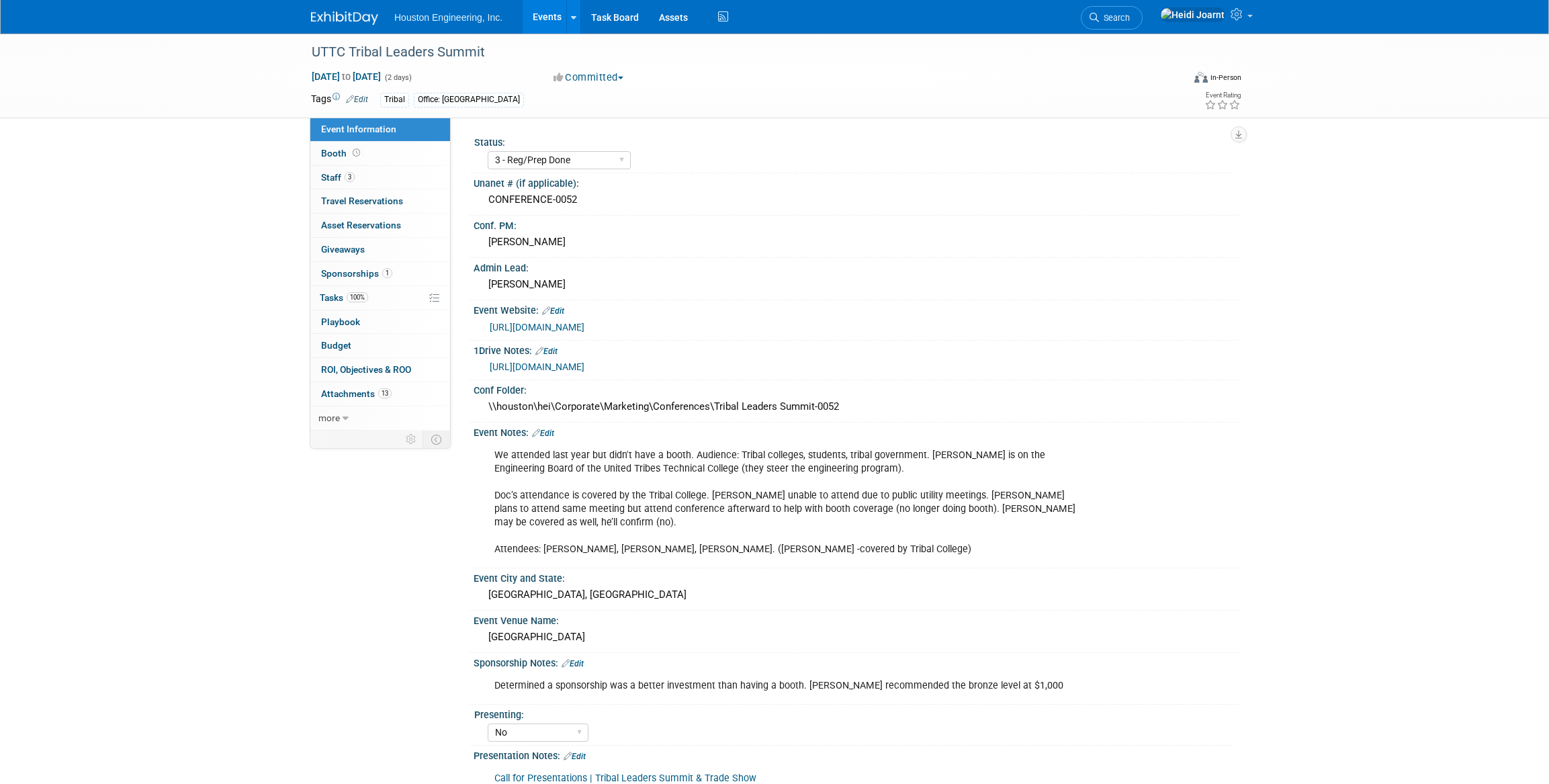
select select "3 - Reg/Prep Done"
select select "No"
select select "Multi-sector/Any/All"
click at [368, 392] on span "Attachments 13" at bounding box center [356, 393] width 71 height 11
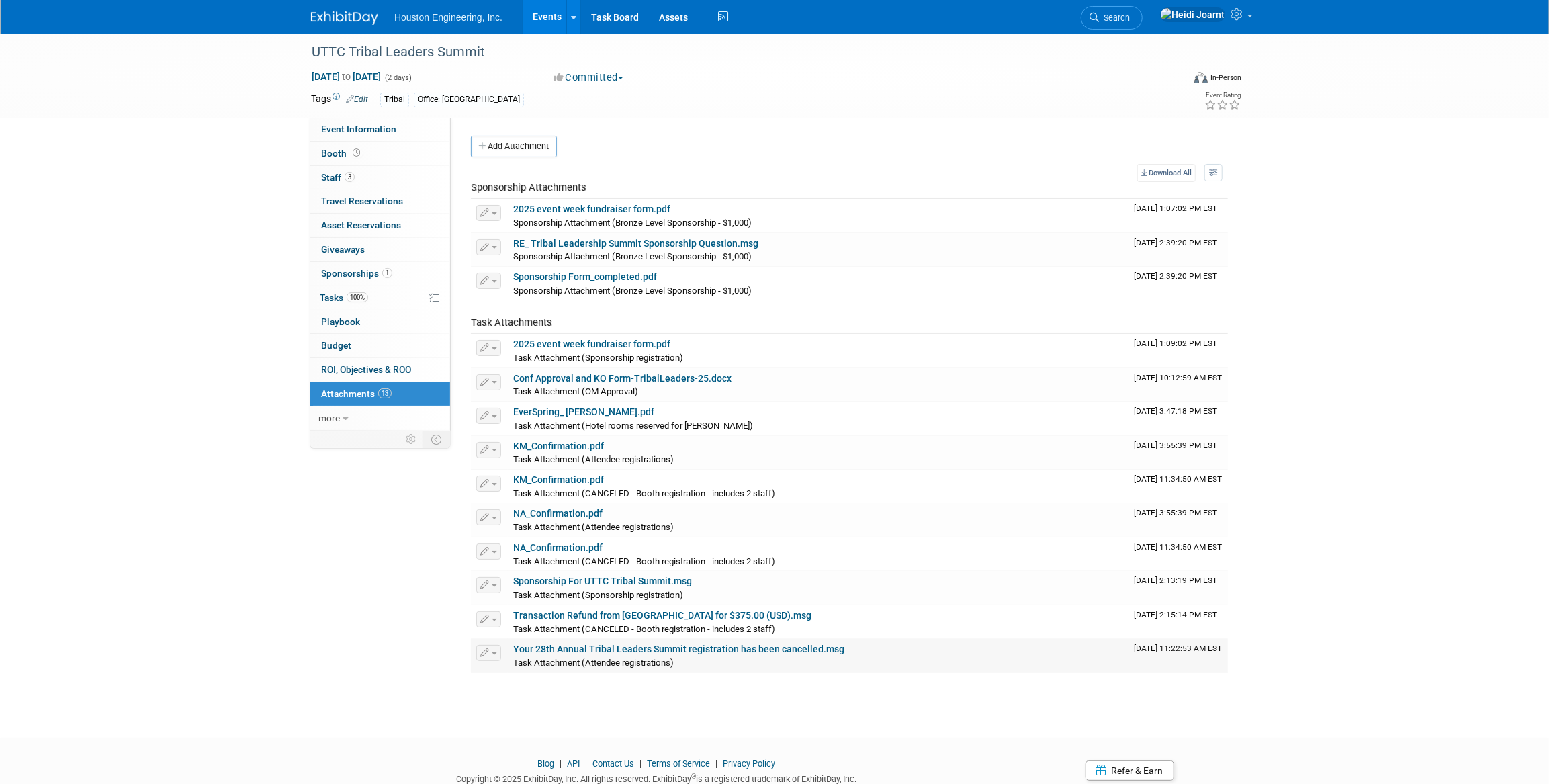
click at [686, 653] on link "Your 28th Annual Tribal Leaders Summit registration has been cancelled.msg" at bounding box center [678, 648] width 331 height 11
click at [384, 127] on span "Event Information" at bounding box center [359, 129] width 75 height 11
select select "3 - Reg/Prep Done"
select select "No"
select select "Multi-sector/Any/All"
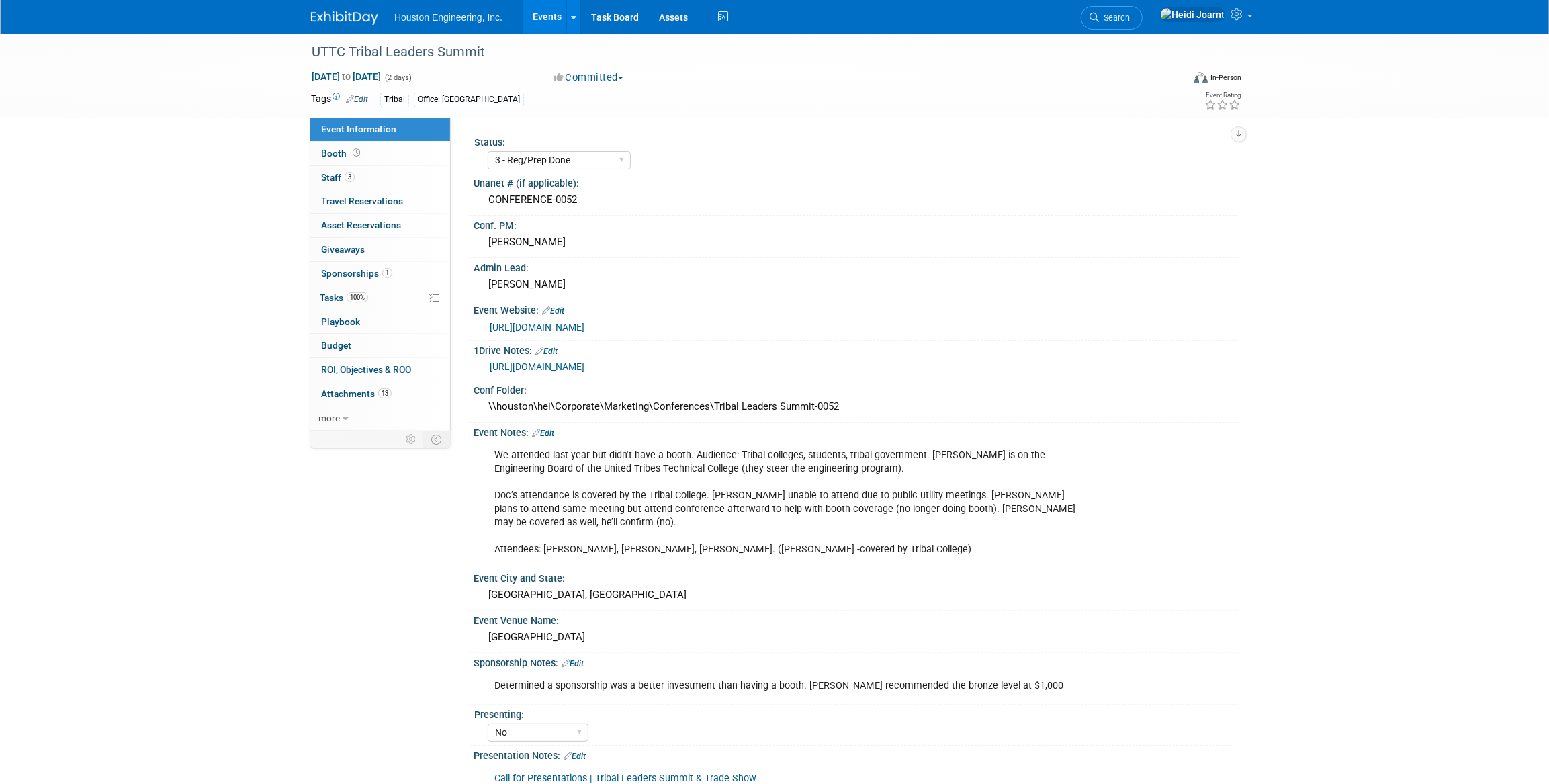
click at [554, 19] on link "Events" at bounding box center [547, 17] width 49 height 34
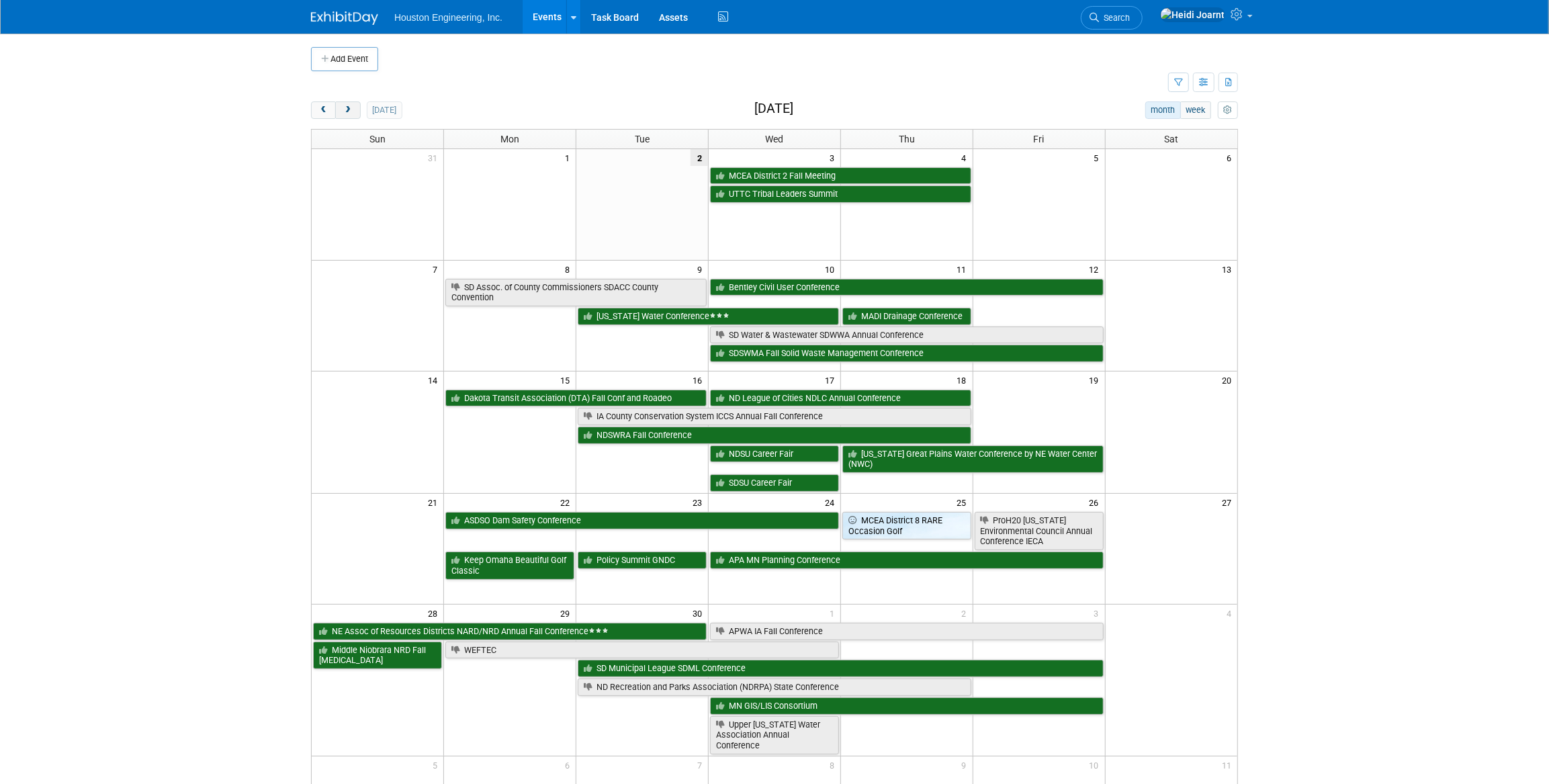
click at [348, 110] on span "next" at bounding box center [347, 111] width 10 height 9
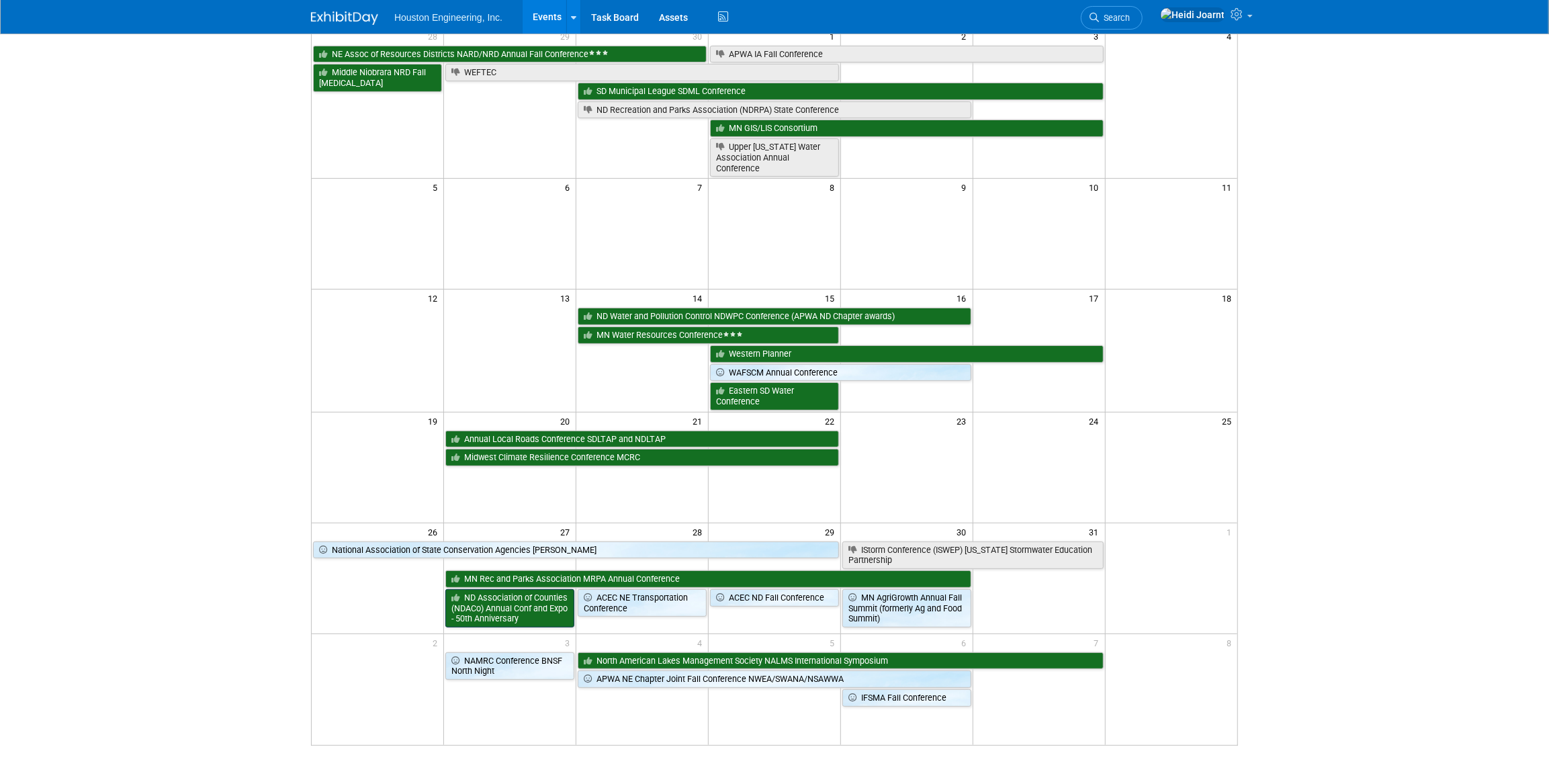
scroll to position [182, 0]
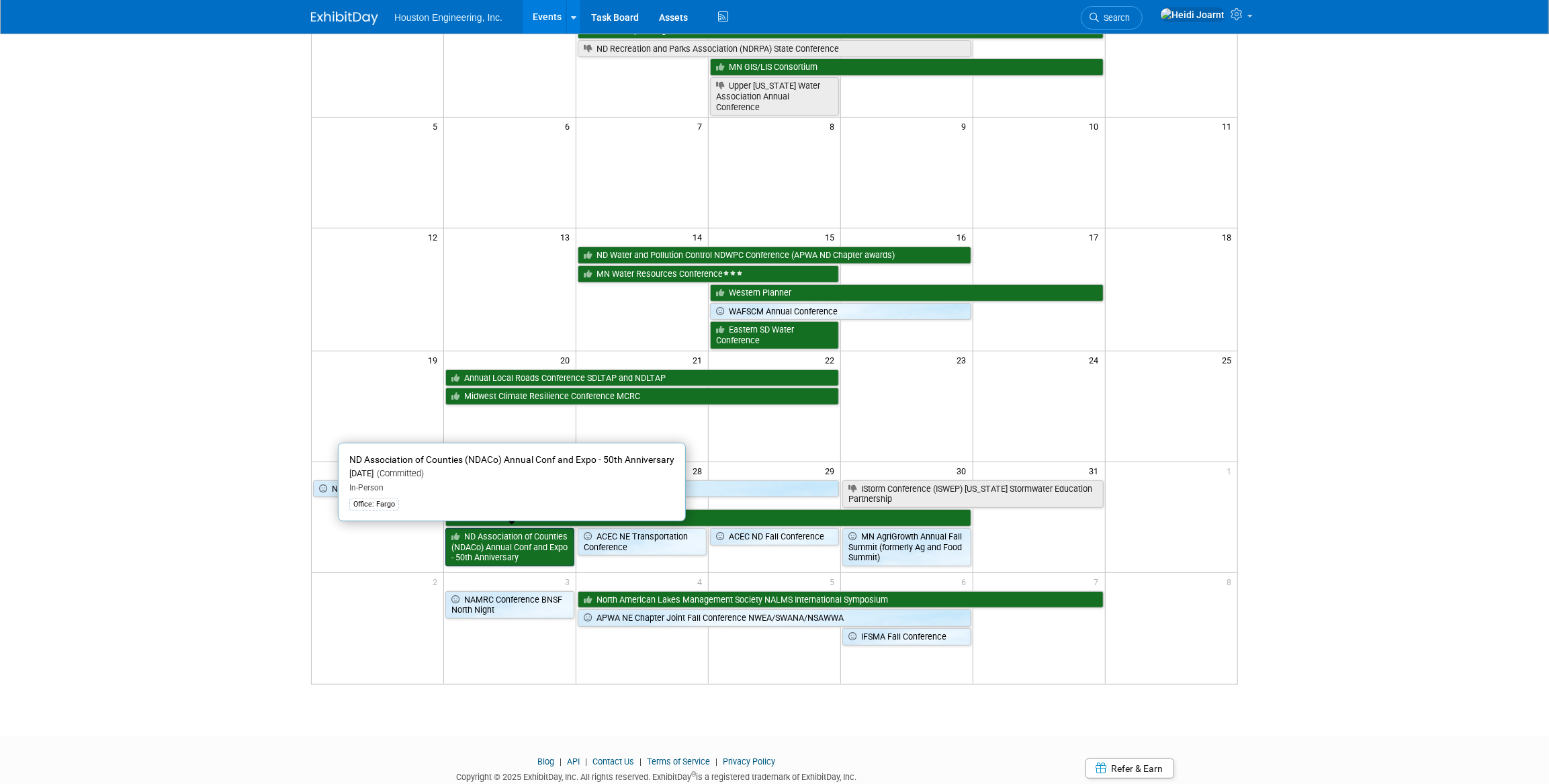
click at [516, 550] on link "ND Association of Counties (NDACo) Annual Conf and Expo - 50th Anniversary" at bounding box center [509, 547] width 129 height 39
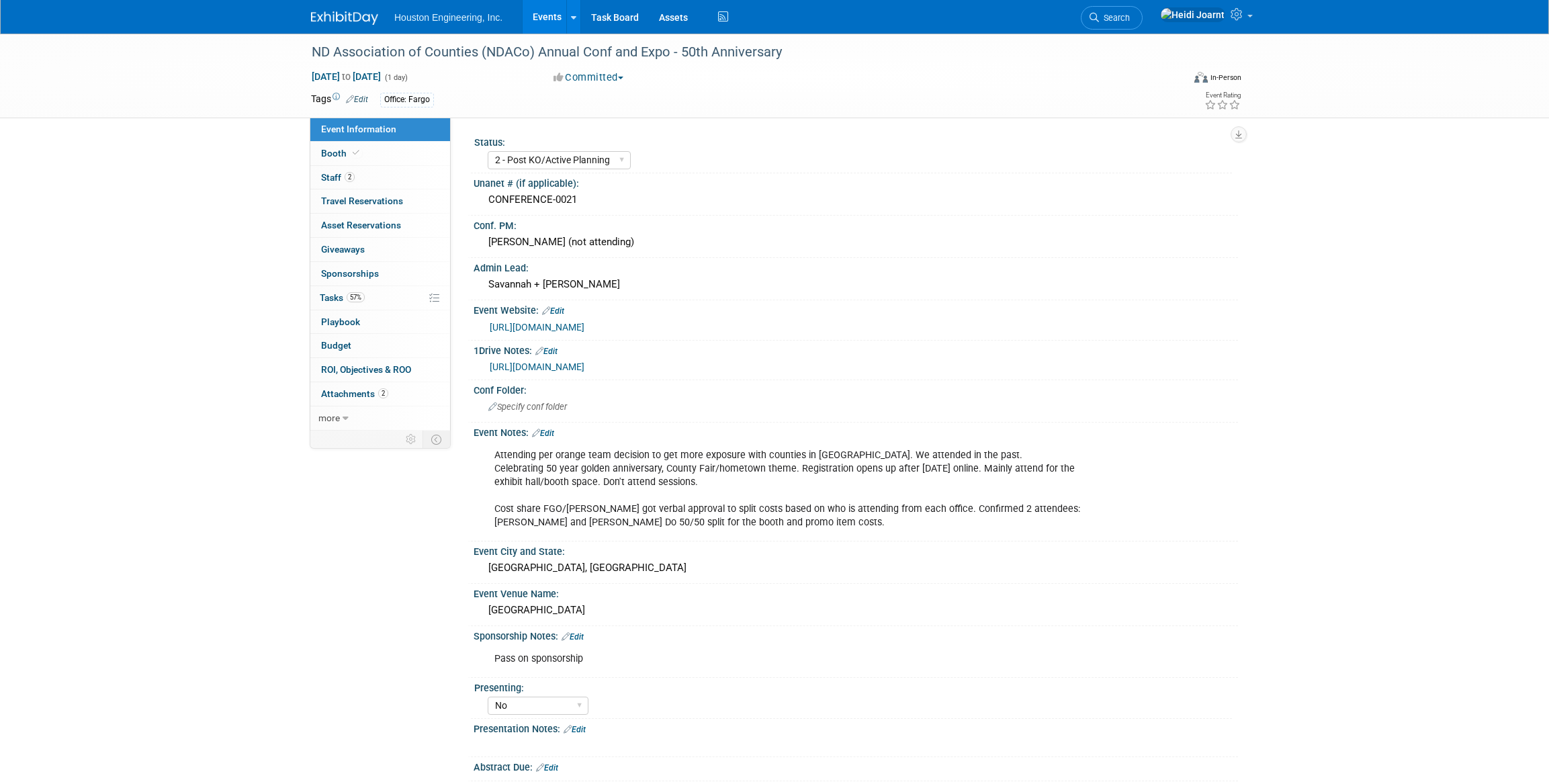
select select "2 - Post KO/Active Planning"
select select "No"
select select "Transportation"
click at [548, 22] on link "Events" at bounding box center [547, 17] width 49 height 34
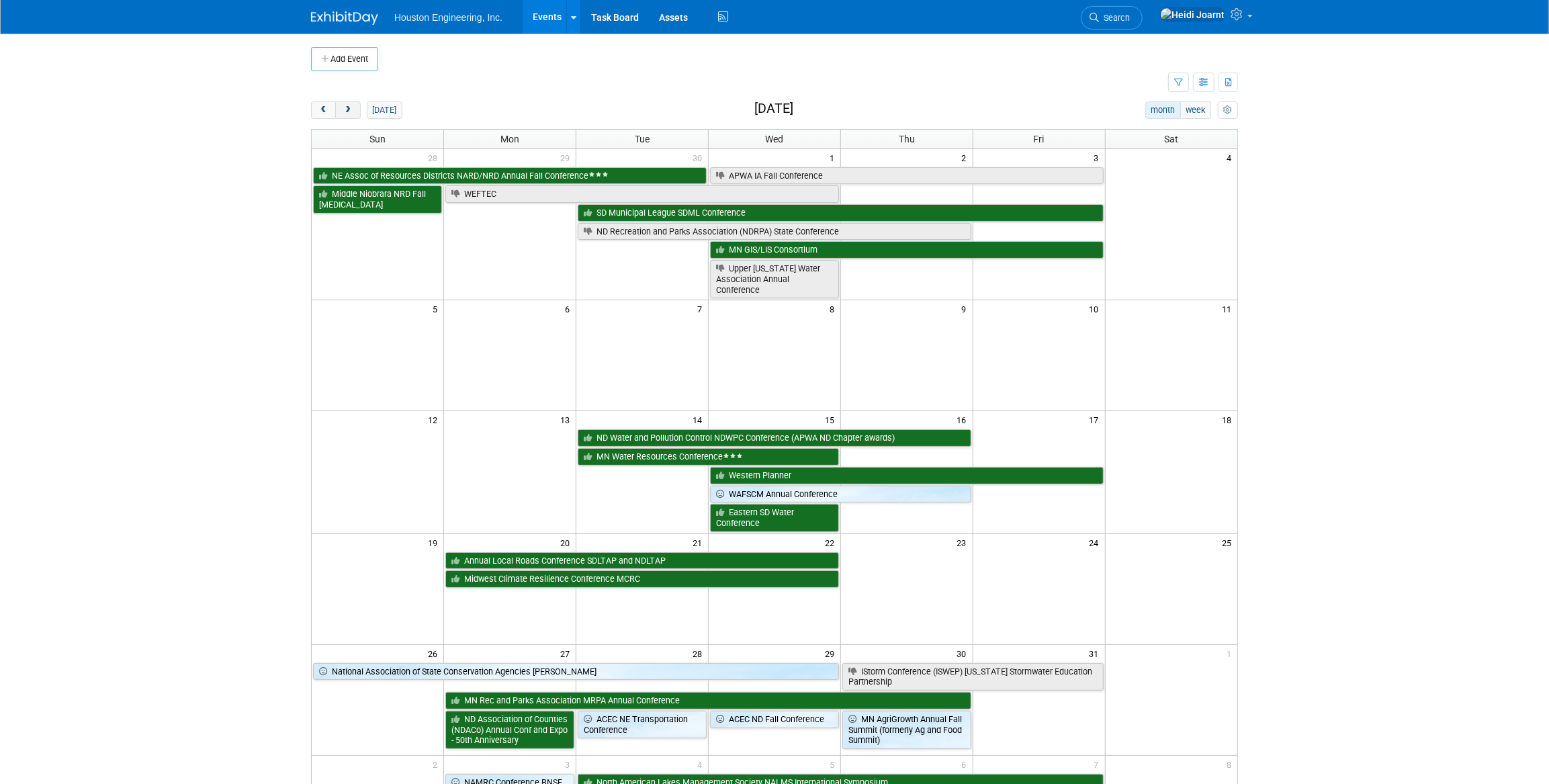
click at [349, 117] on button "next" at bounding box center [347, 110] width 25 height 17
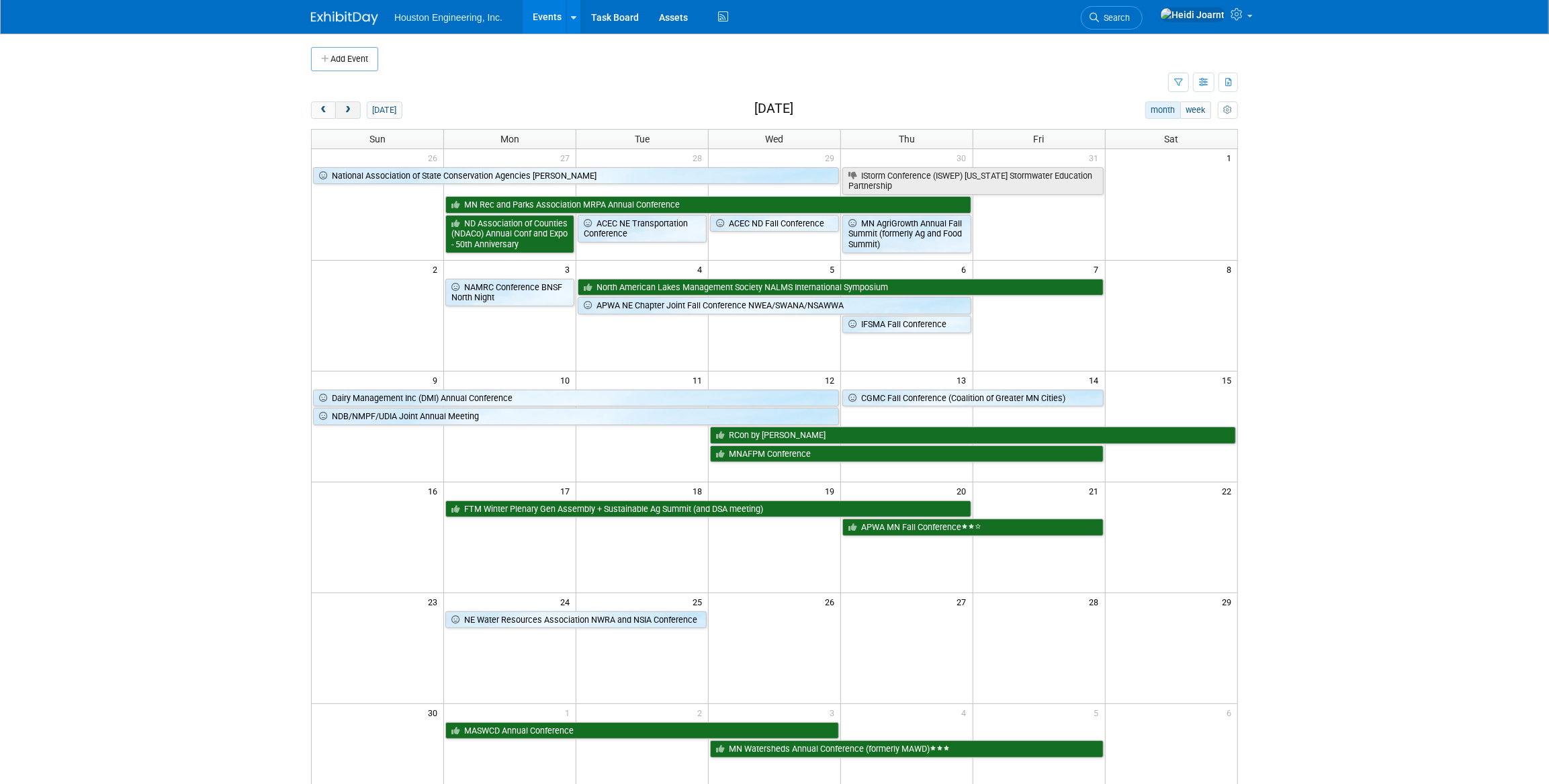
click at [345, 111] on span "next" at bounding box center [347, 111] width 10 height 9
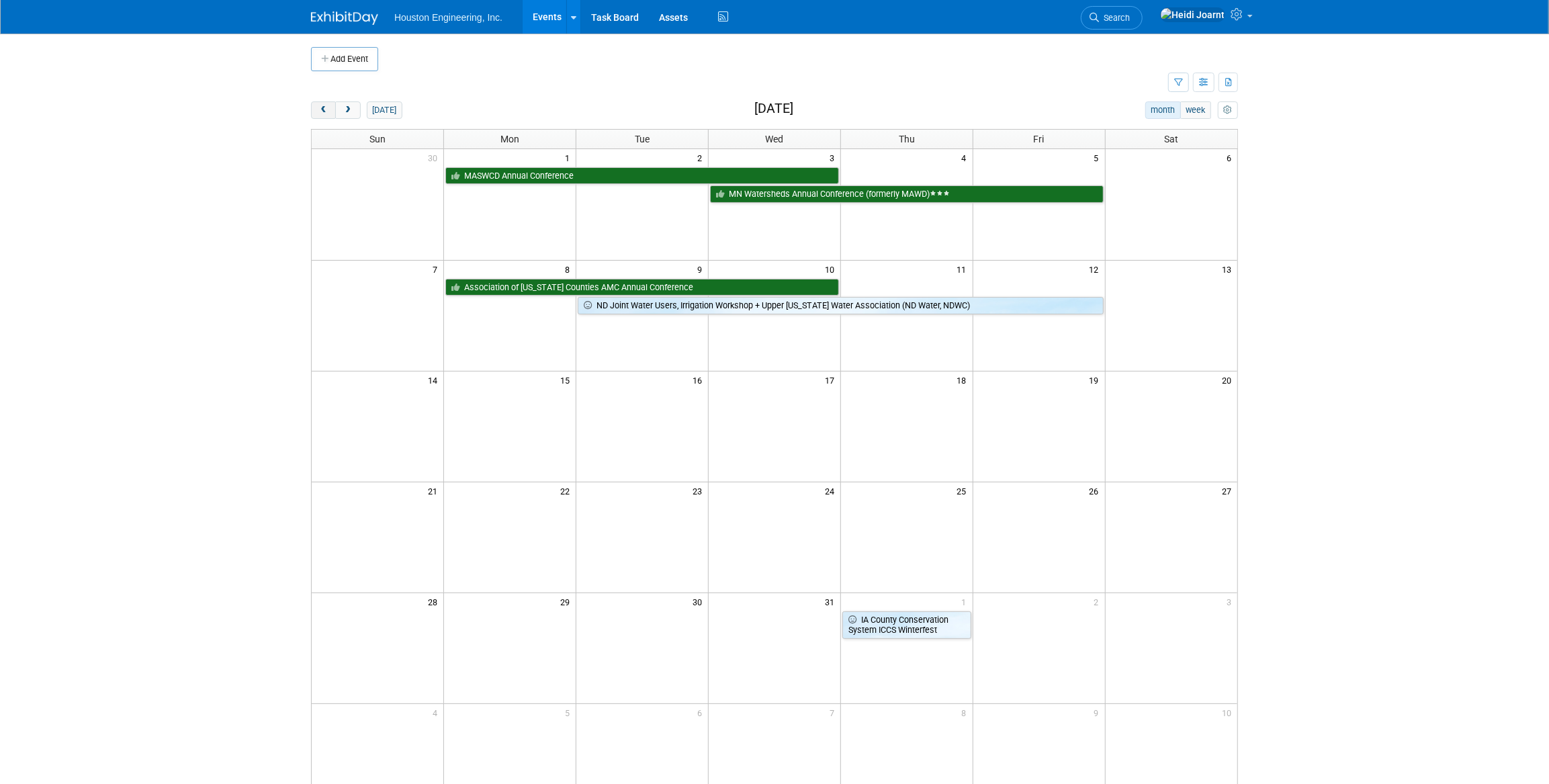
click at [321, 114] on button "prev" at bounding box center [323, 110] width 25 height 17
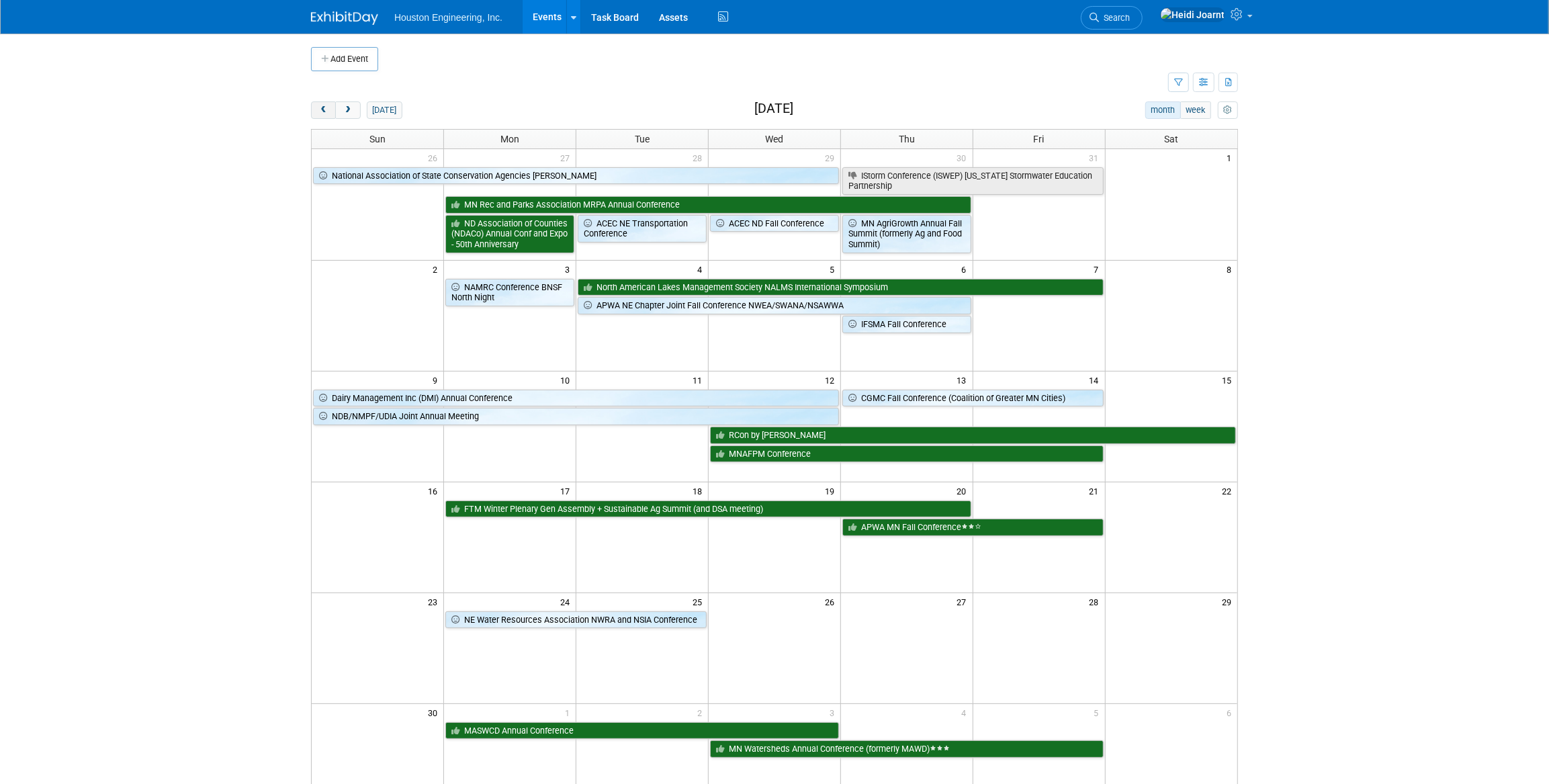
click at [321, 114] on button "prev" at bounding box center [323, 110] width 25 height 17
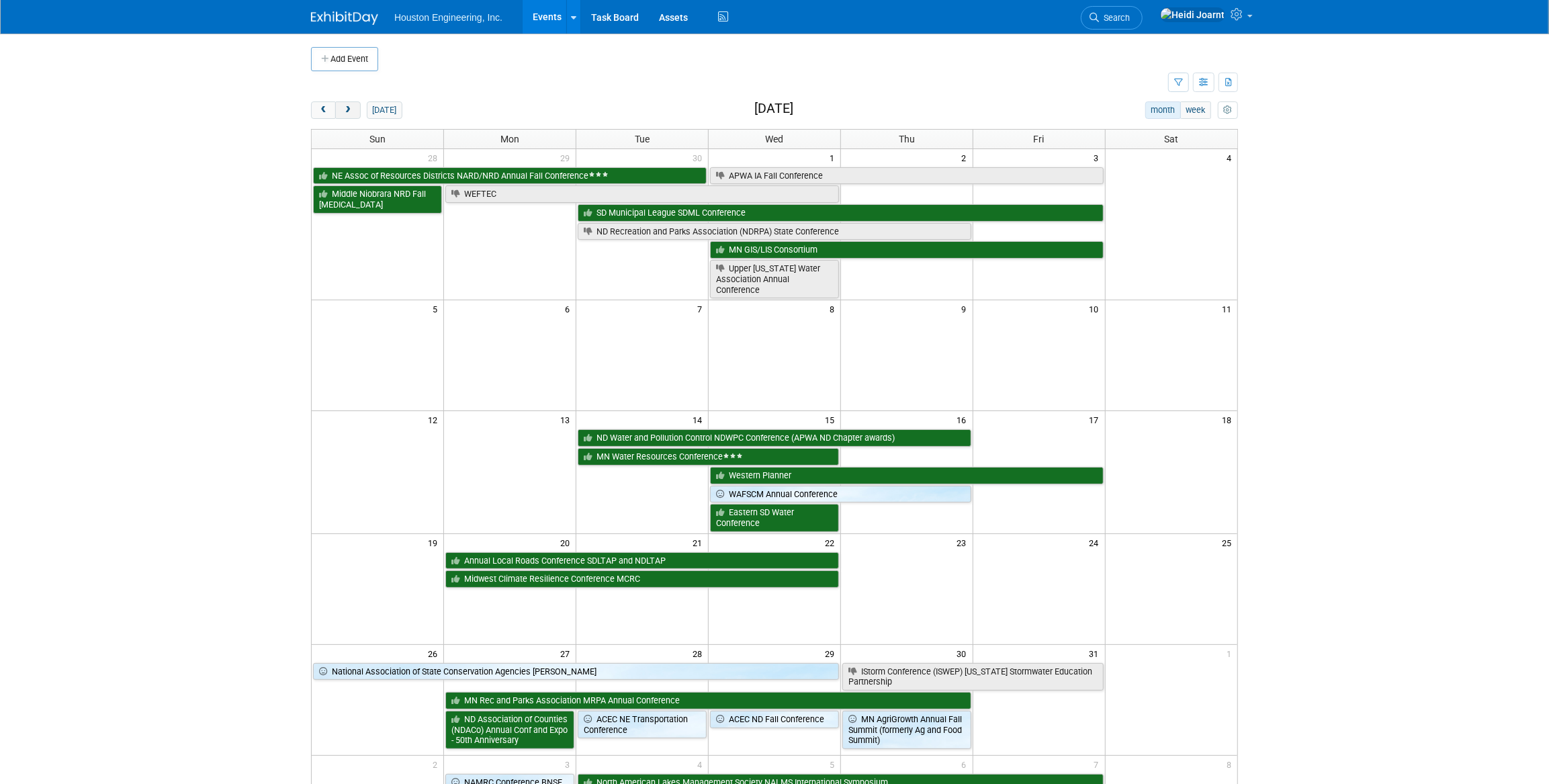
click at [340, 109] on button "next" at bounding box center [347, 110] width 25 height 17
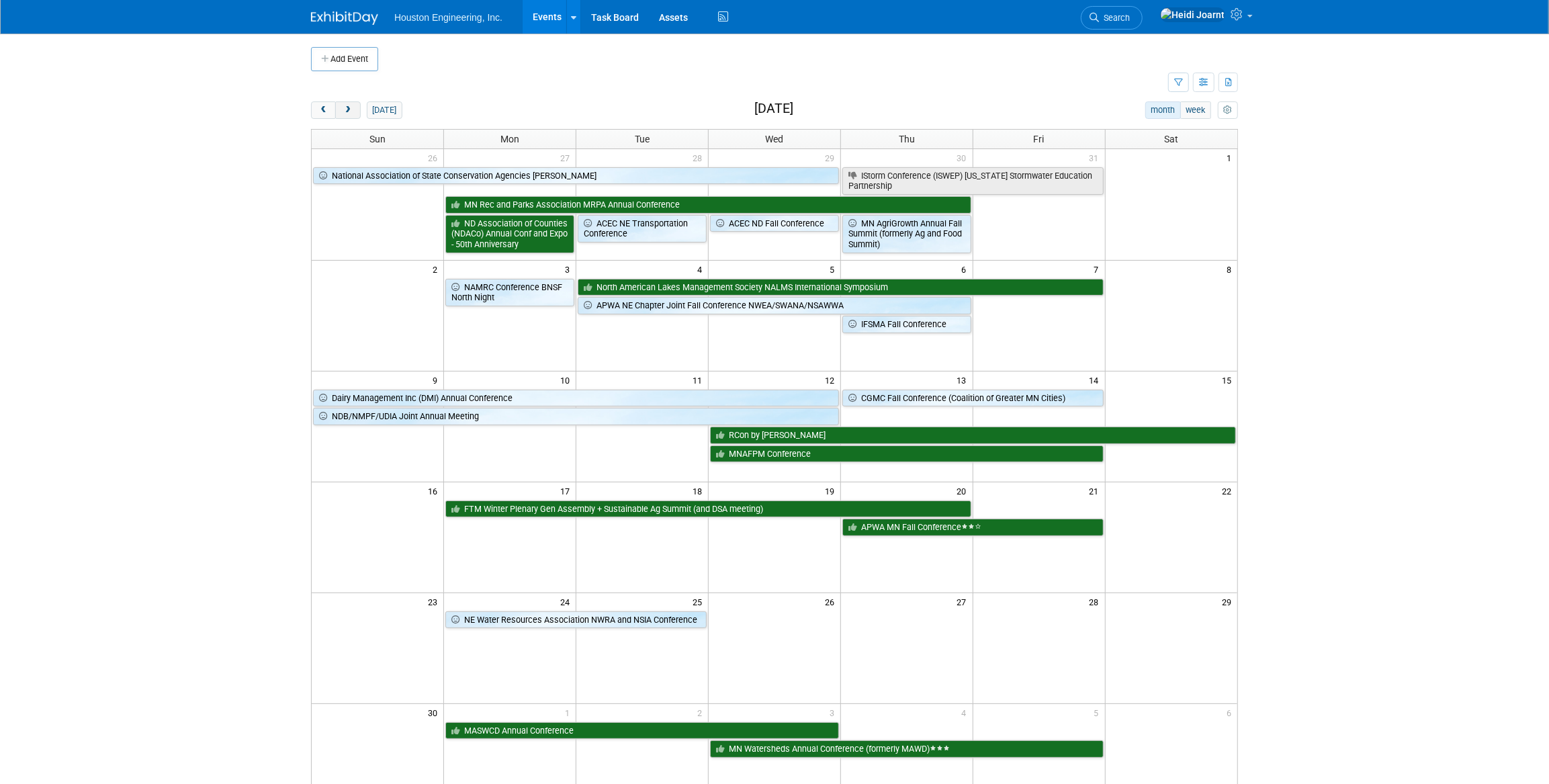
click at [349, 112] on span "next" at bounding box center [347, 111] width 10 height 9
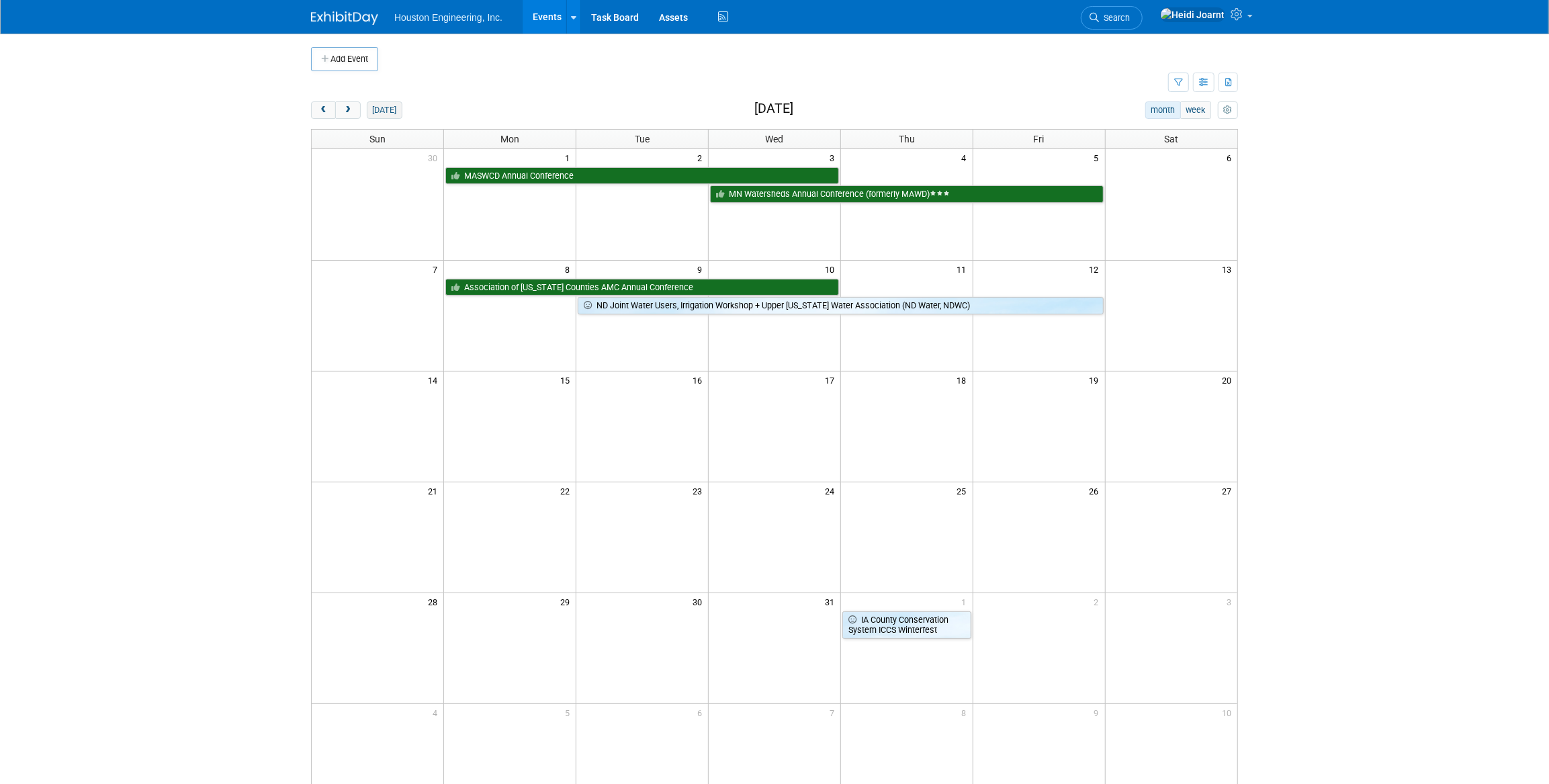
click at [385, 108] on button "today" at bounding box center [384, 110] width 36 height 17
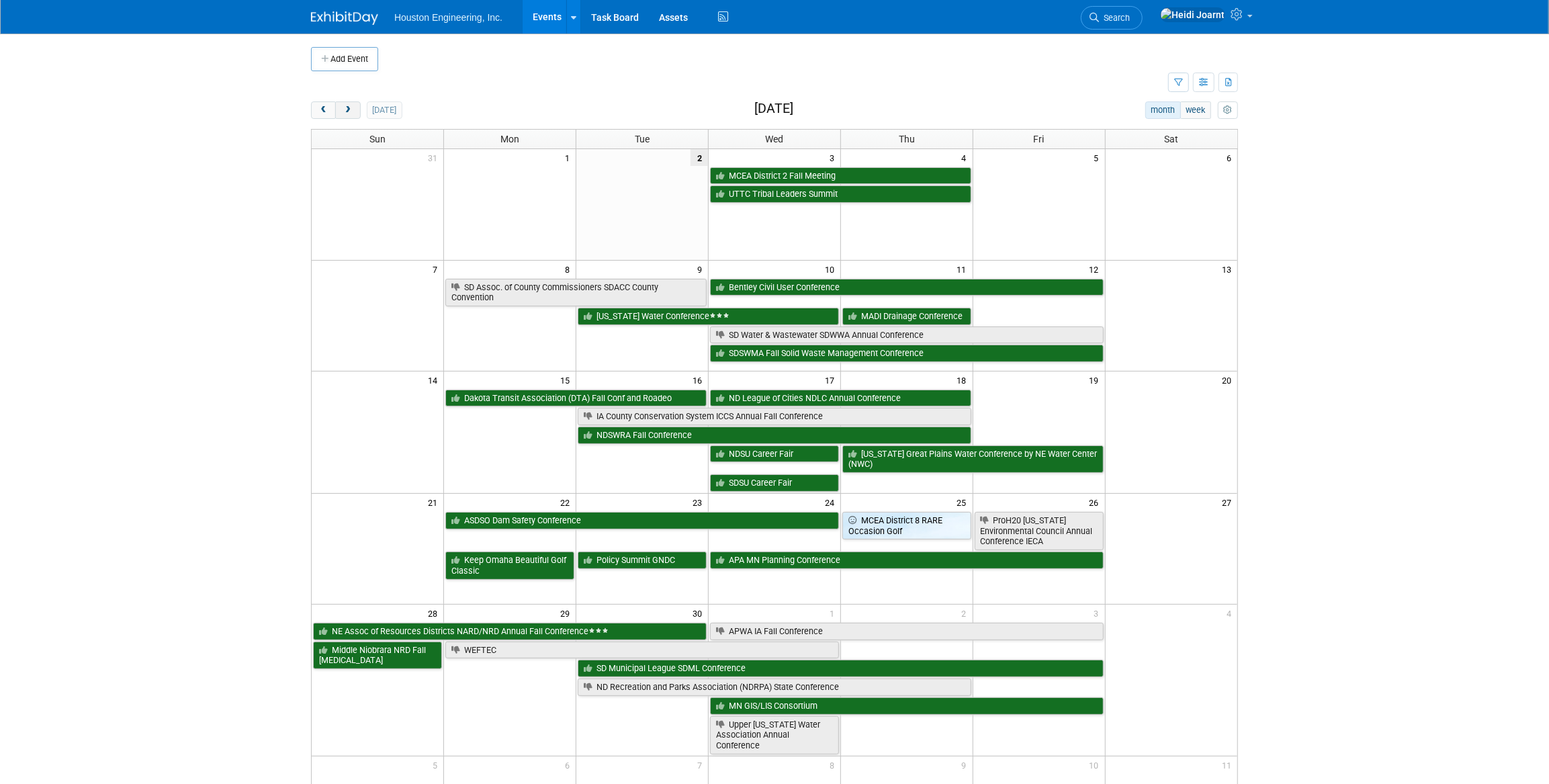
click at [349, 111] on span "next" at bounding box center [347, 111] width 10 height 9
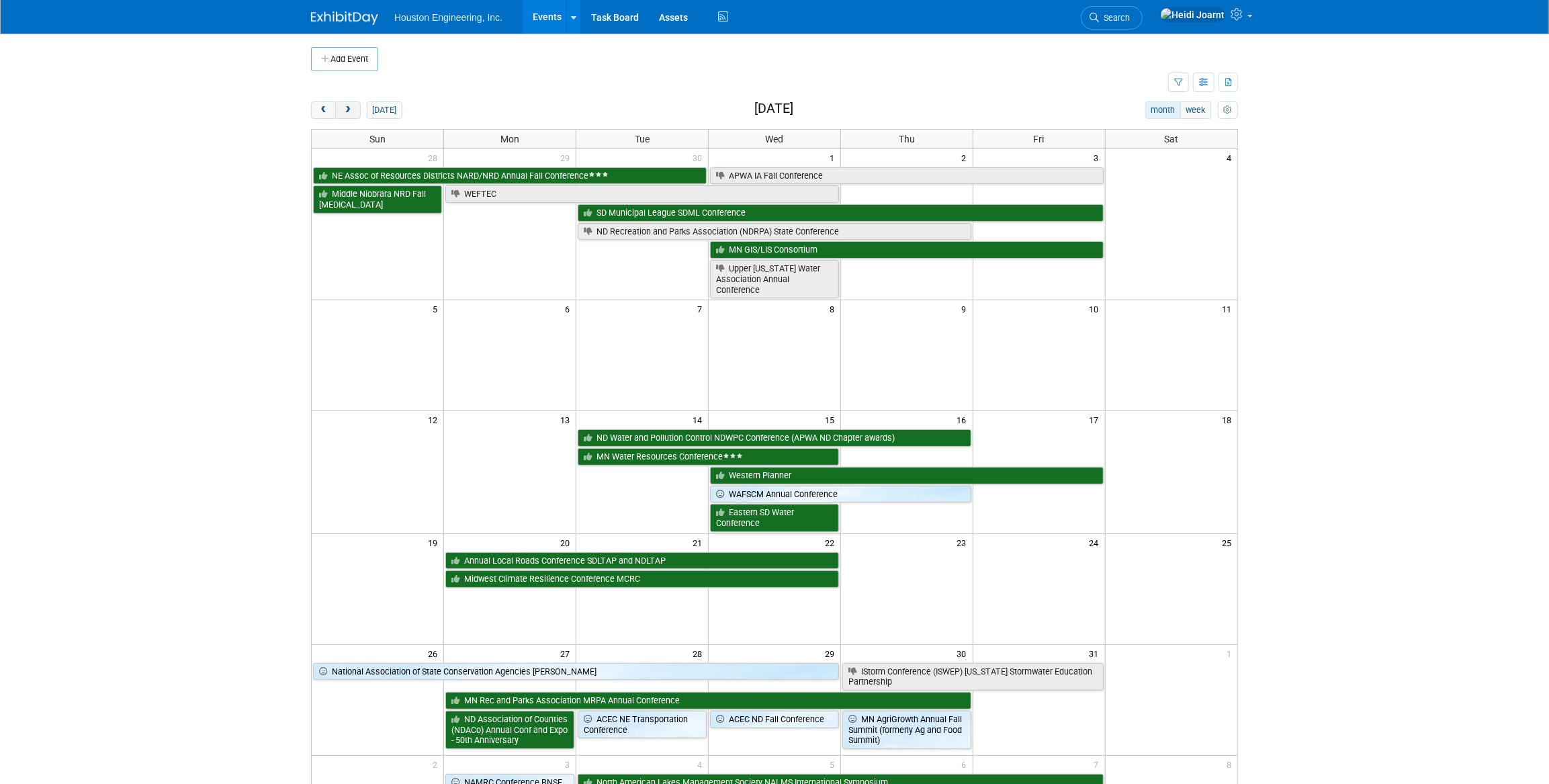
click at [349, 111] on span "next" at bounding box center [347, 111] width 10 height 9
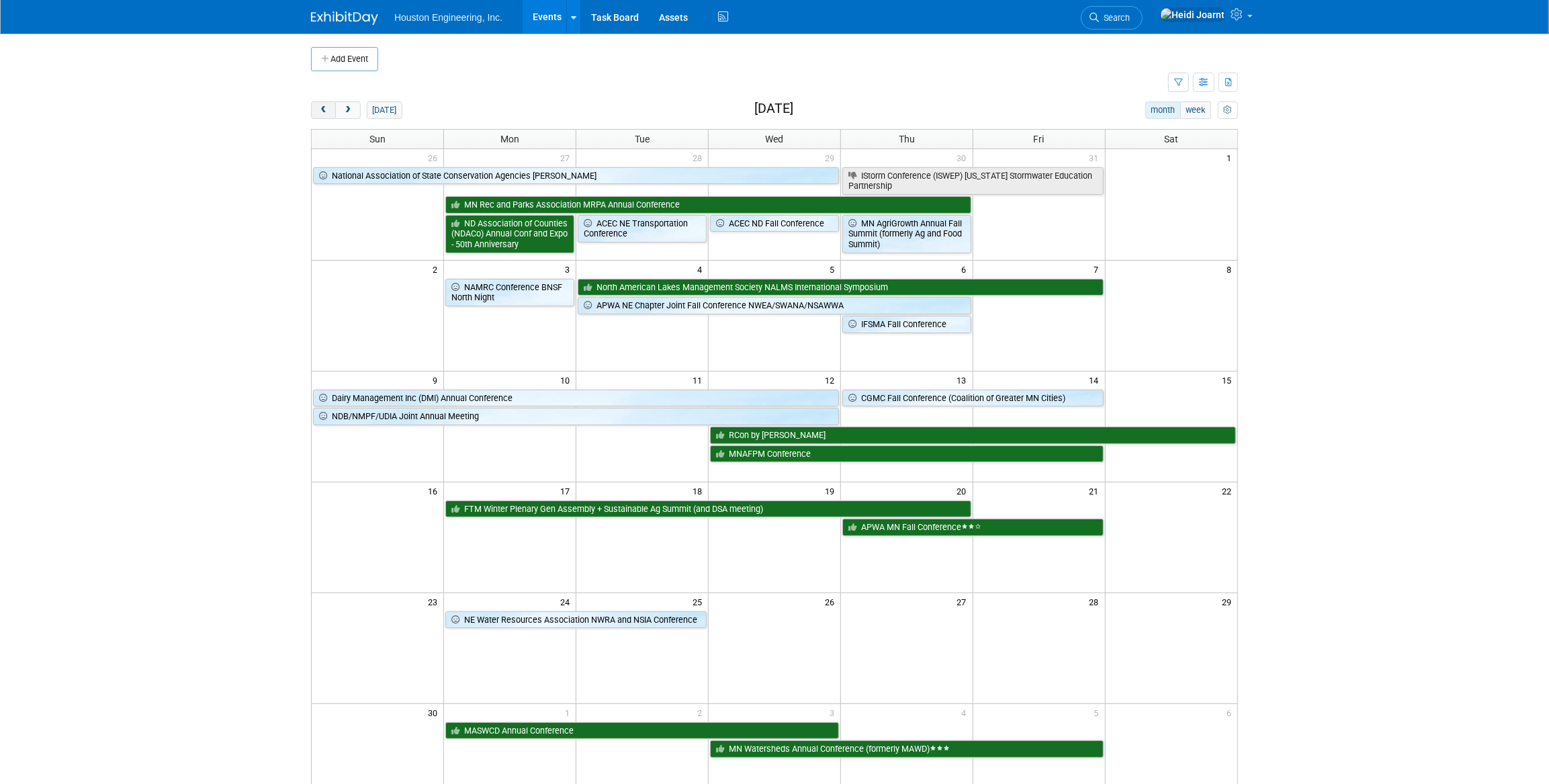
click at [325, 108] on span "prev" at bounding box center [323, 111] width 10 height 9
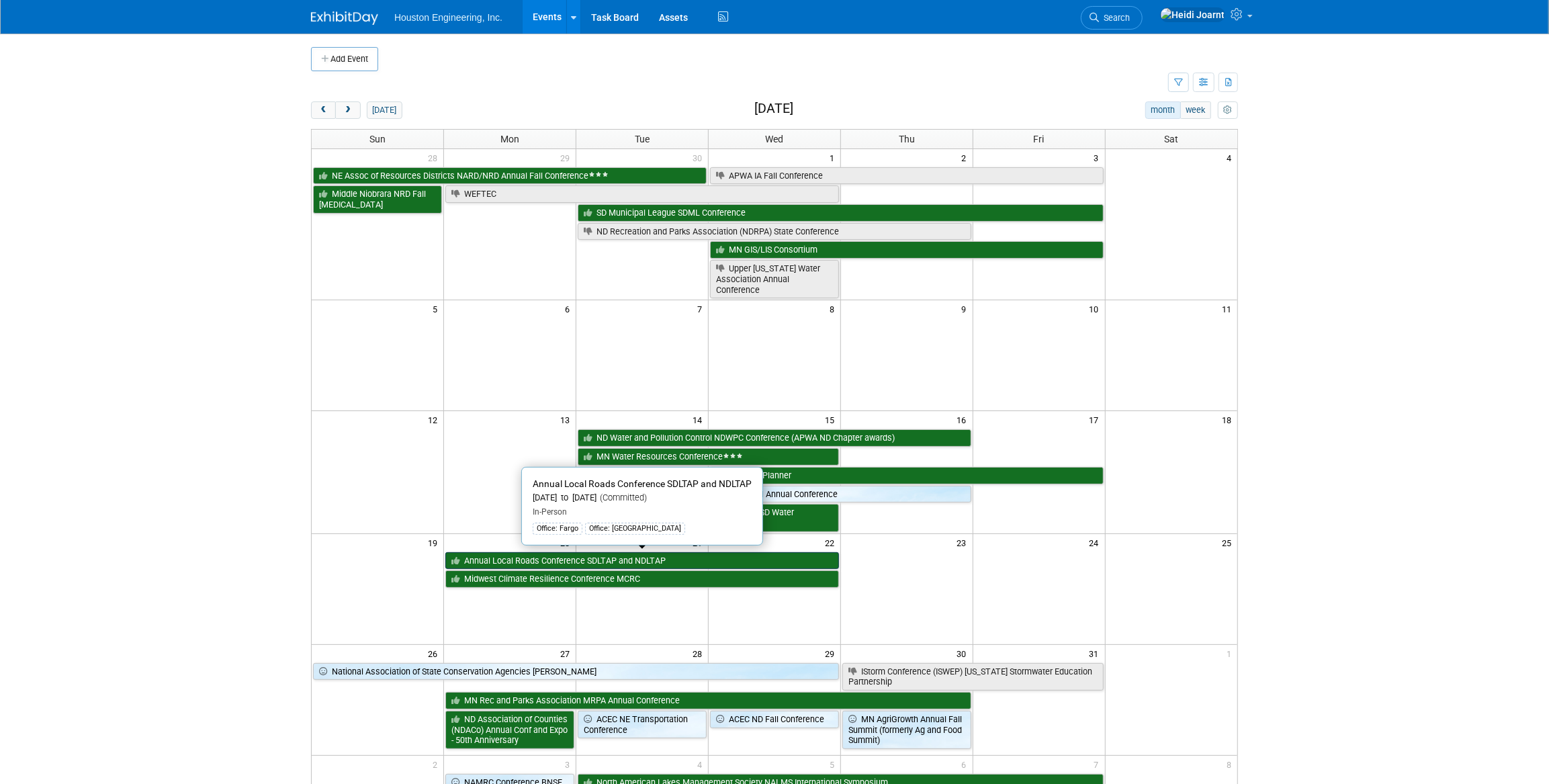
click at [631, 556] on link "Annual Local Roads Conference SDLTAP and NDLTAP" at bounding box center [641, 560] width 393 height 17
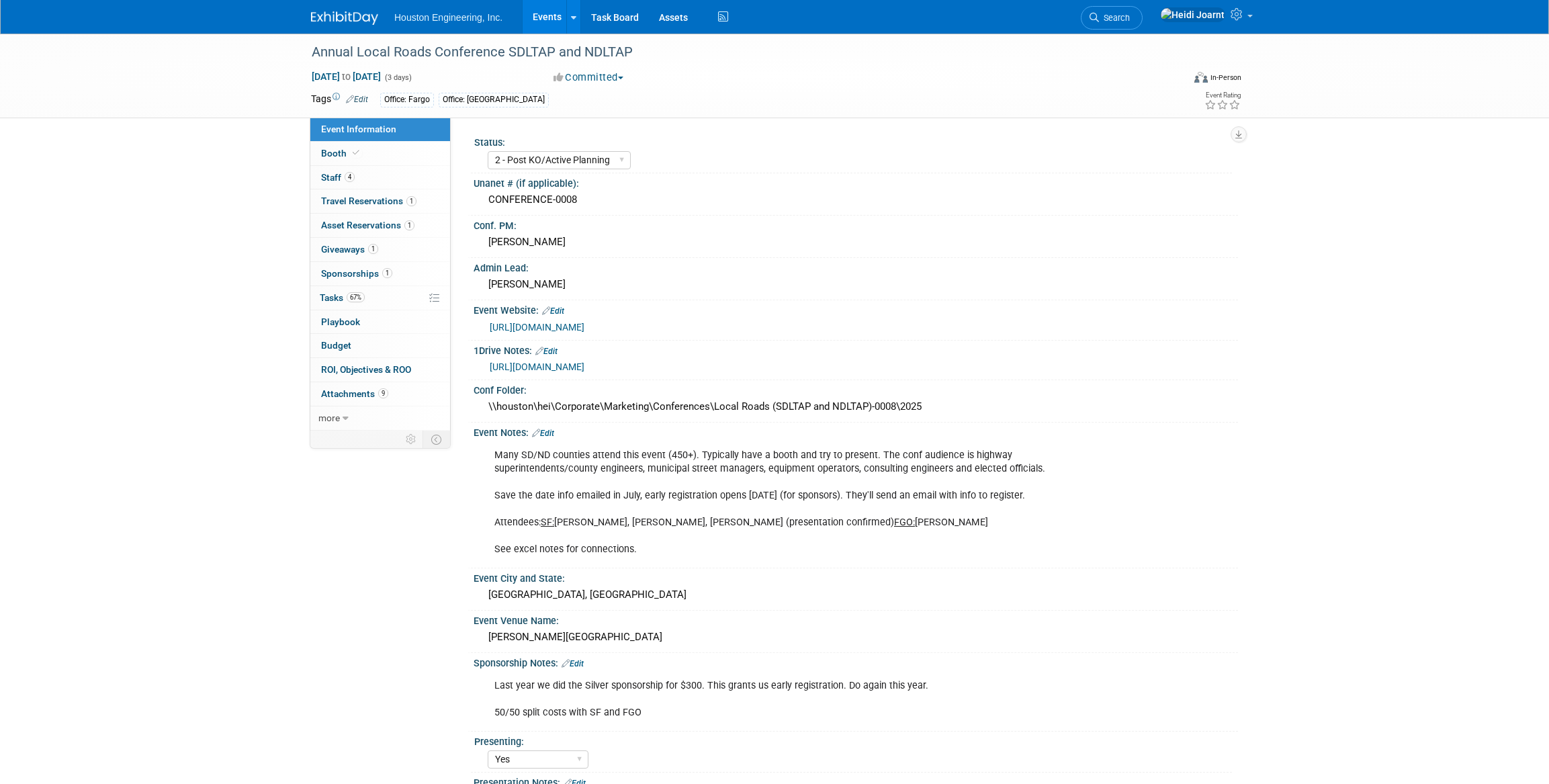
select select "2 - Post KO/Active Planning"
select select "Yes"
select select "Multi-sector/Any/All"
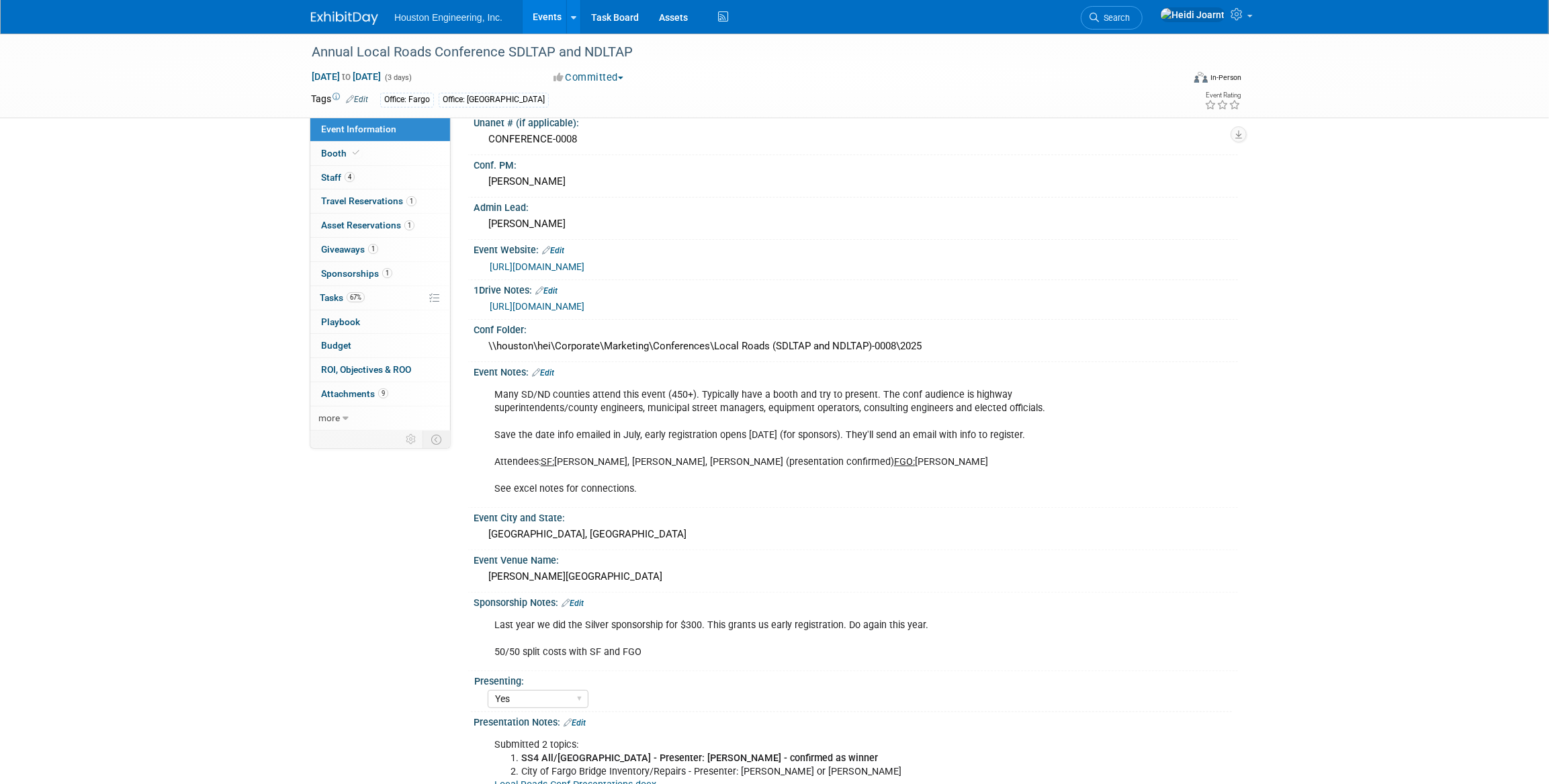
click at [543, 17] on link "Events" at bounding box center [547, 17] width 49 height 34
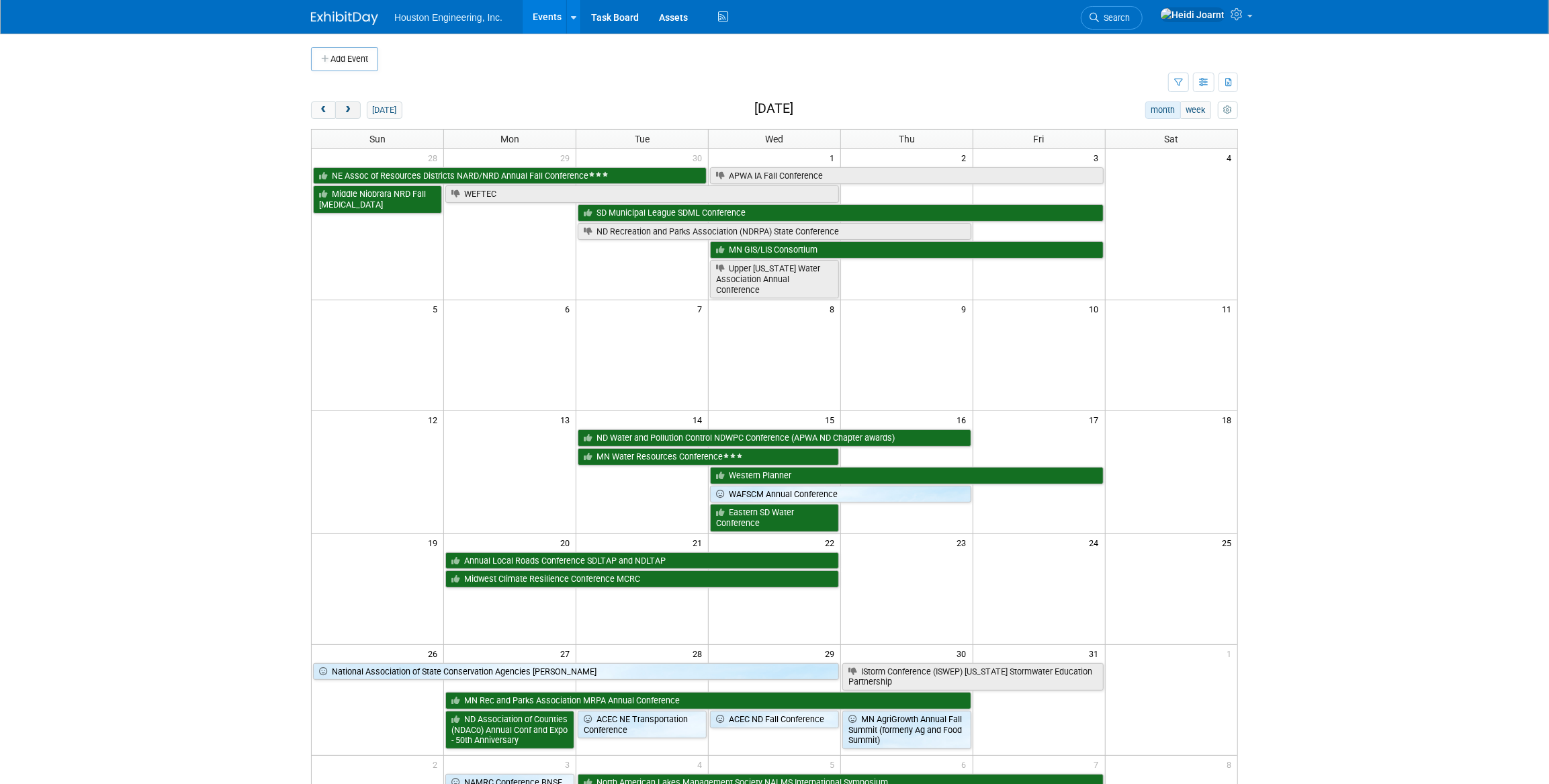
click at [354, 108] on button "next" at bounding box center [347, 110] width 25 height 17
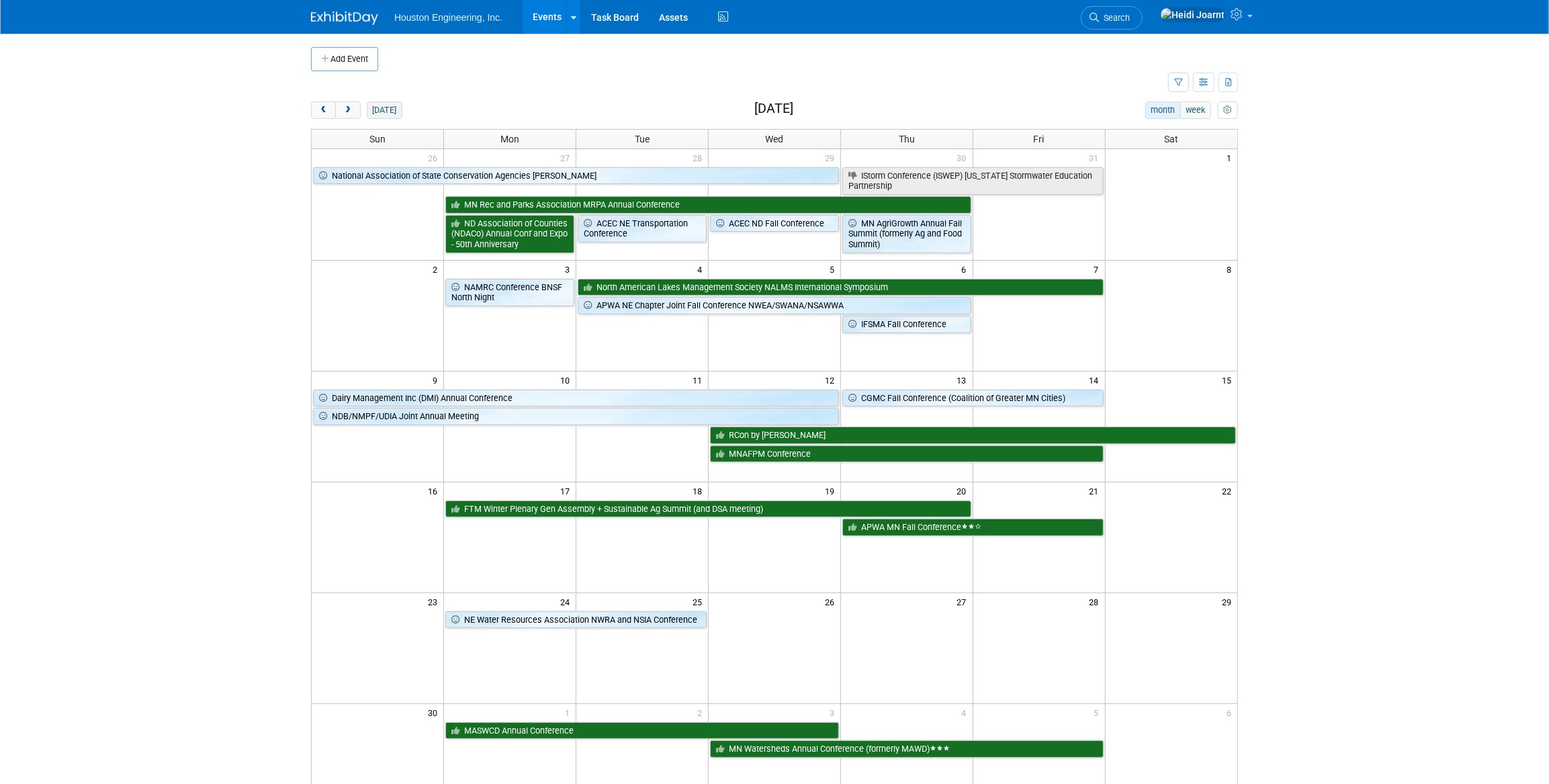
click at [372, 111] on button "[DATE]" at bounding box center [384, 110] width 36 height 17
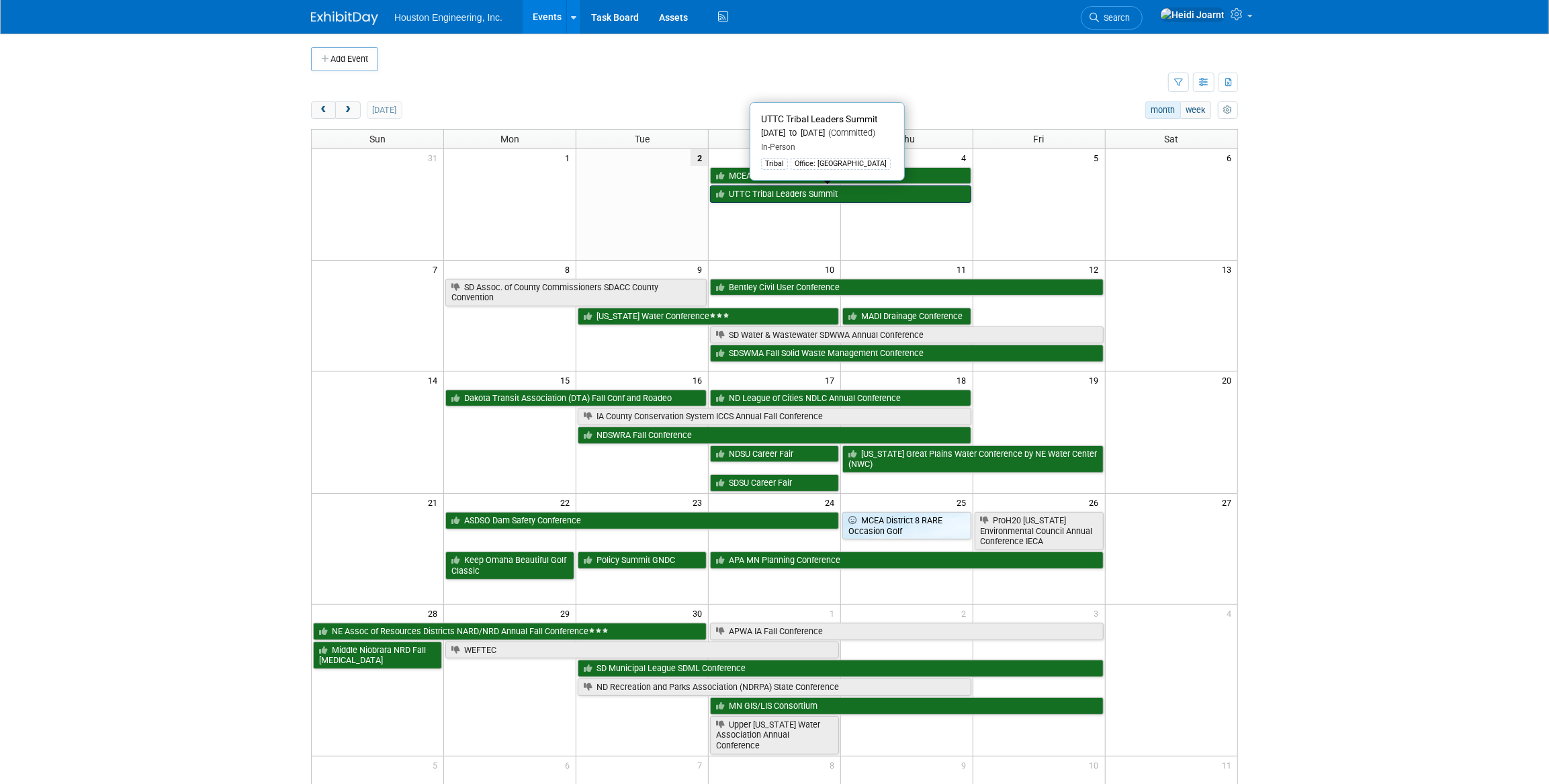
click at [764, 194] on link "UTTC Tribal Leaders Summit" at bounding box center [840, 193] width 261 height 17
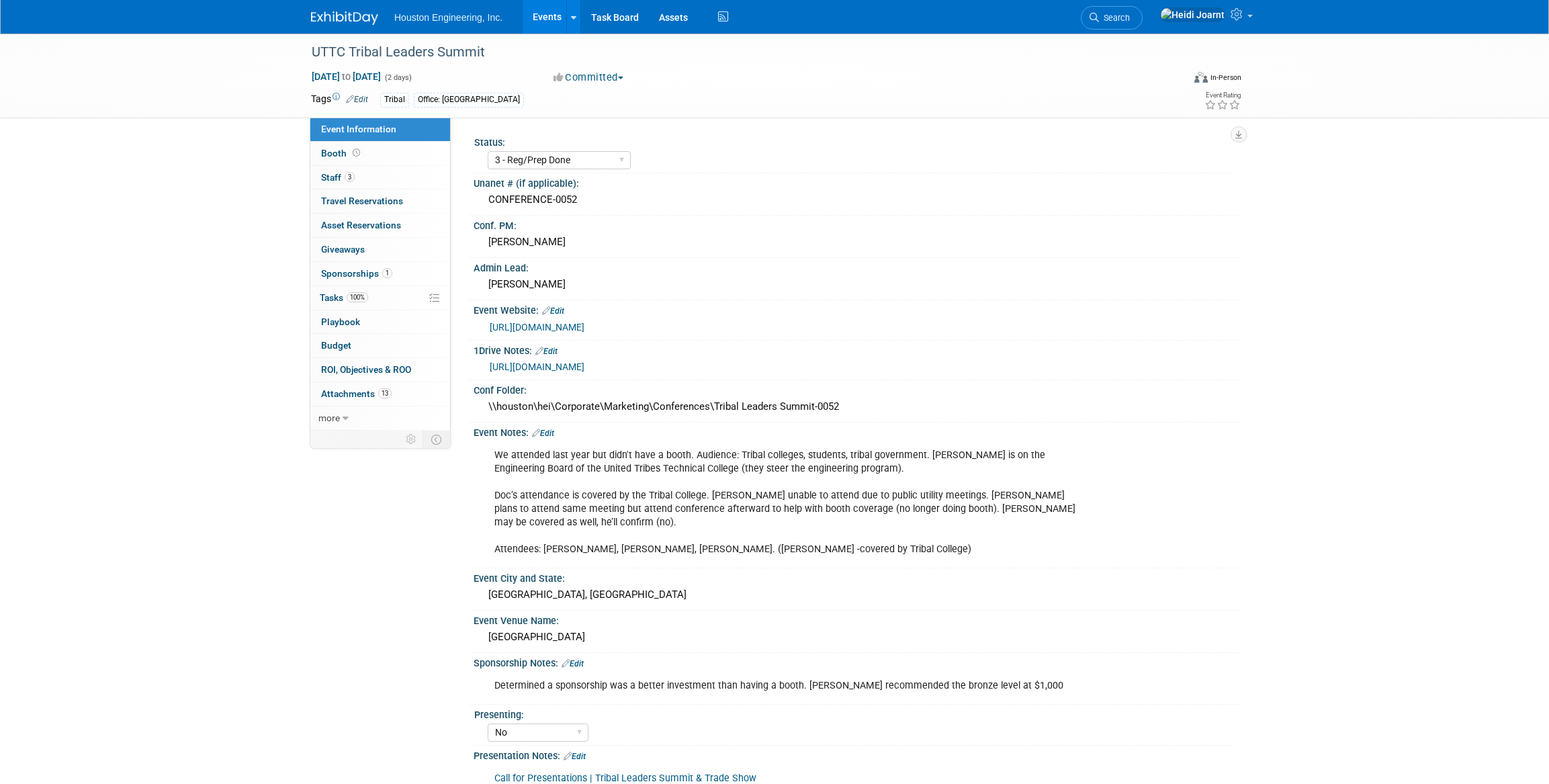
select select "3 - Reg/Prep Done"
select select "No"
select select "Multi-sector/Any/All"
